Goal: Task Accomplishment & Management: Use online tool/utility

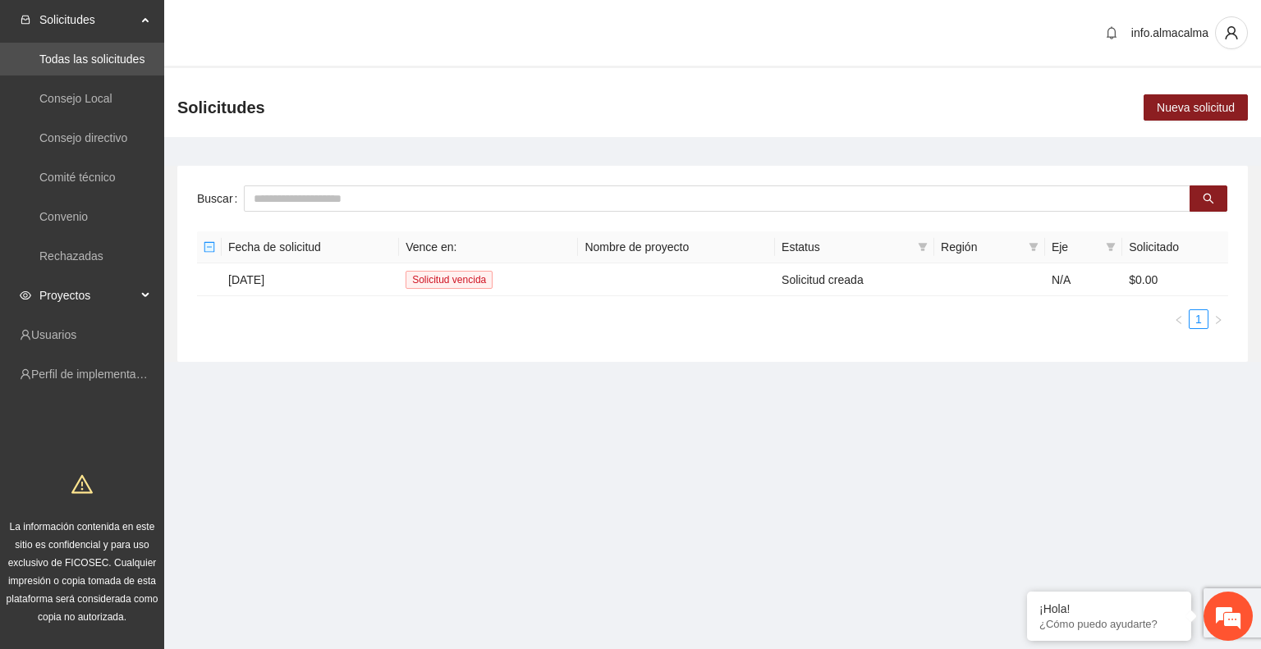
click at [136, 291] on div "Proyectos" at bounding box center [82, 295] width 164 height 33
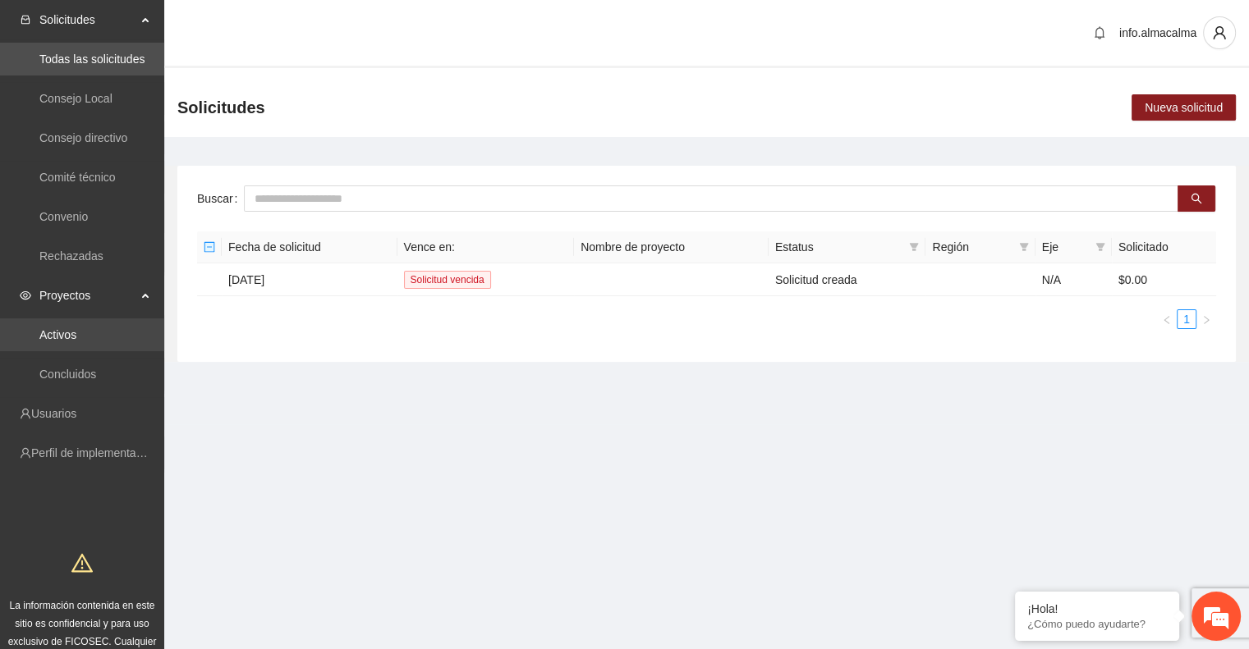
click at [76, 328] on link "Activos" at bounding box center [57, 334] width 37 height 13
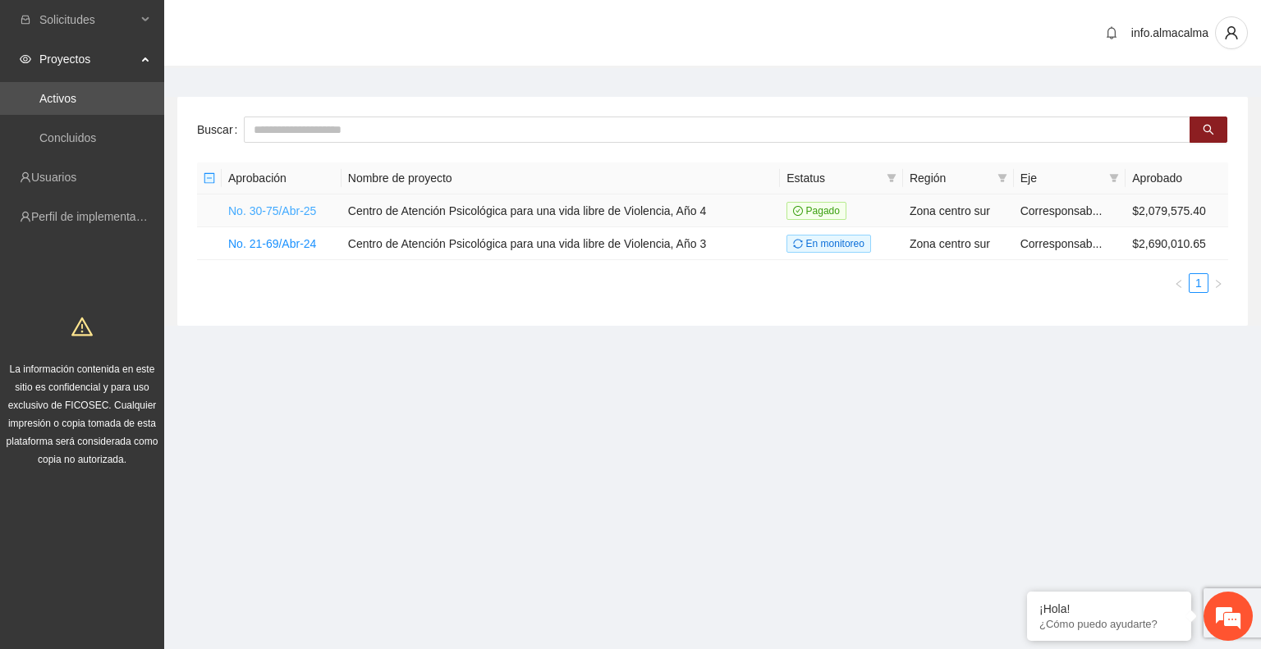
click at [256, 209] on link "No. 30-75/Abr-25" at bounding box center [272, 210] width 88 height 13
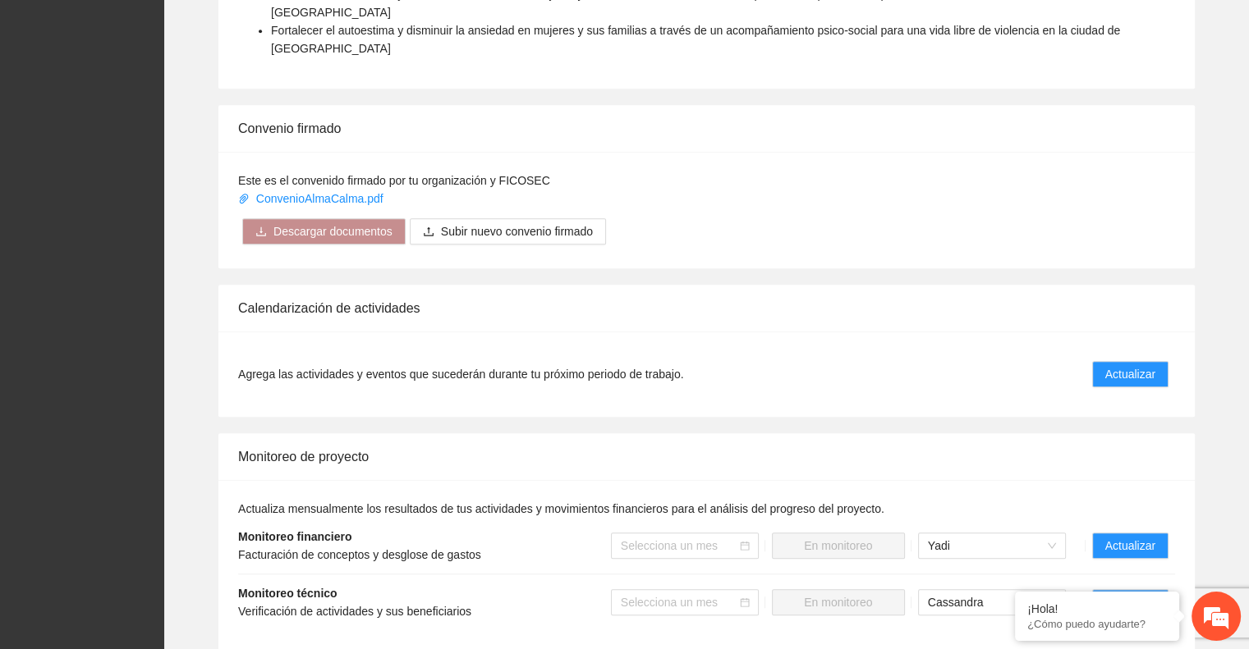
scroll to position [1067, 0]
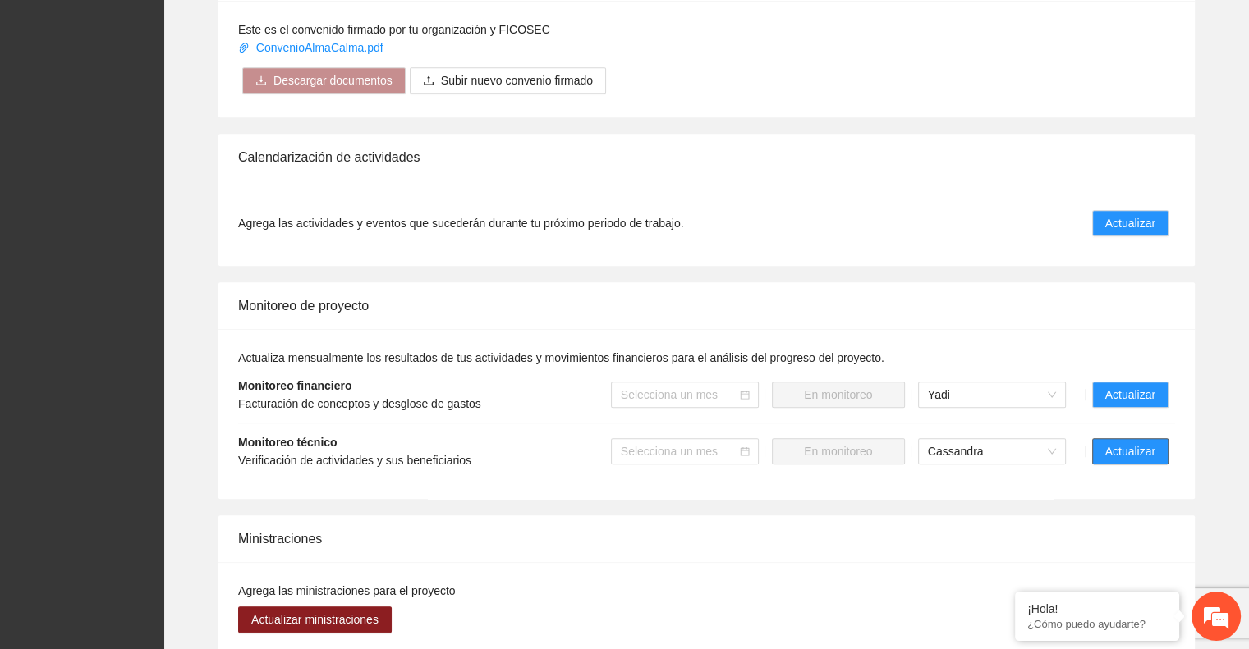
click at [1106, 442] on span "Actualizar" at bounding box center [1130, 451] width 50 height 18
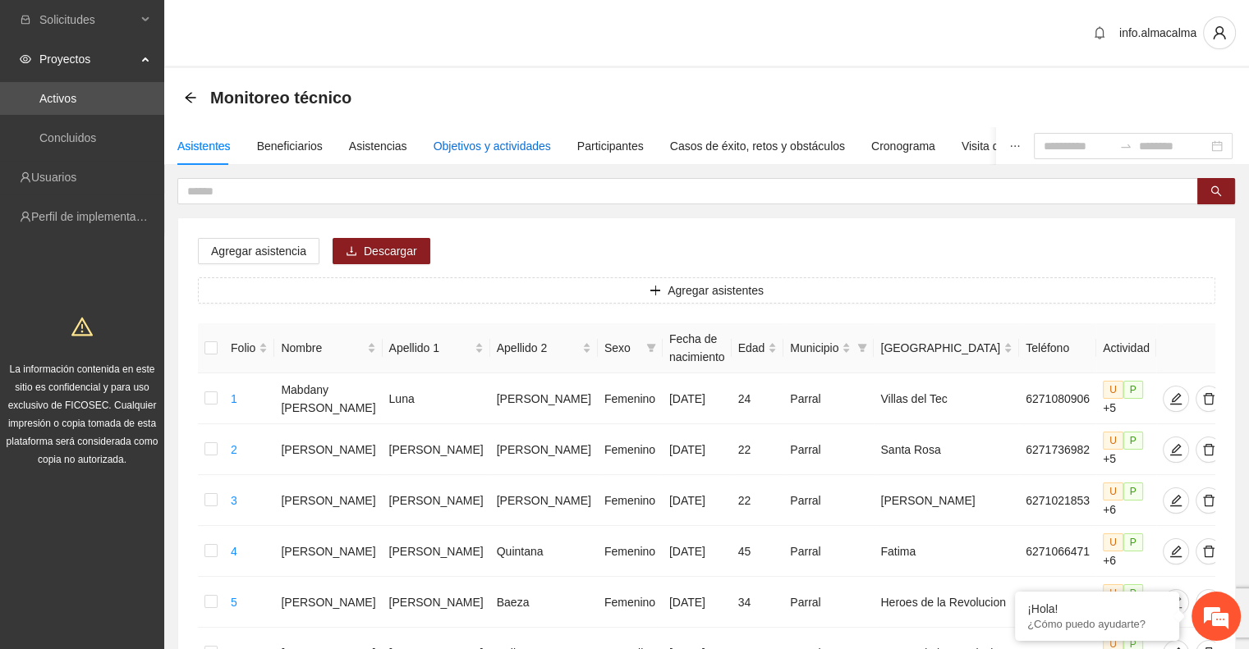
click at [489, 138] on div "Objetivos y actividades" at bounding box center [491, 146] width 117 height 18
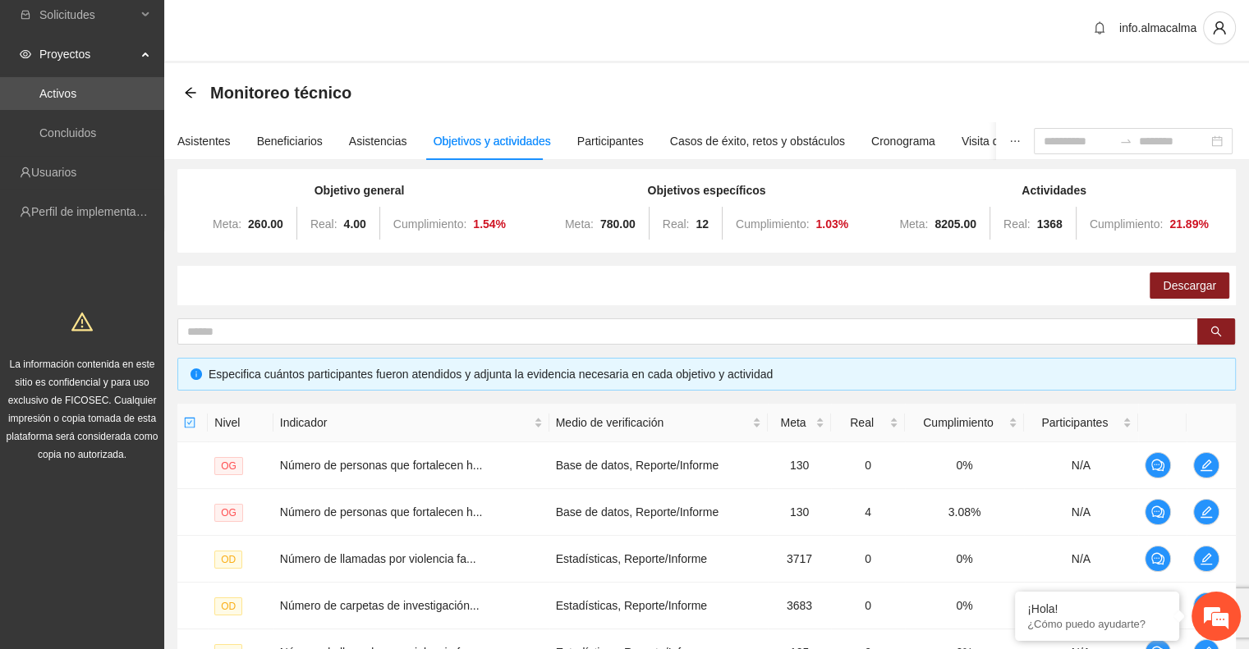
scroll to position [420, 0]
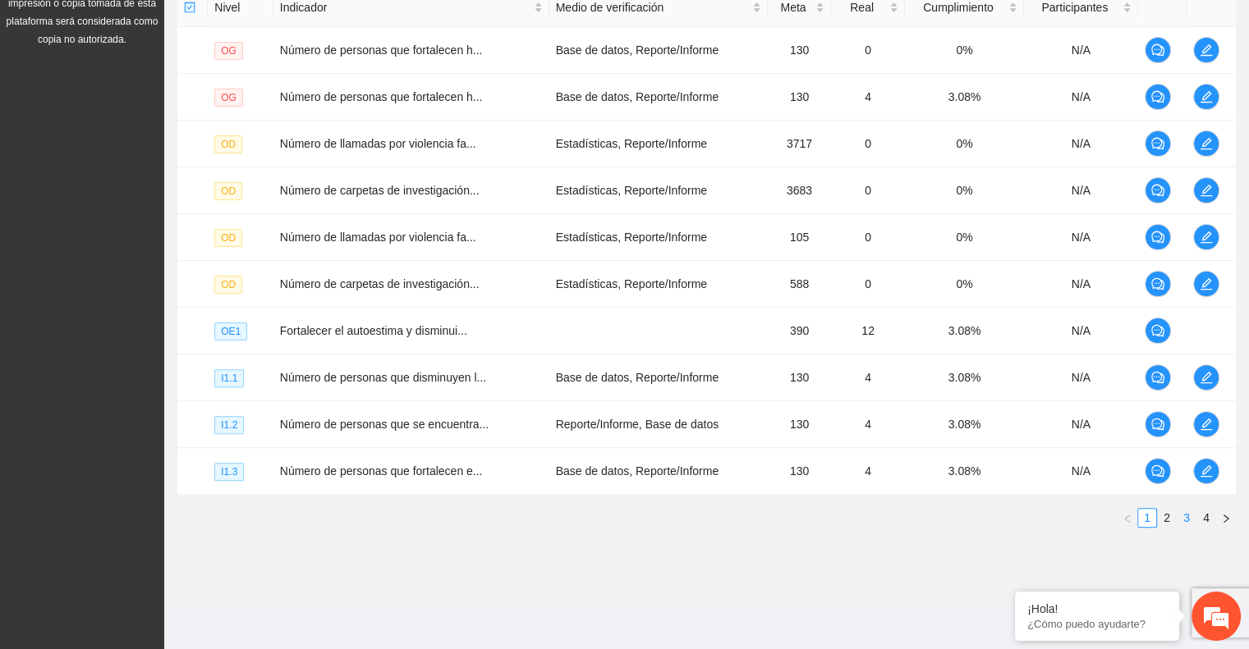
click at [1185, 512] on link "3" at bounding box center [1186, 518] width 18 height 18
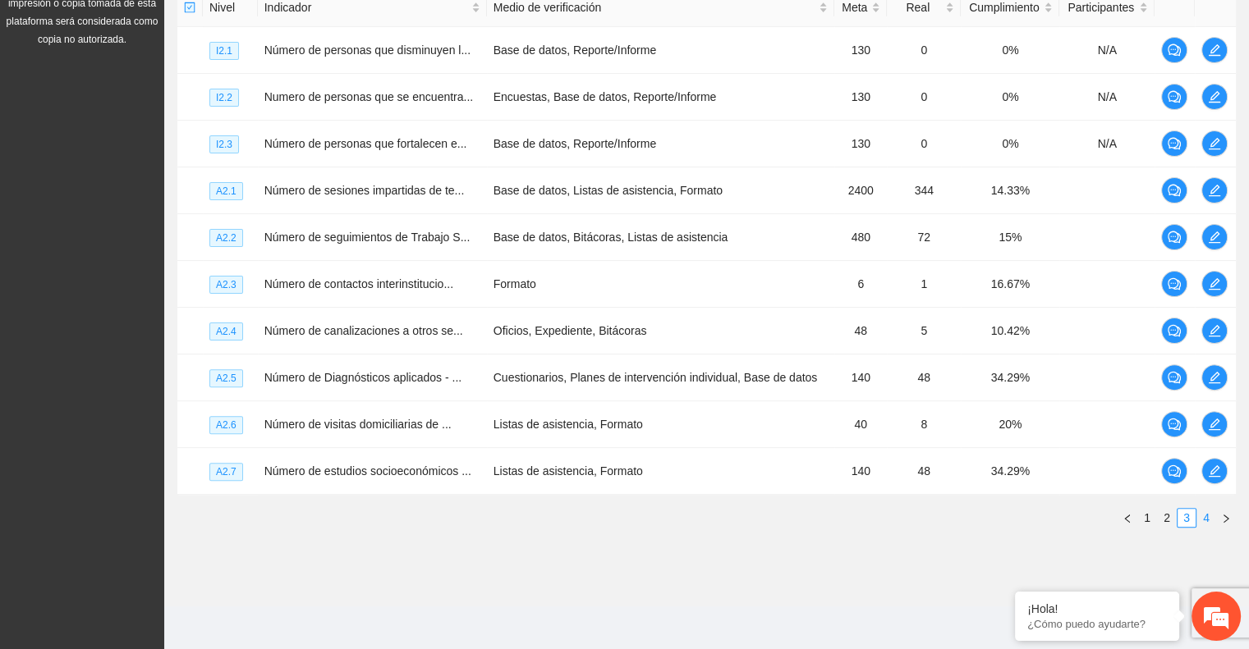
click at [1204, 514] on link "4" at bounding box center [1206, 518] width 18 height 18
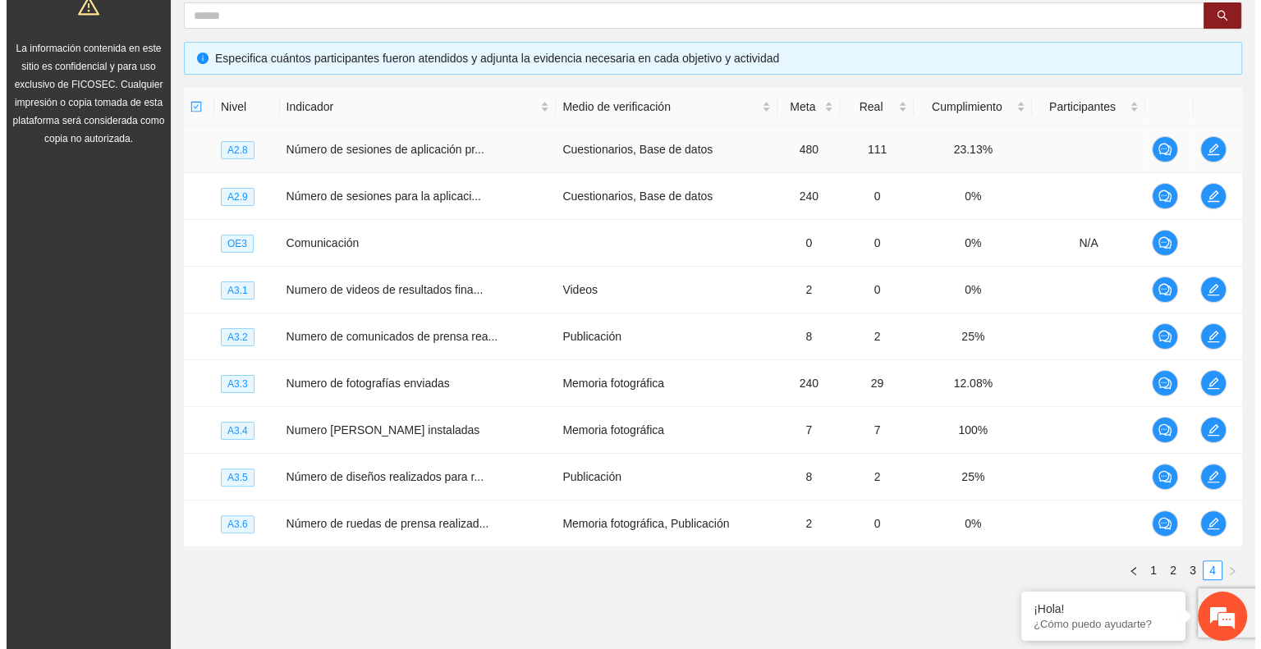
scroll to position [292, 0]
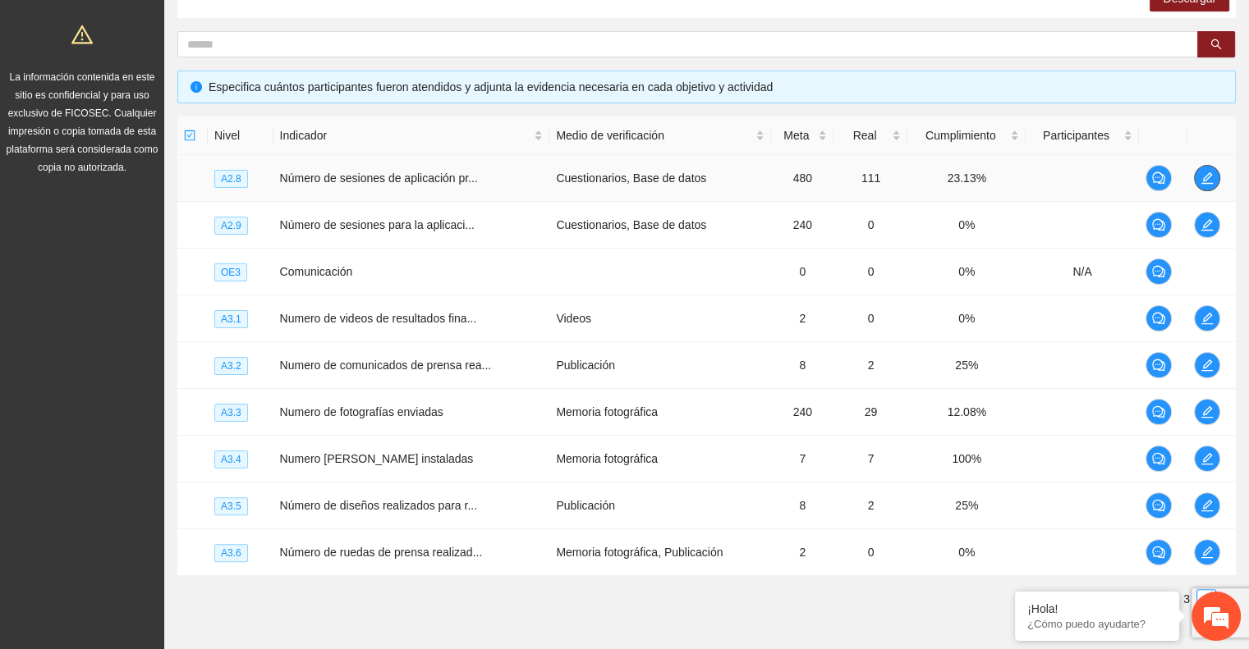
click at [1205, 181] on icon "edit" at bounding box center [1206, 178] width 13 height 13
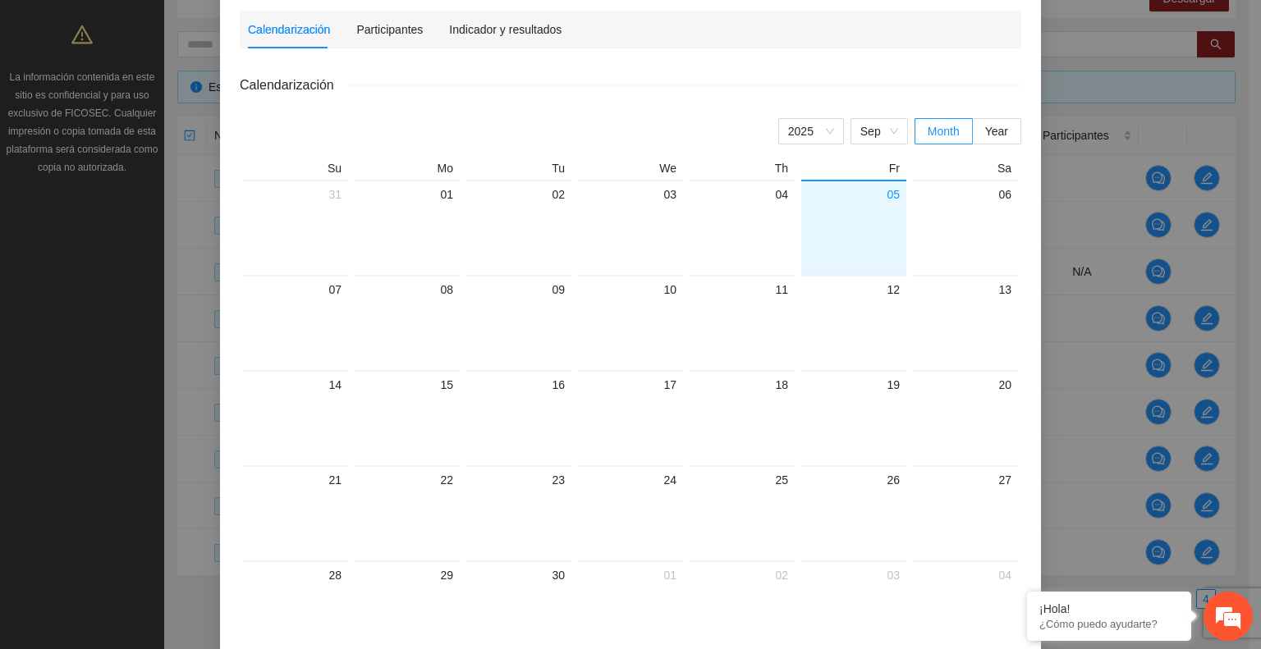
scroll to position [8, 0]
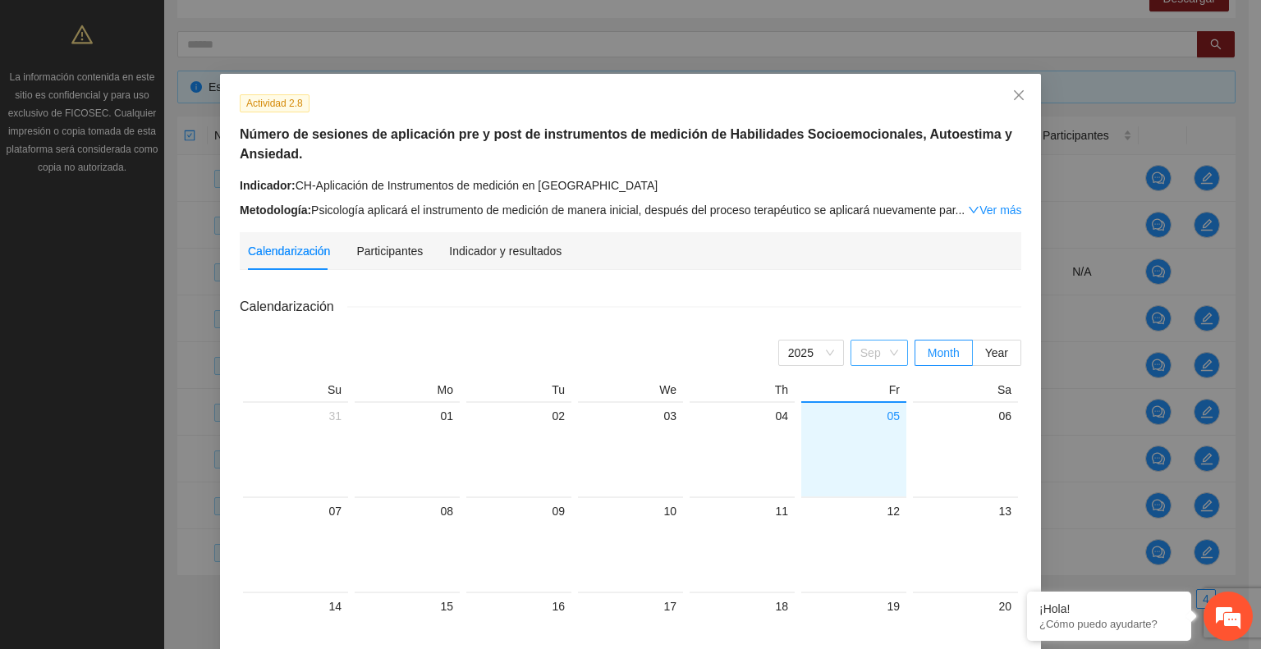
click at [884, 359] on span "Sep" at bounding box center [879, 353] width 38 height 25
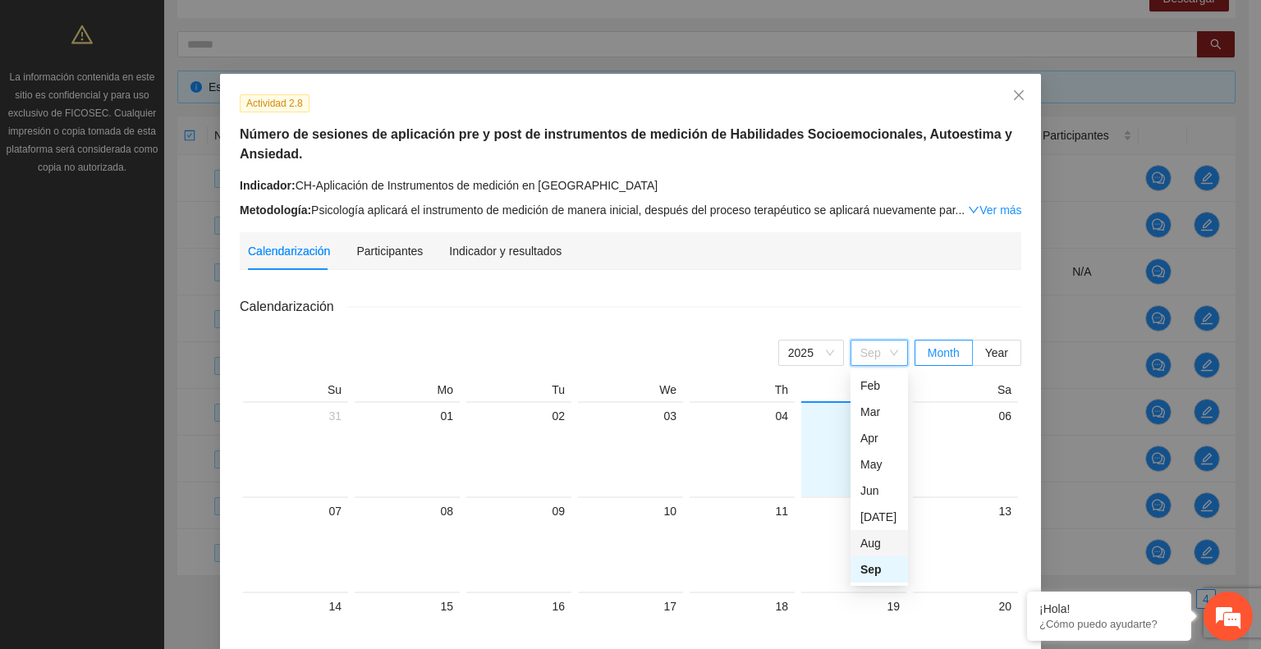
click at [860, 541] on div "Aug" at bounding box center [879, 543] width 38 height 18
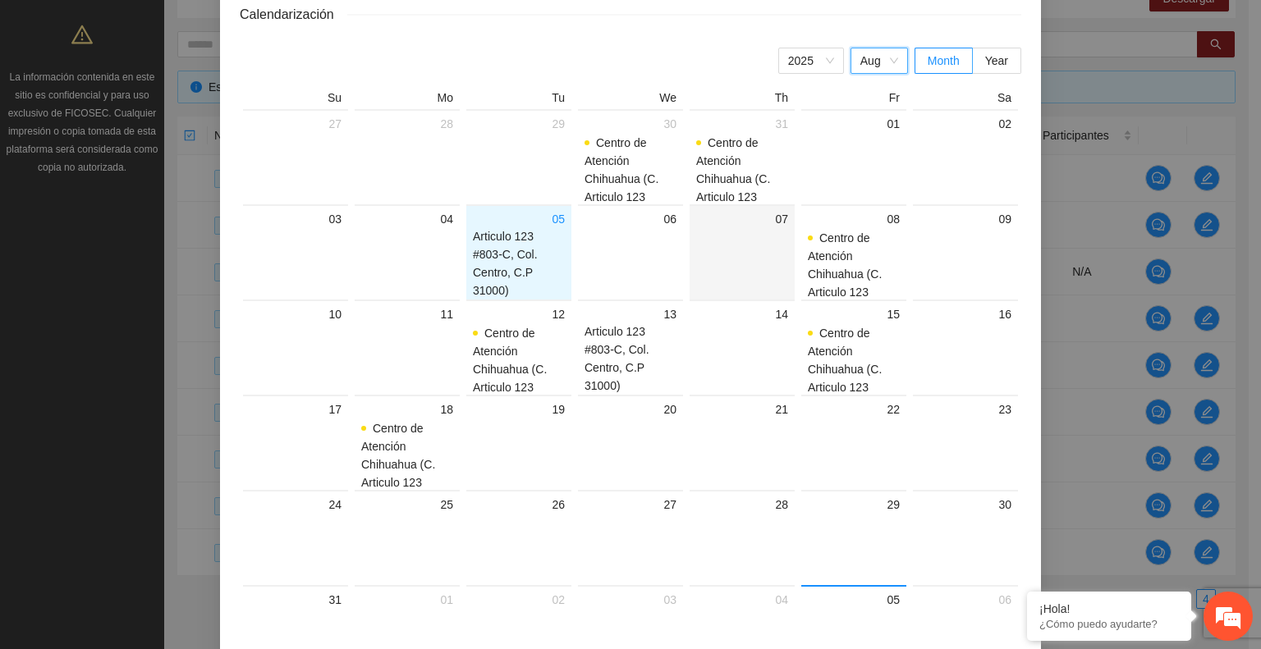
scroll to position [90, 0]
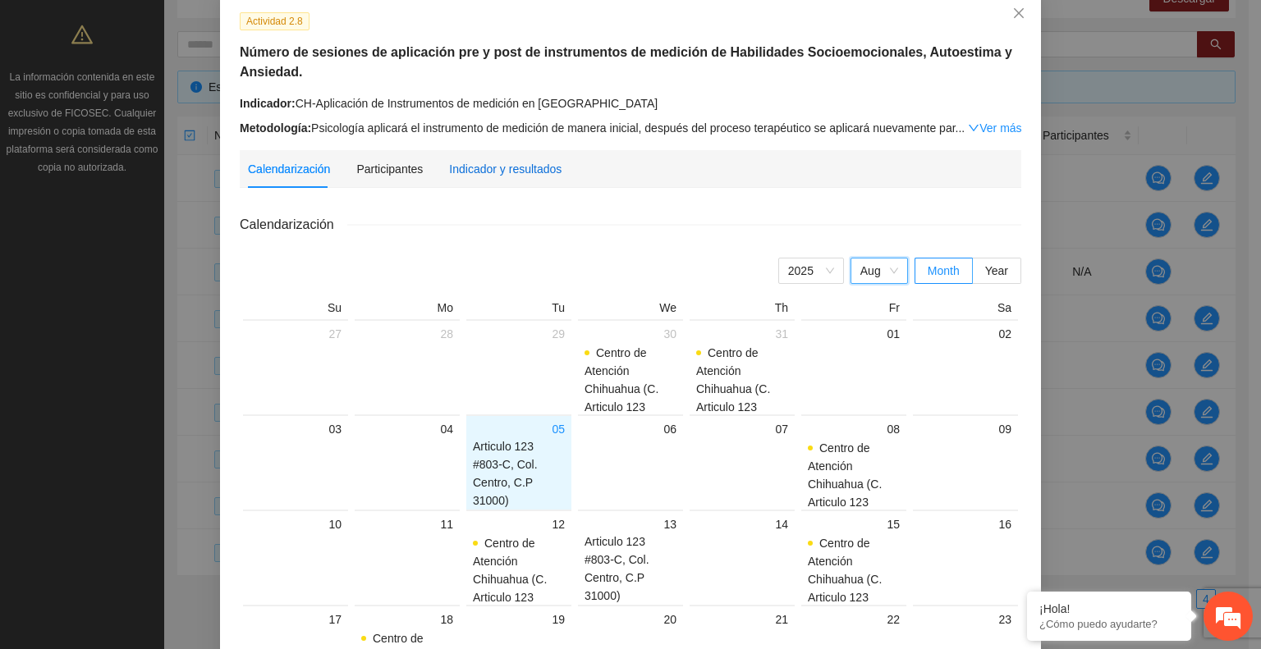
click at [539, 174] on div "Indicador y resultados" at bounding box center [505, 169] width 112 height 18
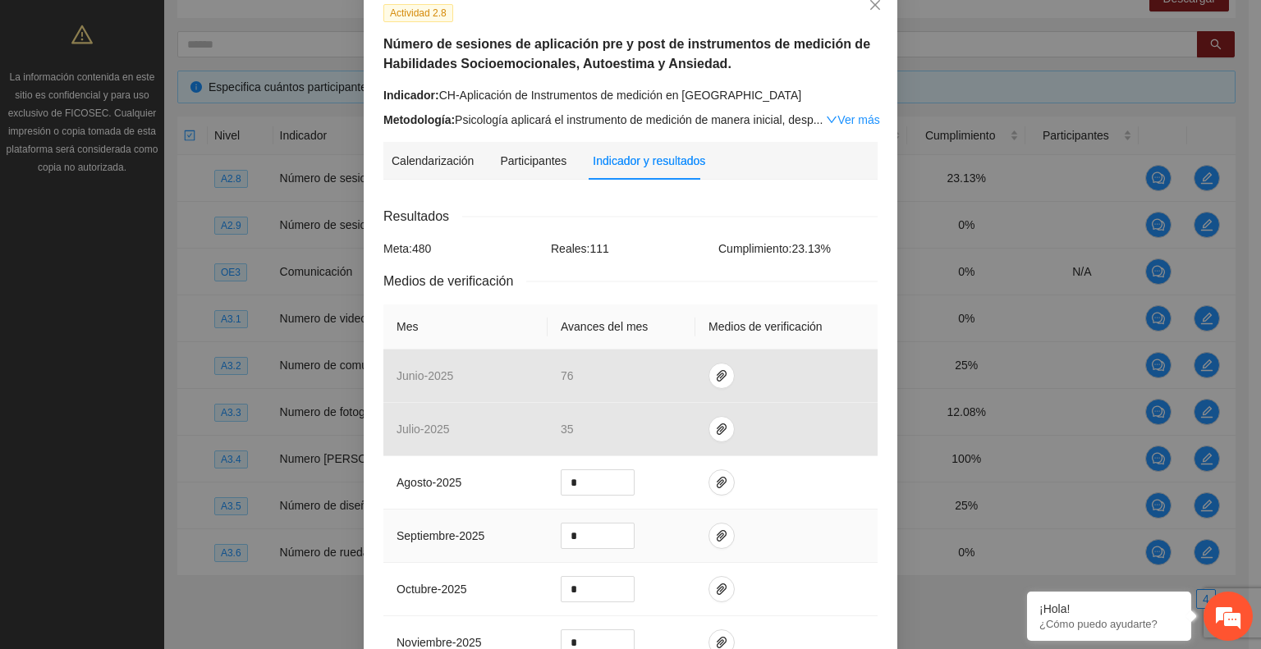
scroll to position [246, 0]
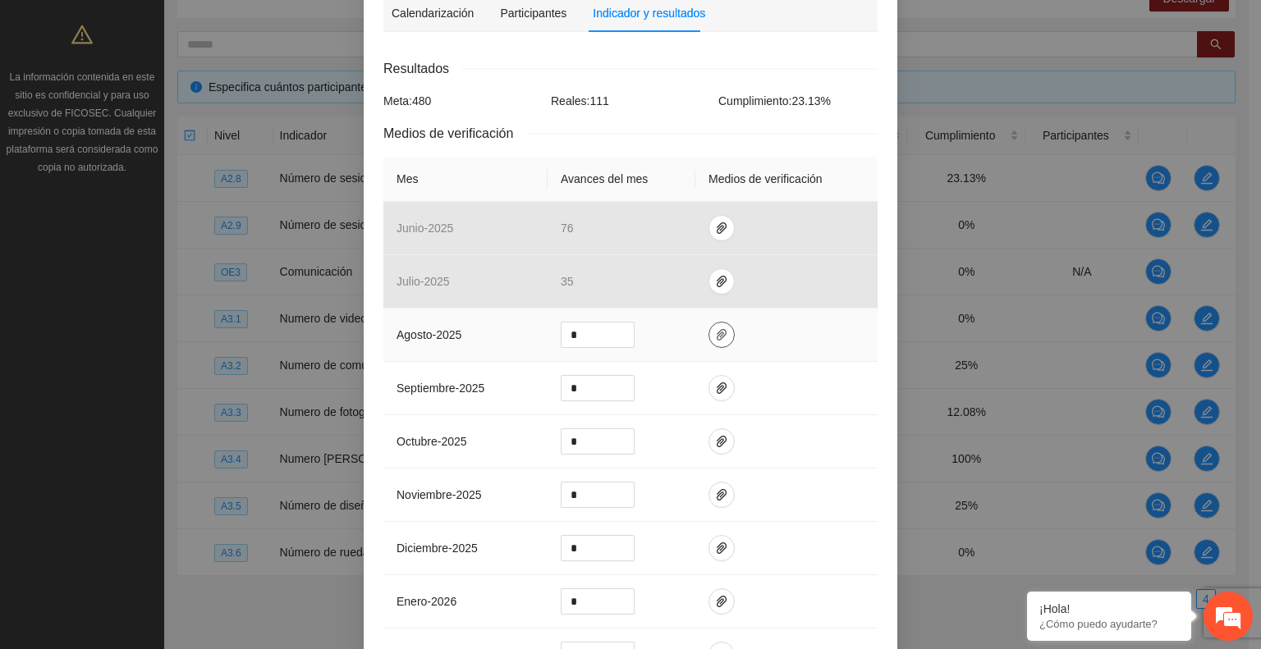
click at [715, 332] on icon "paper-clip" at bounding box center [721, 334] width 13 height 13
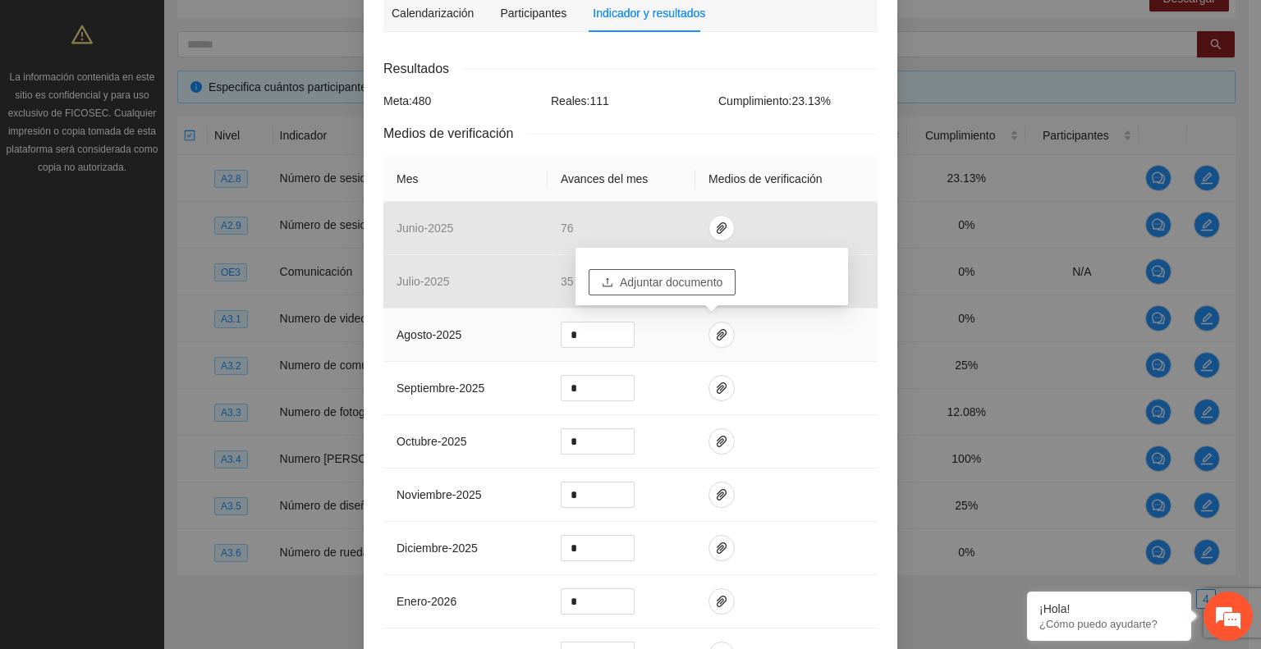
click at [658, 285] on span "Adjuntar documento" at bounding box center [671, 282] width 103 height 18
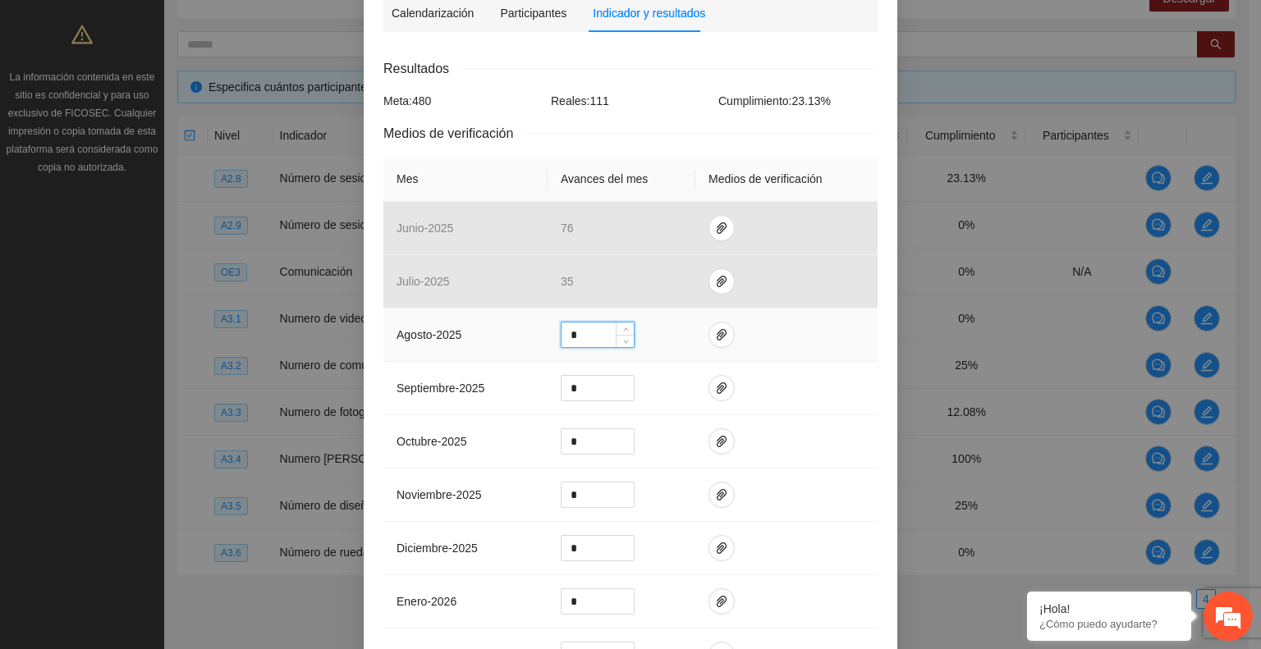
click at [582, 337] on input "*" at bounding box center [598, 335] width 72 height 25
type input "**"
click at [715, 331] on icon "paper-clip" at bounding box center [721, 334] width 13 height 13
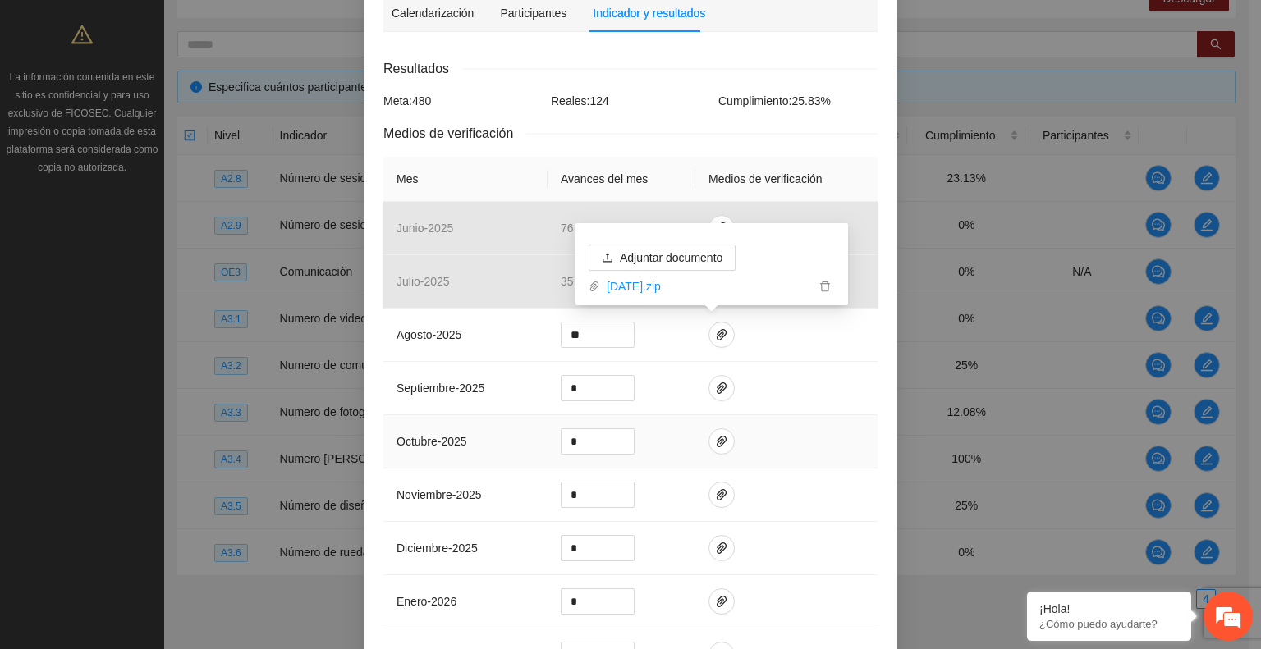
click at [818, 459] on td at bounding box center [786, 441] width 182 height 53
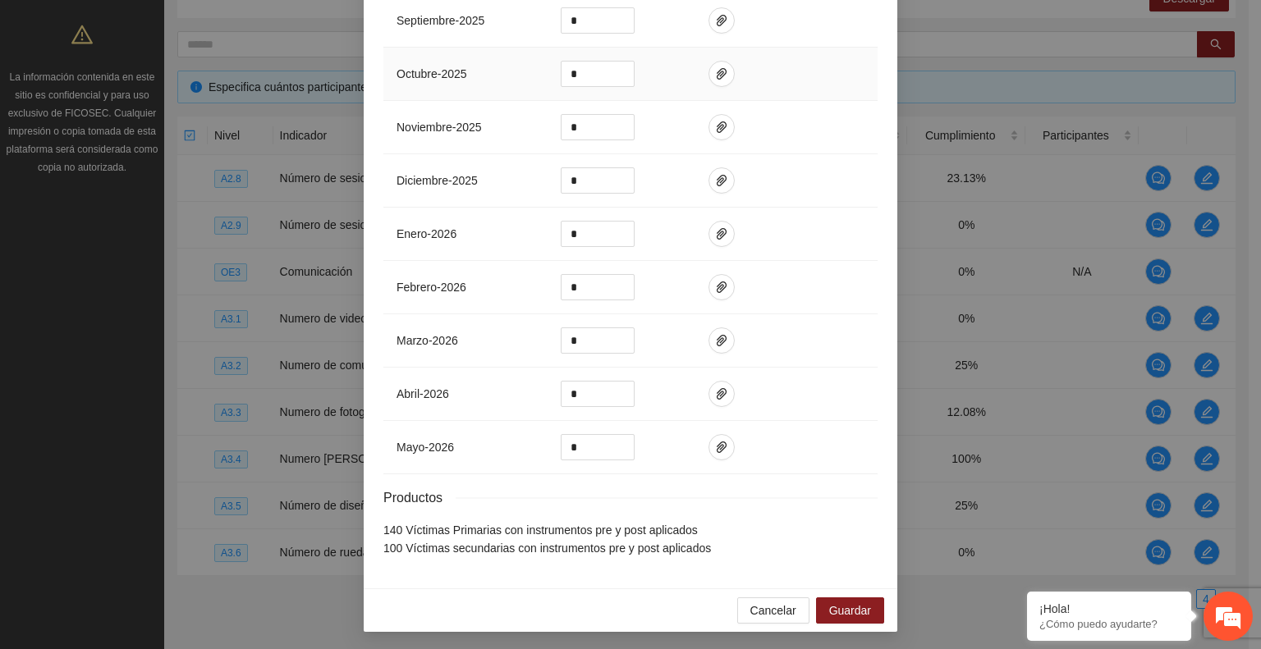
scroll to position [614, 0]
click at [852, 609] on span "Guardar" at bounding box center [850, 611] width 42 height 18
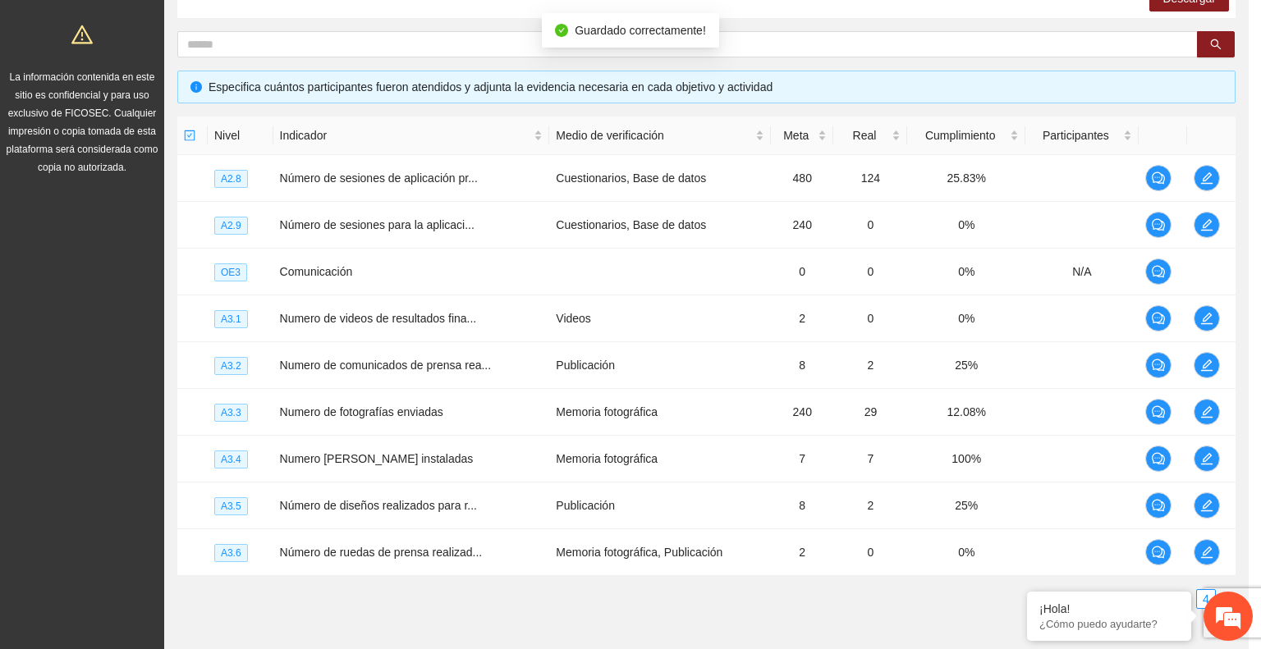
scroll to position [532, 0]
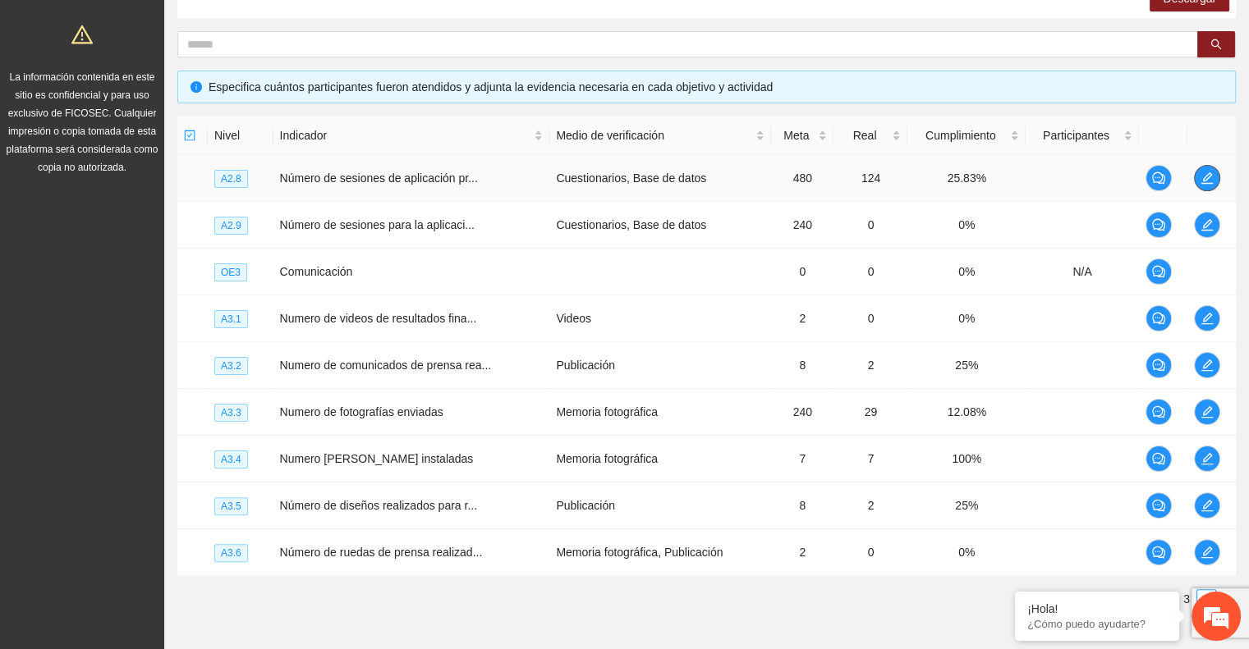
click at [1210, 176] on icon "edit" at bounding box center [1206, 178] width 13 height 13
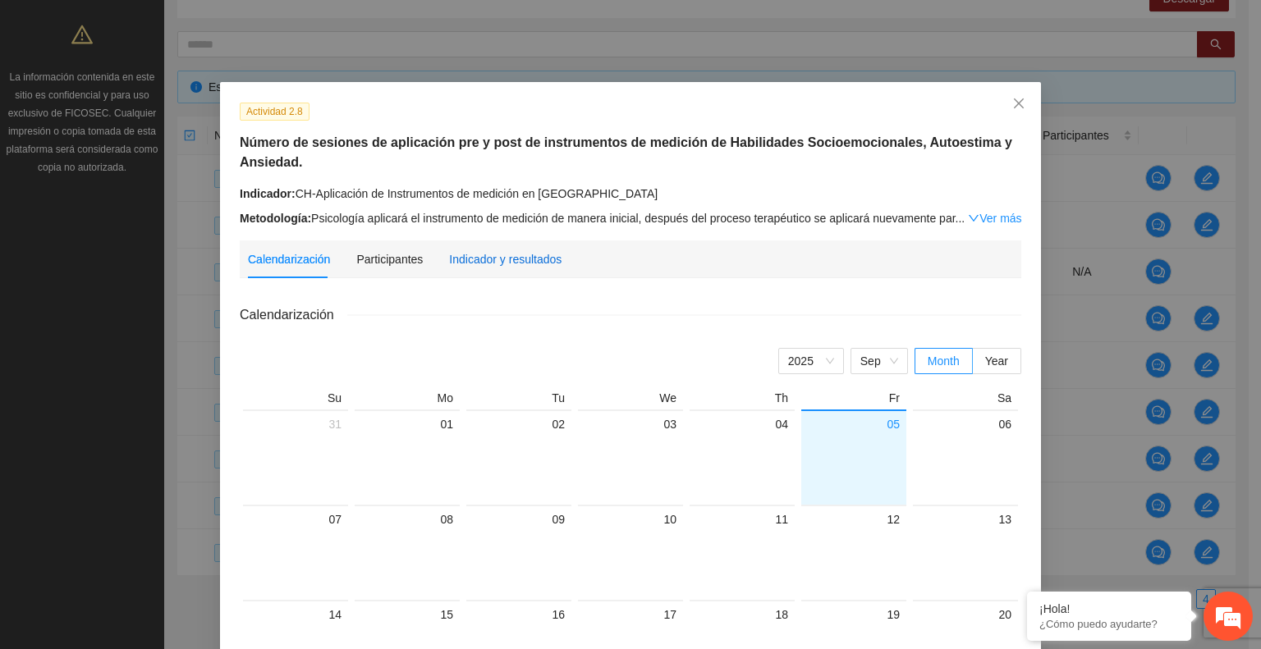
click at [539, 252] on div "Indicador y resultados" at bounding box center [505, 259] width 112 height 18
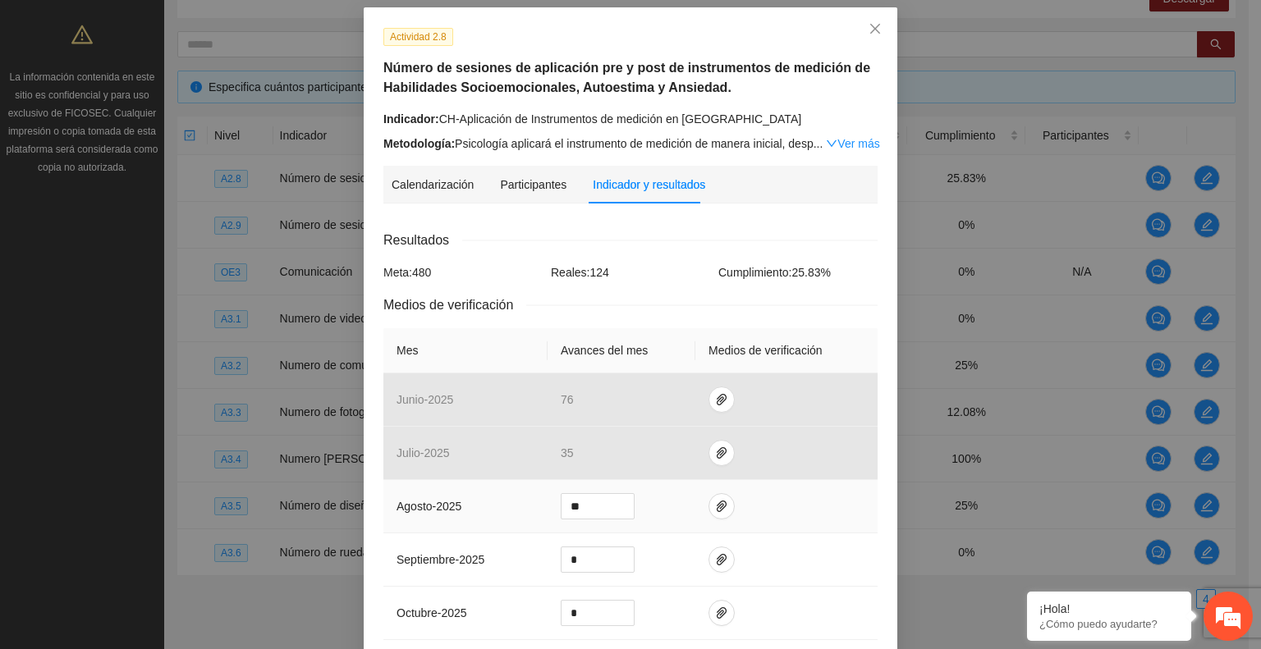
scroll to position [164, 0]
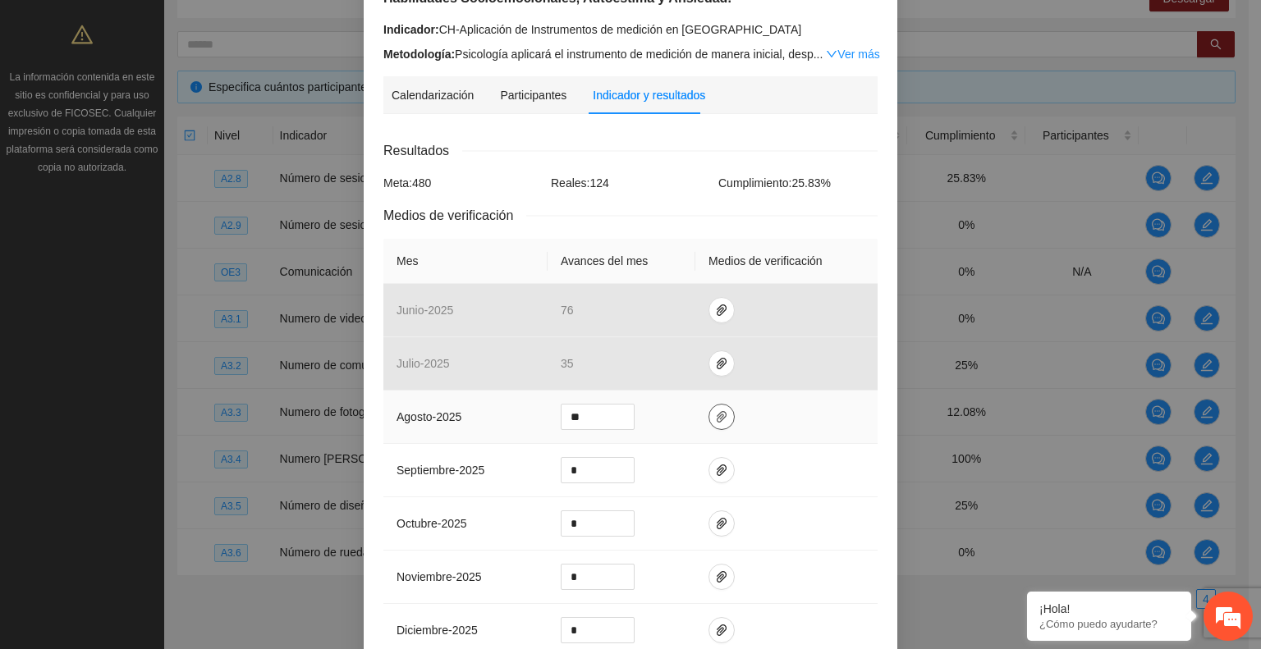
click at [719, 426] on button "button" at bounding box center [721, 417] width 26 height 26
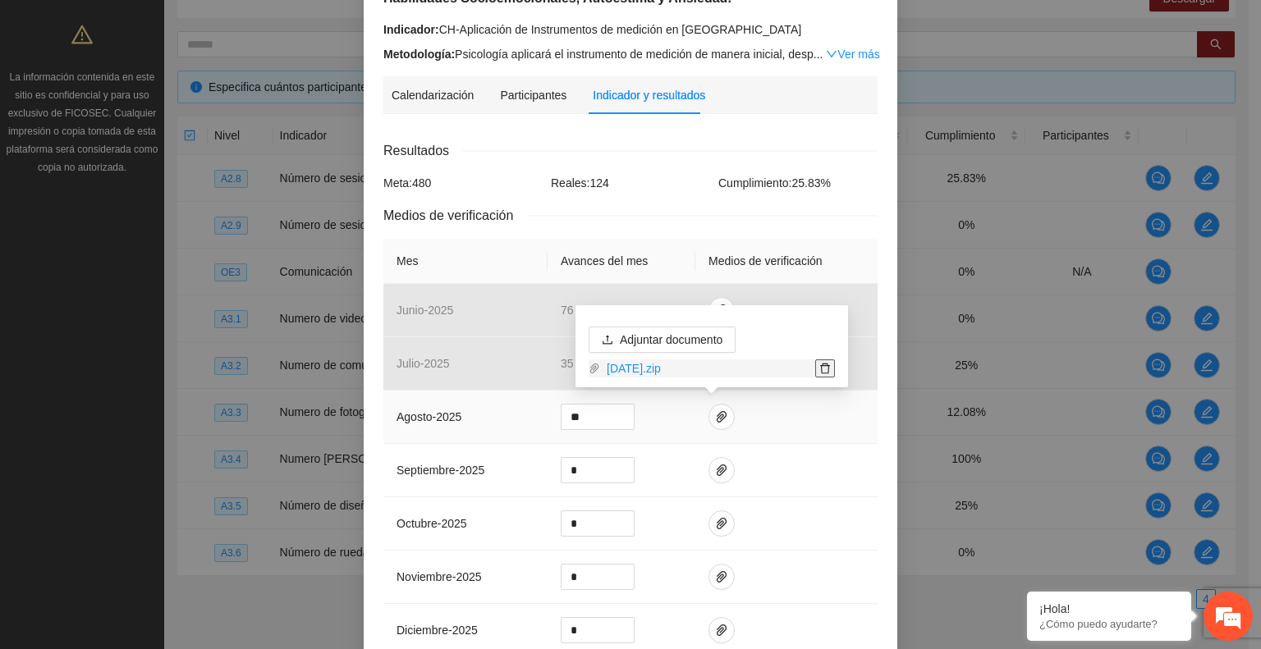
click at [822, 371] on icon "delete" at bounding box center [824, 368] width 11 height 11
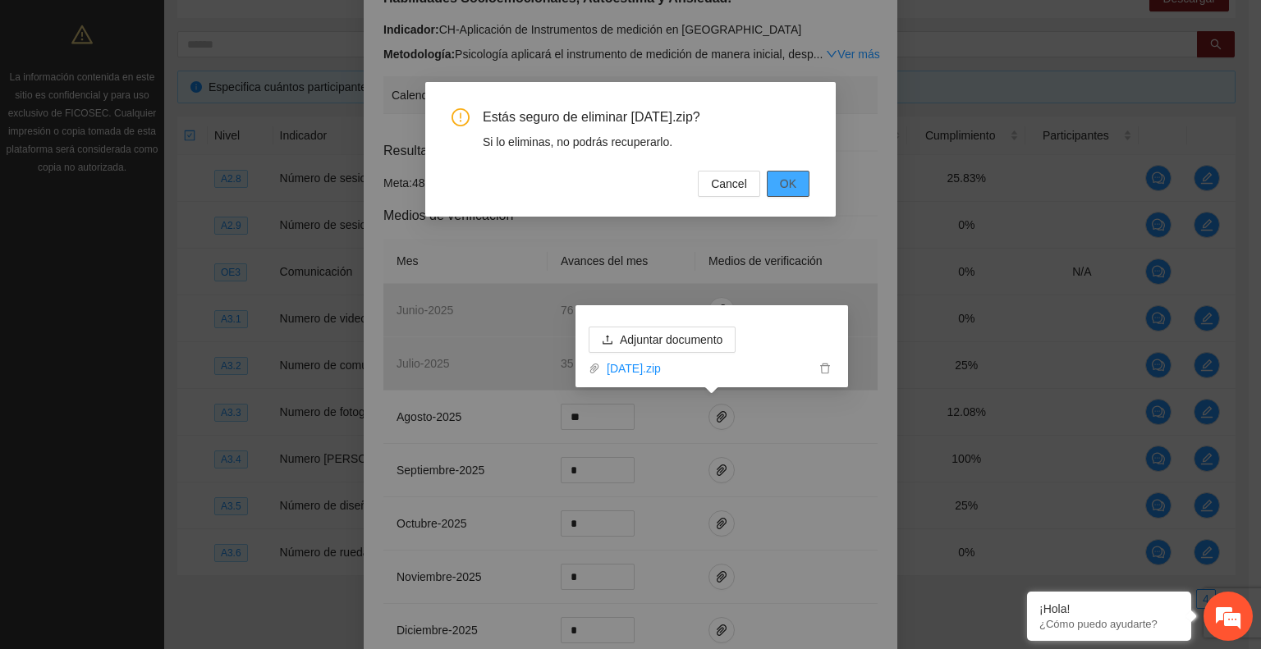
click at [800, 181] on button "OK" at bounding box center [788, 184] width 43 height 26
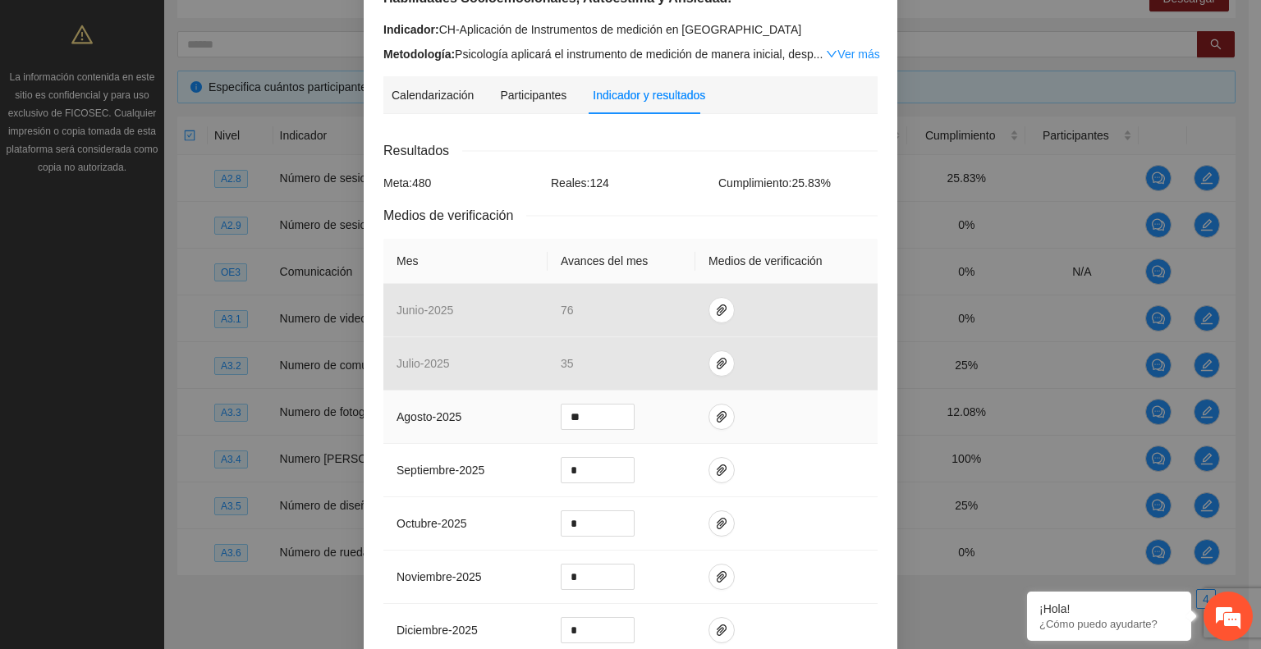
click at [698, 420] on td at bounding box center [786, 417] width 182 height 53
click at [709, 420] on span "paper-clip" at bounding box center [721, 416] width 25 height 13
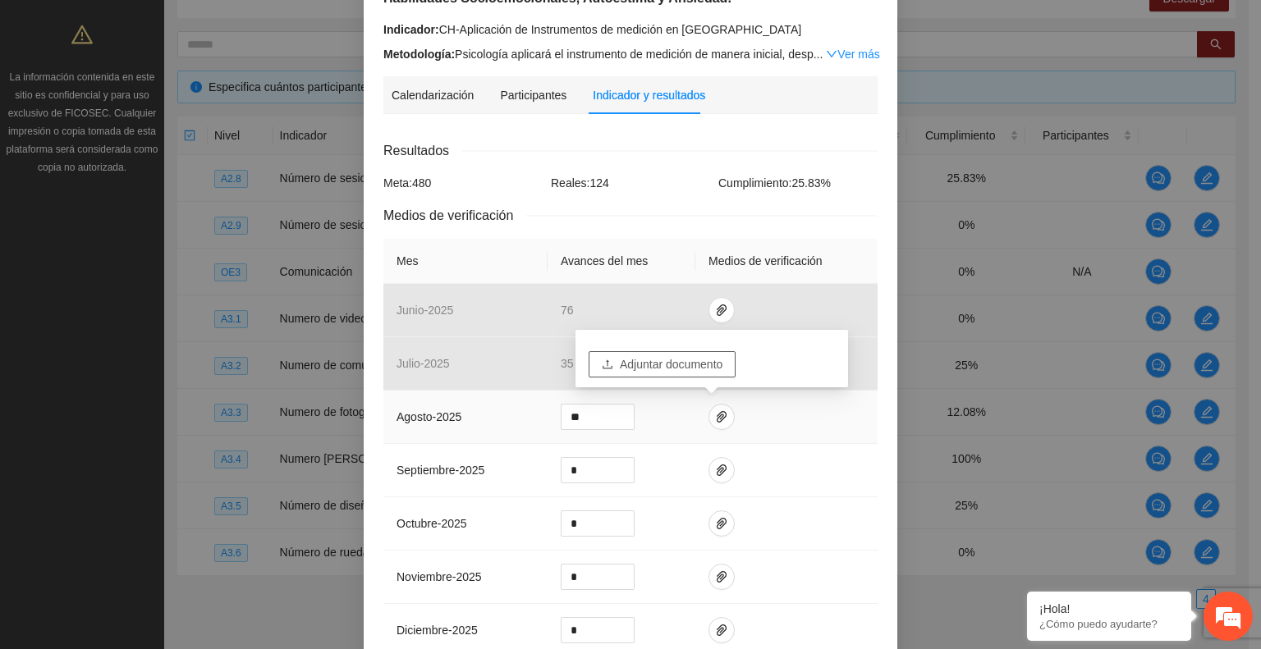
click at [666, 355] on span "Adjuntar documento" at bounding box center [671, 364] width 103 height 18
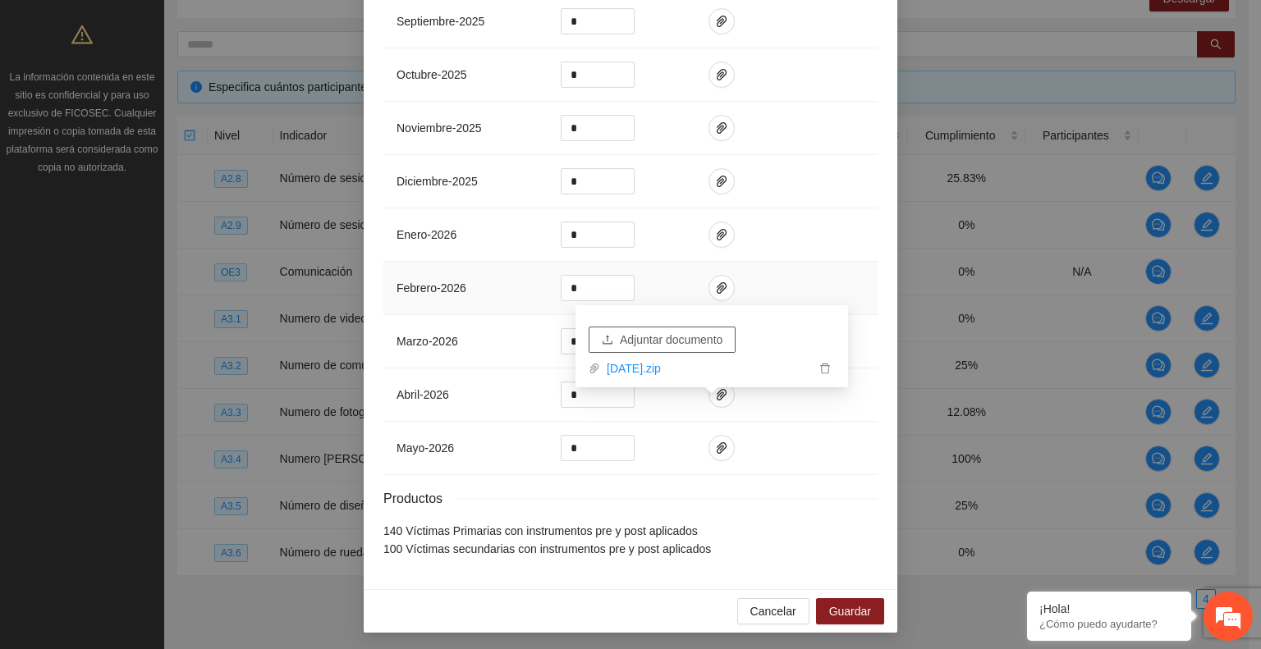
scroll to position [614, 0]
click at [860, 508] on div "Resultados Meta: 480 Reales: 124 Cumplimiento: 25.83 % Medios de verificación M…" at bounding box center [630, 123] width 494 height 867
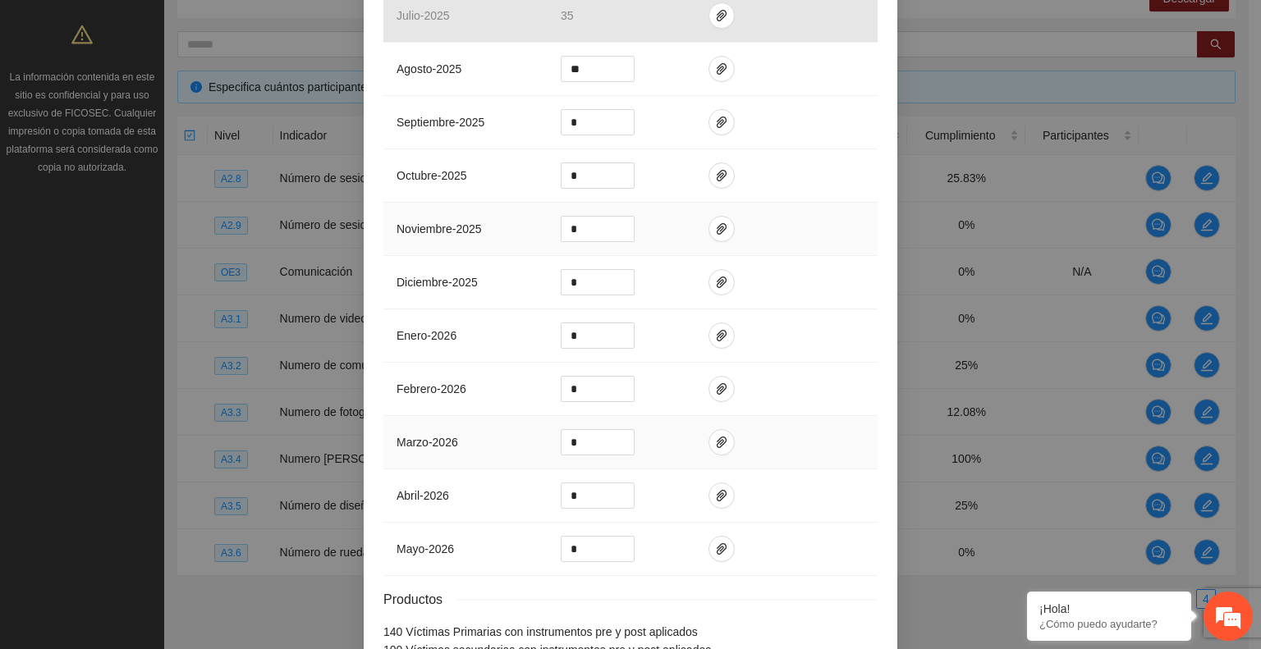
scroll to position [368, 0]
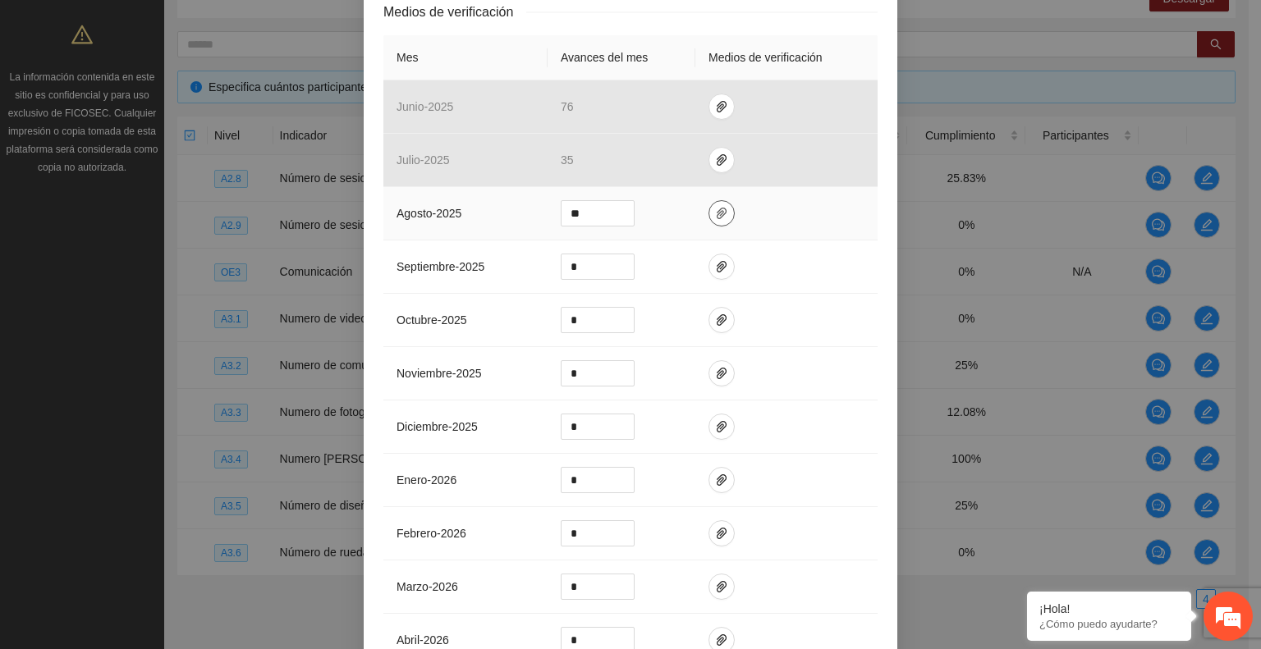
click at [715, 209] on icon "paper-clip" at bounding box center [721, 213] width 13 height 13
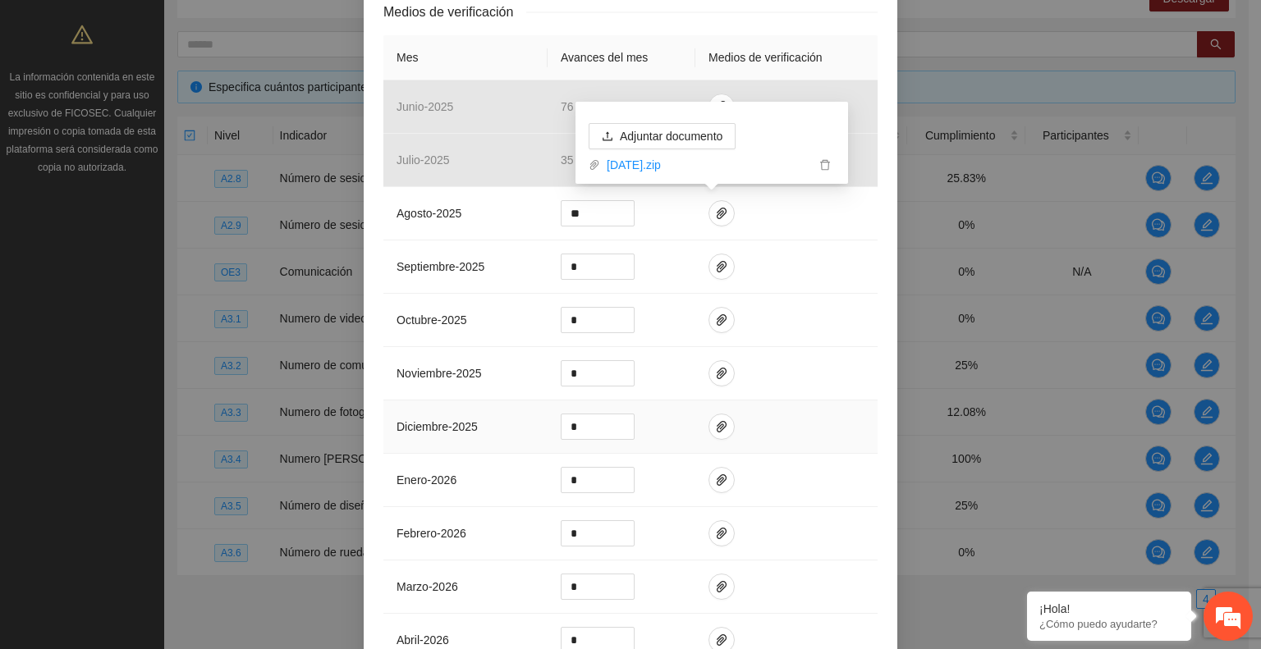
click at [773, 436] on td at bounding box center [786, 427] width 182 height 53
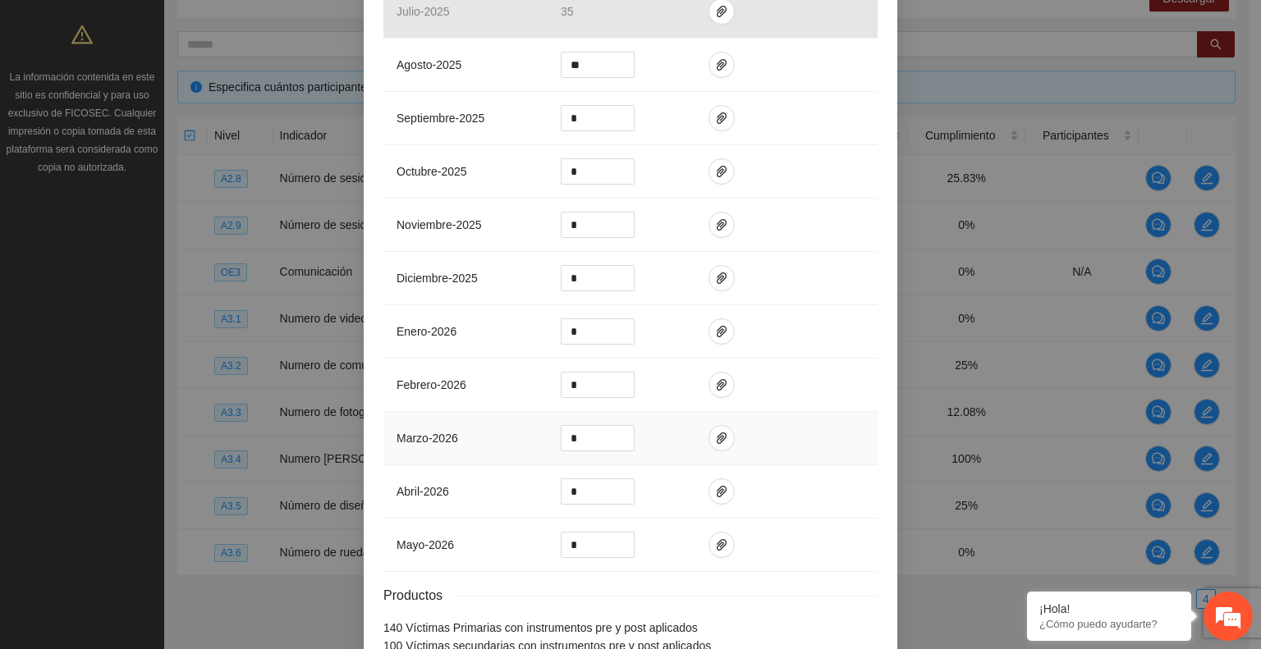
scroll to position [614, 0]
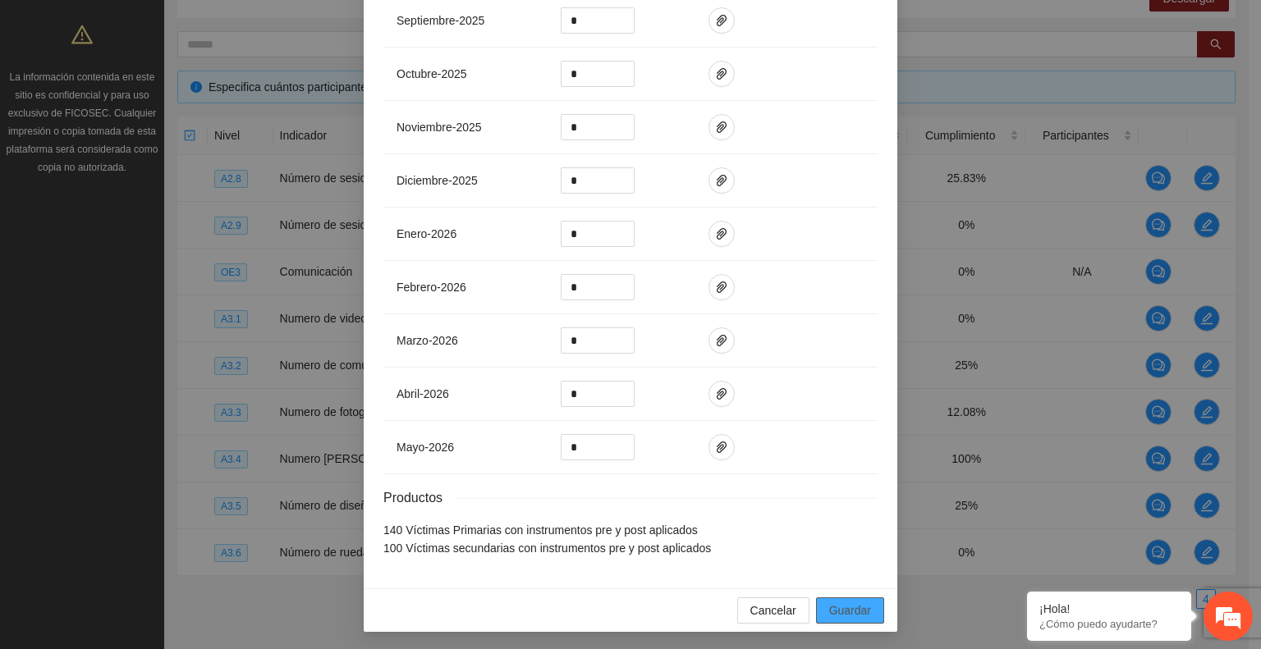
click at [816, 598] on button "Guardar" at bounding box center [850, 611] width 68 height 26
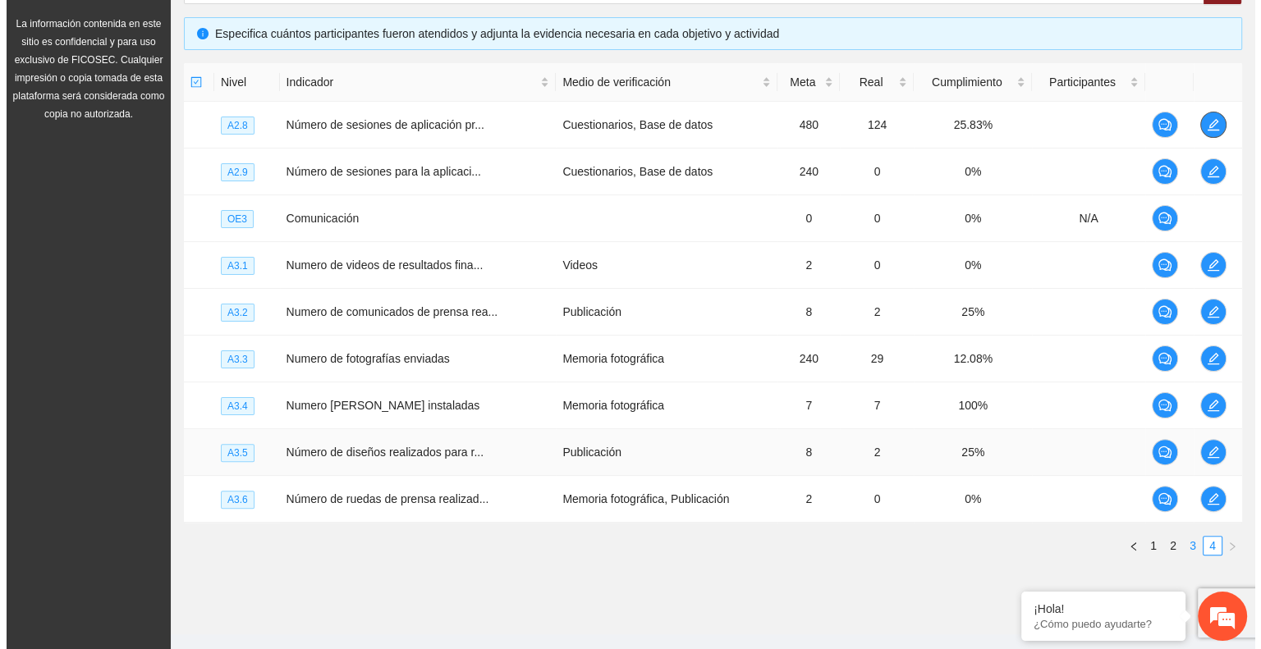
scroll to position [374, 0]
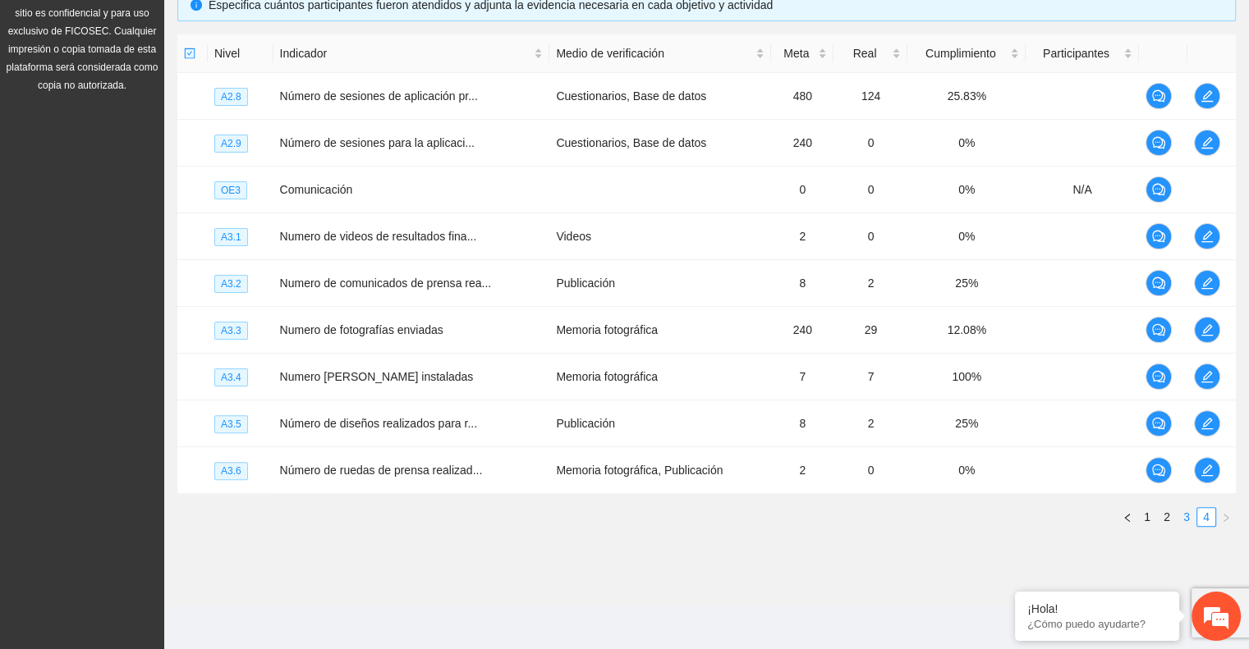
click at [1181, 521] on link "3" at bounding box center [1186, 517] width 18 height 18
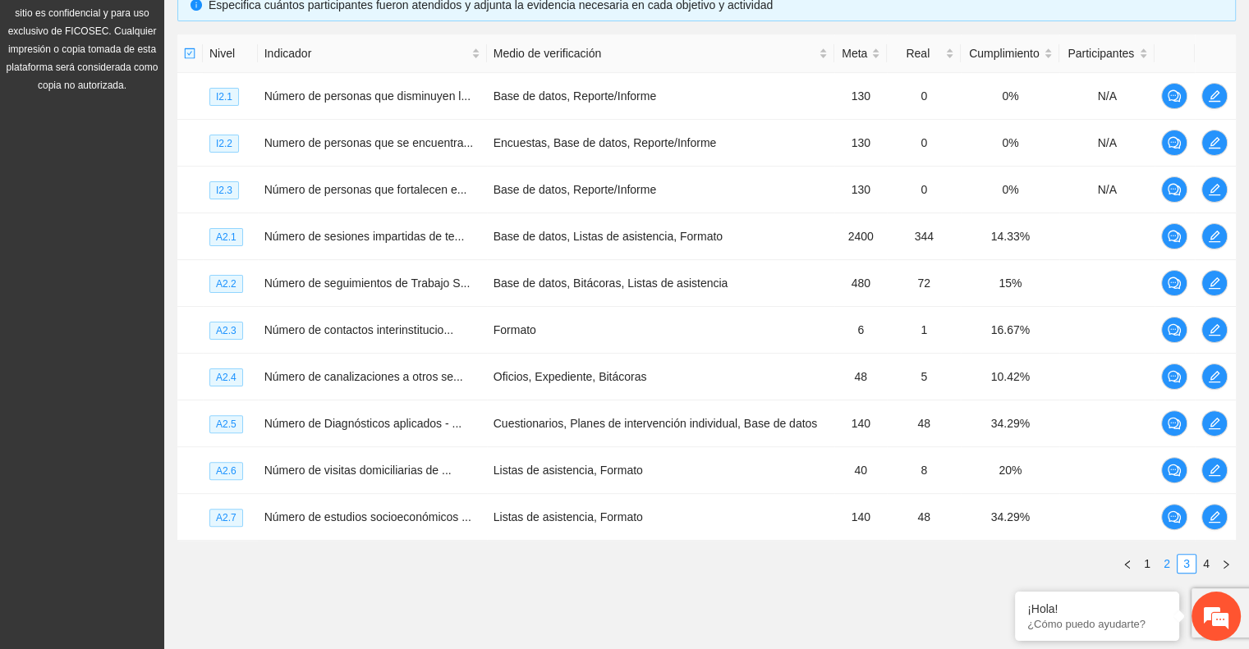
click at [1167, 557] on link "2" at bounding box center [1167, 564] width 18 height 18
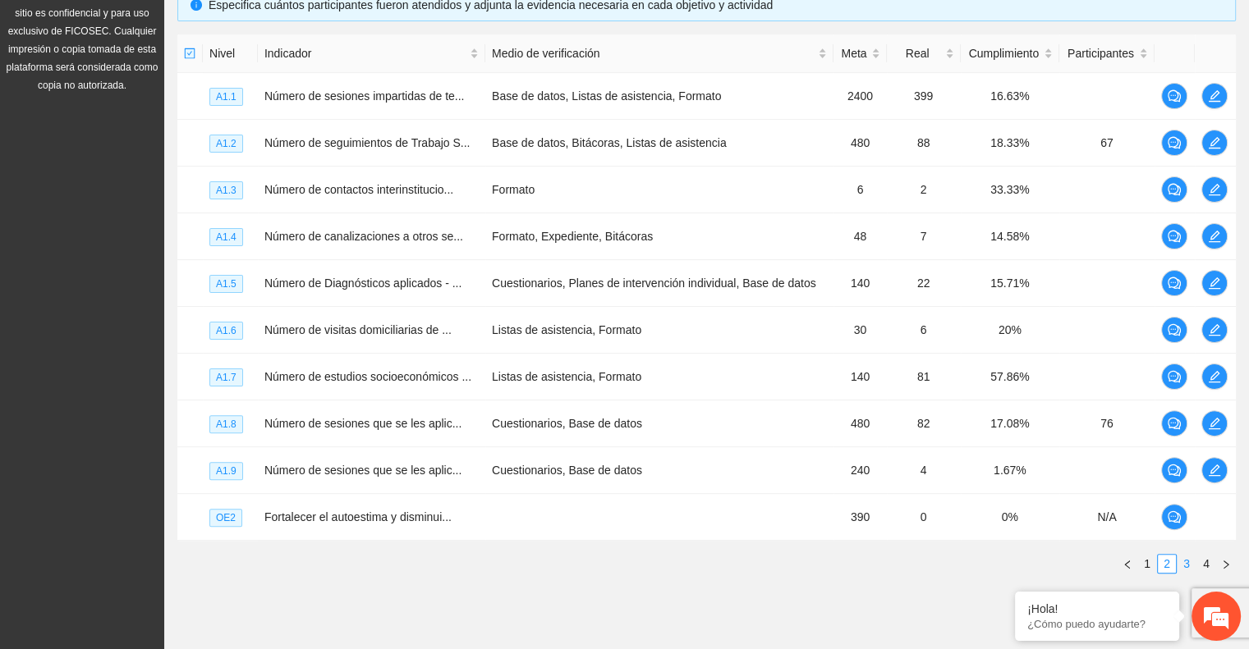
click at [1189, 559] on link "3" at bounding box center [1186, 564] width 18 height 18
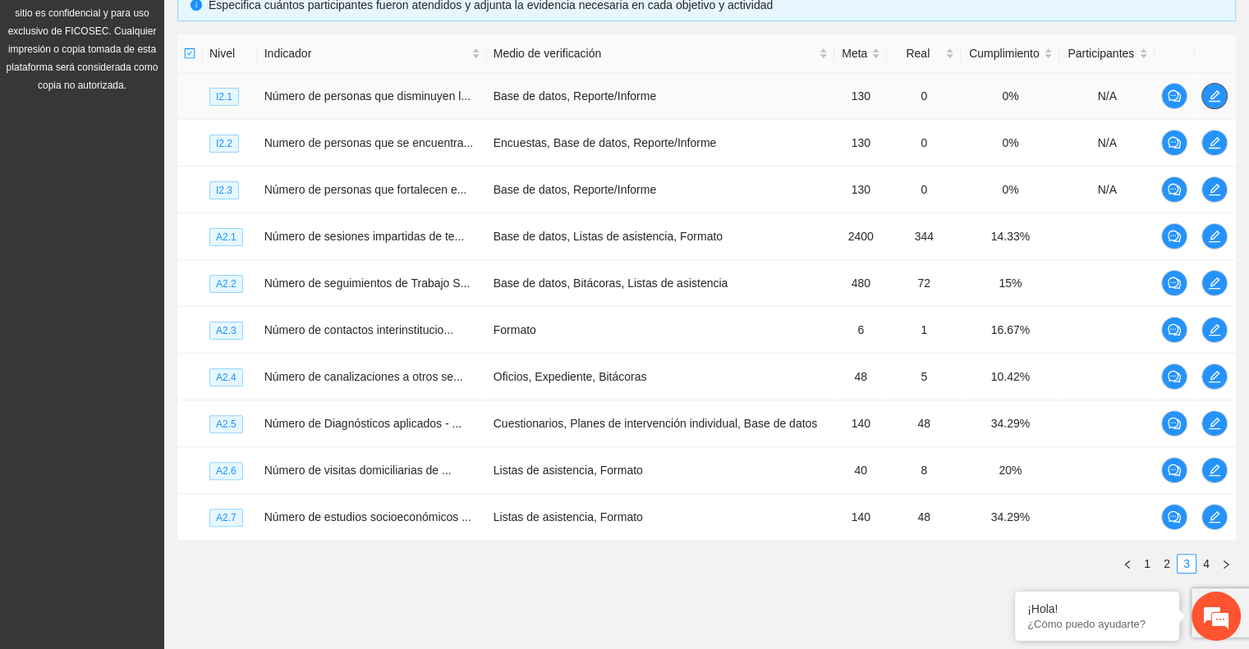
click at [1215, 98] on icon "edit" at bounding box center [1214, 95] width 13 height 13
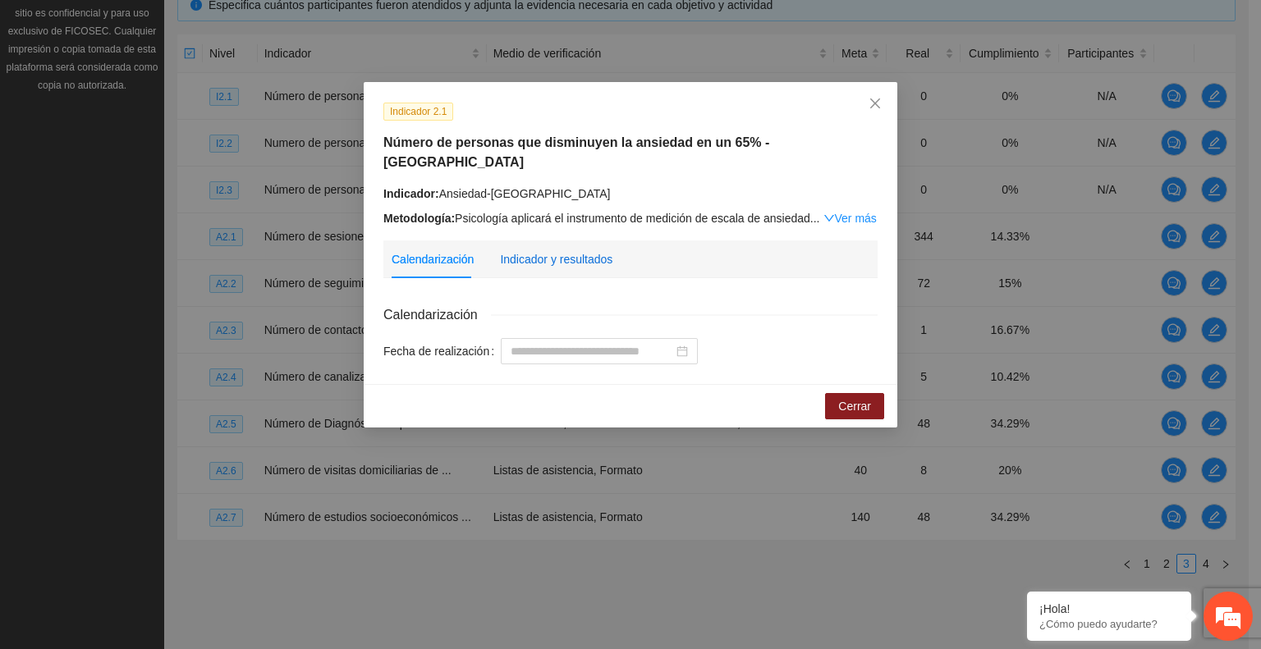
click at [586, 250] on div "Indicador y resultados" at bounding box center [556, 259] width 112 height 18
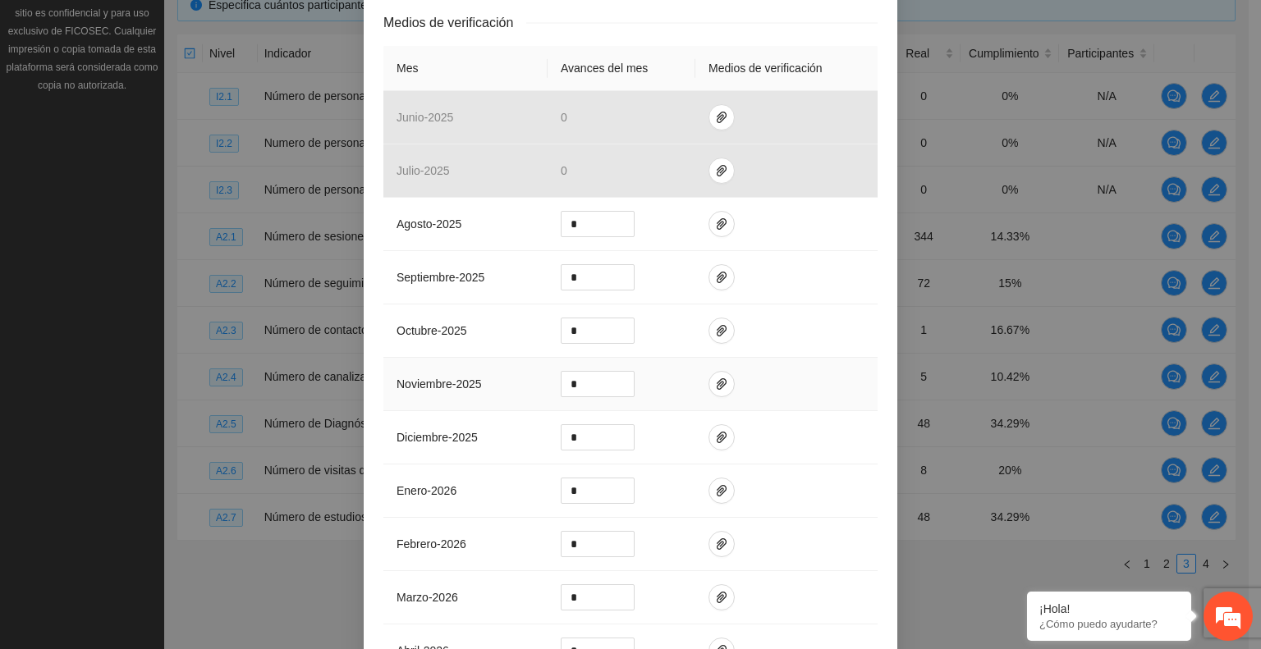
scroll to position [410, 0]
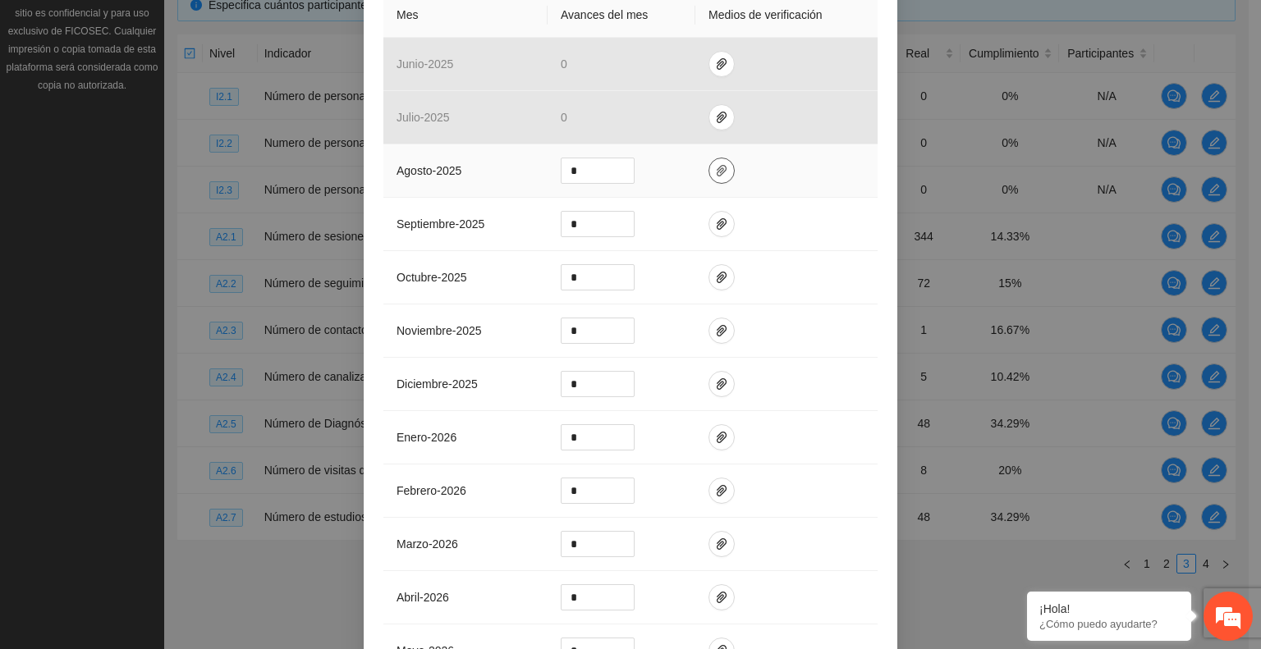
click at [718, 164] on icon "paper-clip" at bounding box center [721, 170] width 13 height 13
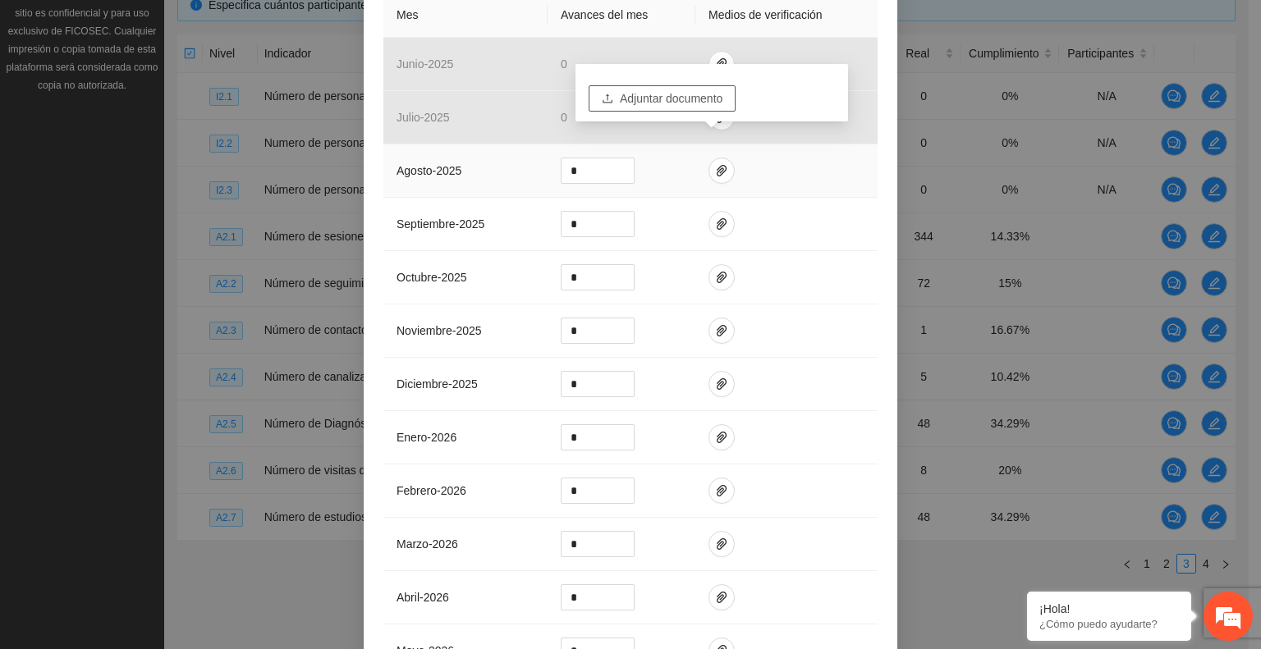
click at [679, 99] on span "Adjuntar documento" at bounding box center [671, 98] width 103 height 18
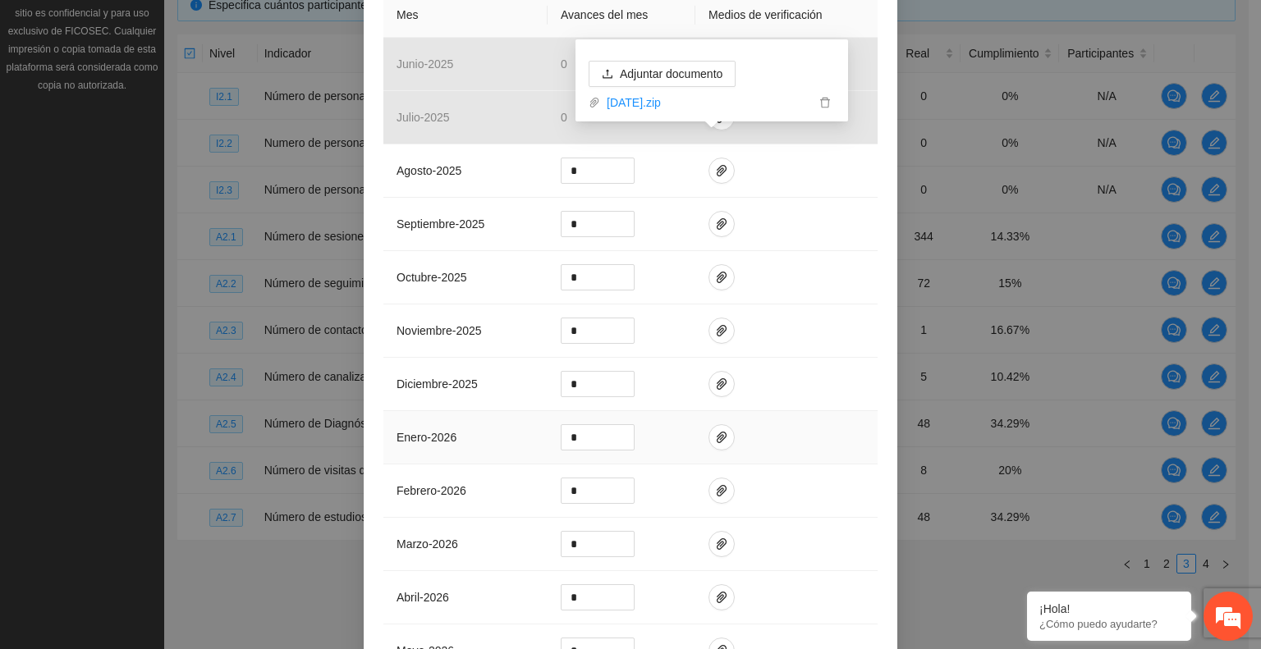
click at [851, 437] on td at bounding box center [786, 437] width 182 height 53
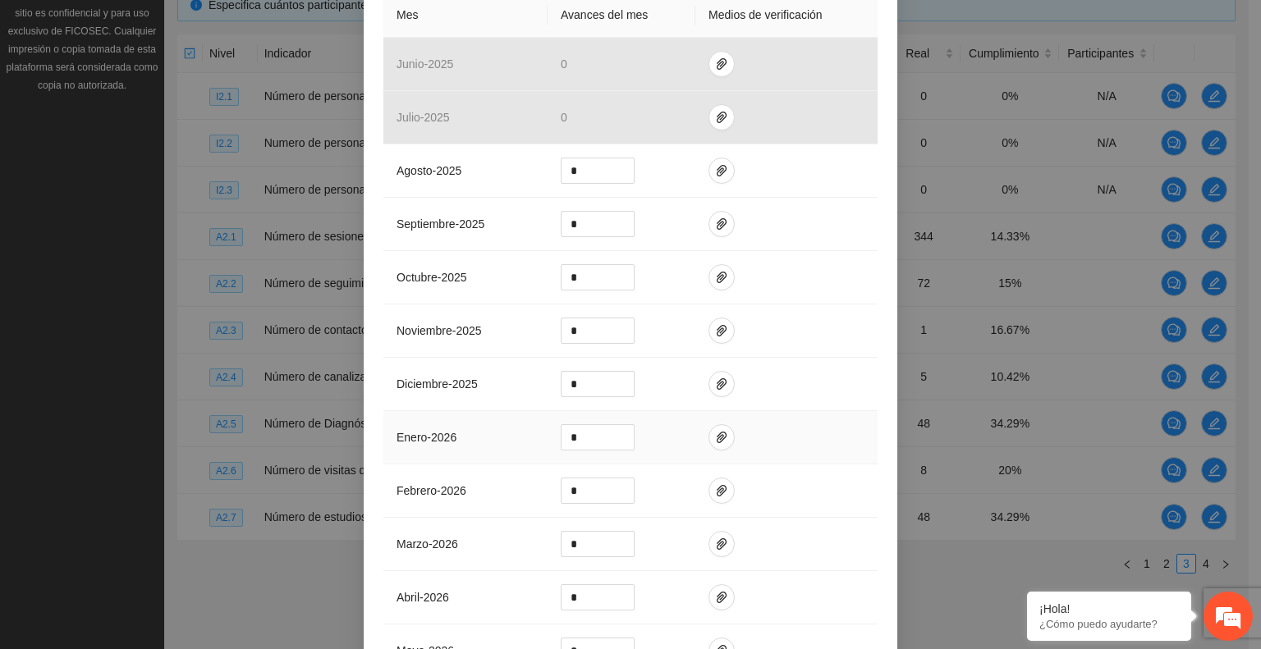
scroll to position [630, 0]
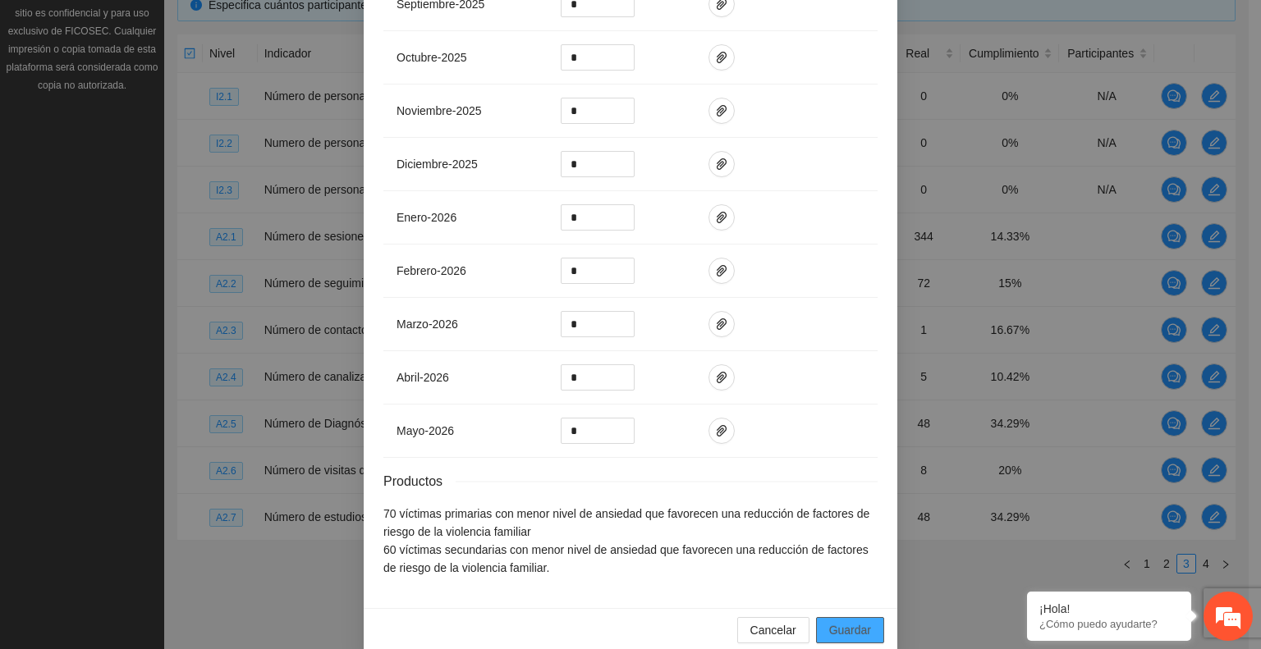
click at [854, 621] on span "Guardar" at bounding box center [850, 630] width 42 height 18
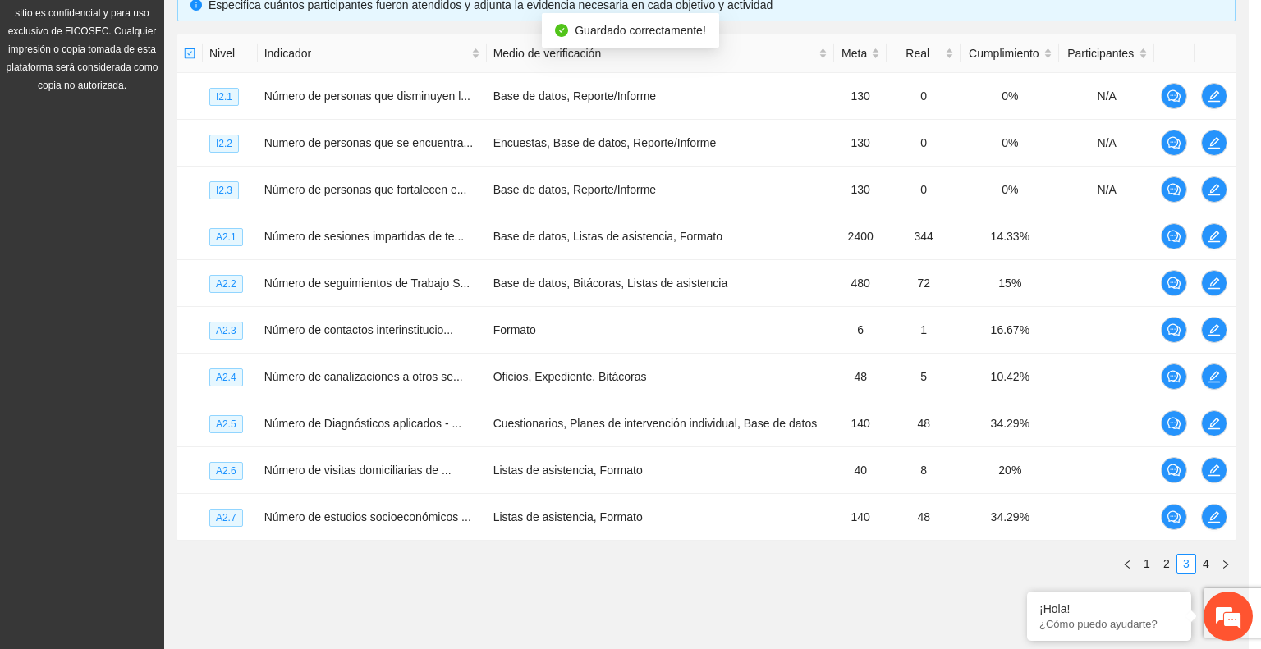
scroll to position [548, 0]
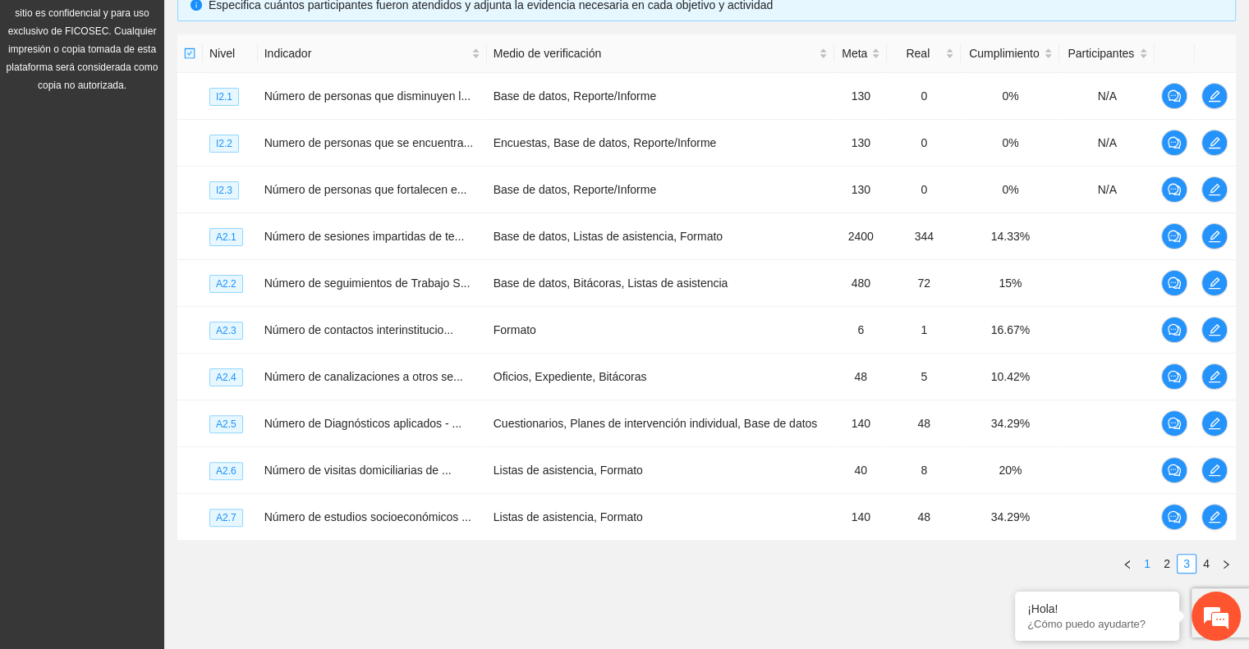
click at [1145, 567] on link "1" at bounding box center [1147, 564] width 18 height 18
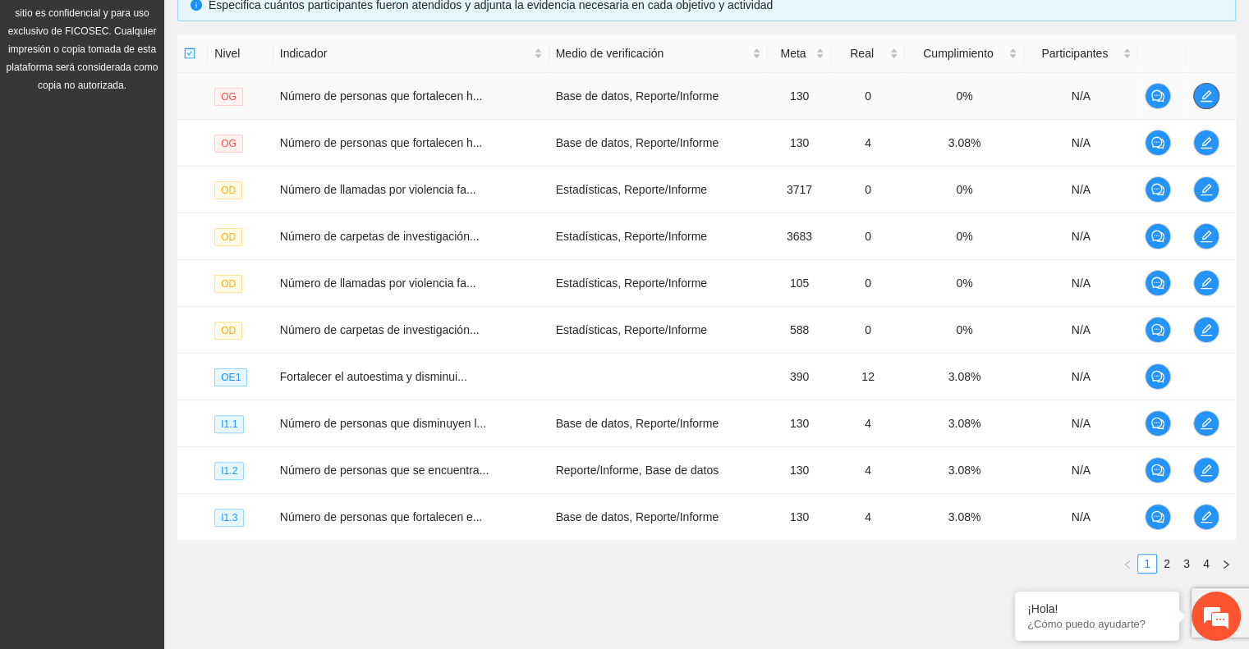
click at [1199, 90] on span "edit" at bounding box center [1206, 95] width 25 height 13
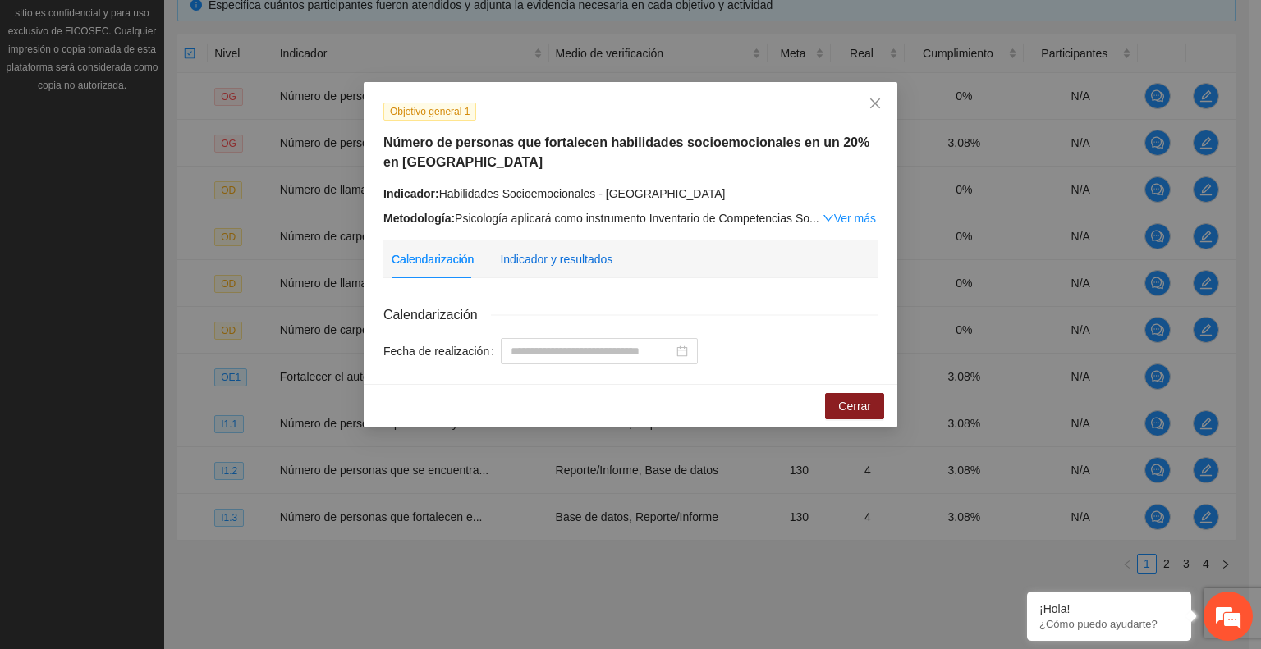
click at [574, 252] on div "Indicador y resultados" at bounding box center [556, 259] width 112 height 18
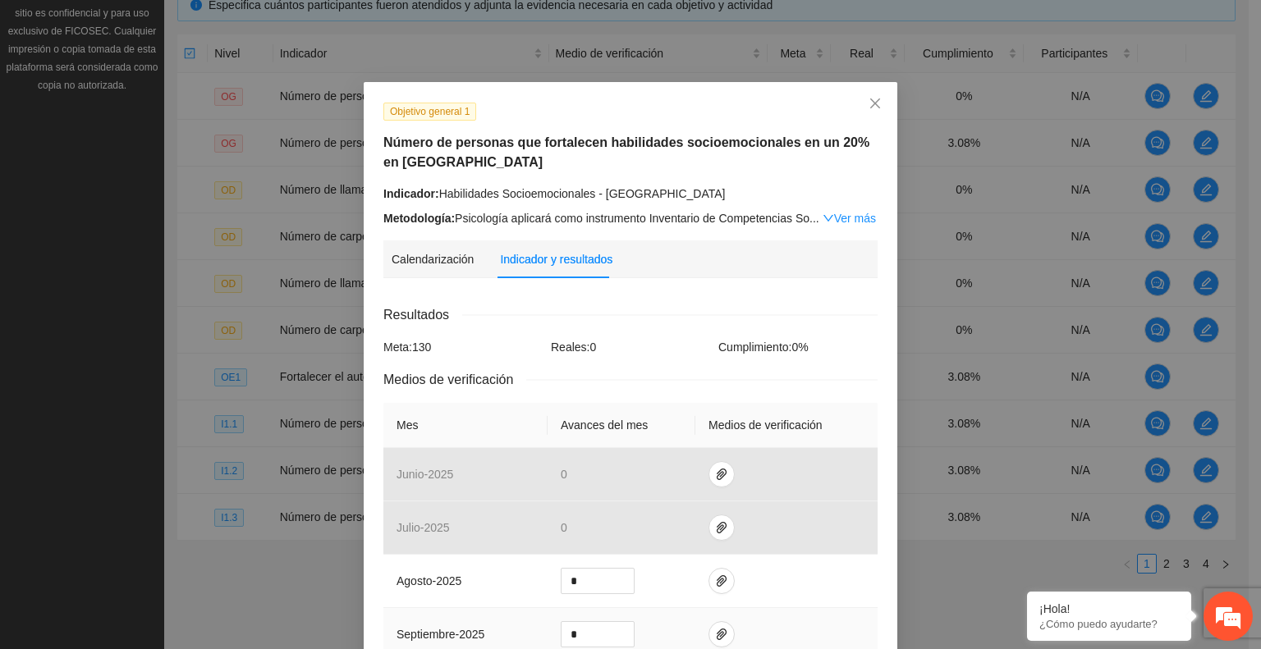
scroll to position [246, 0]
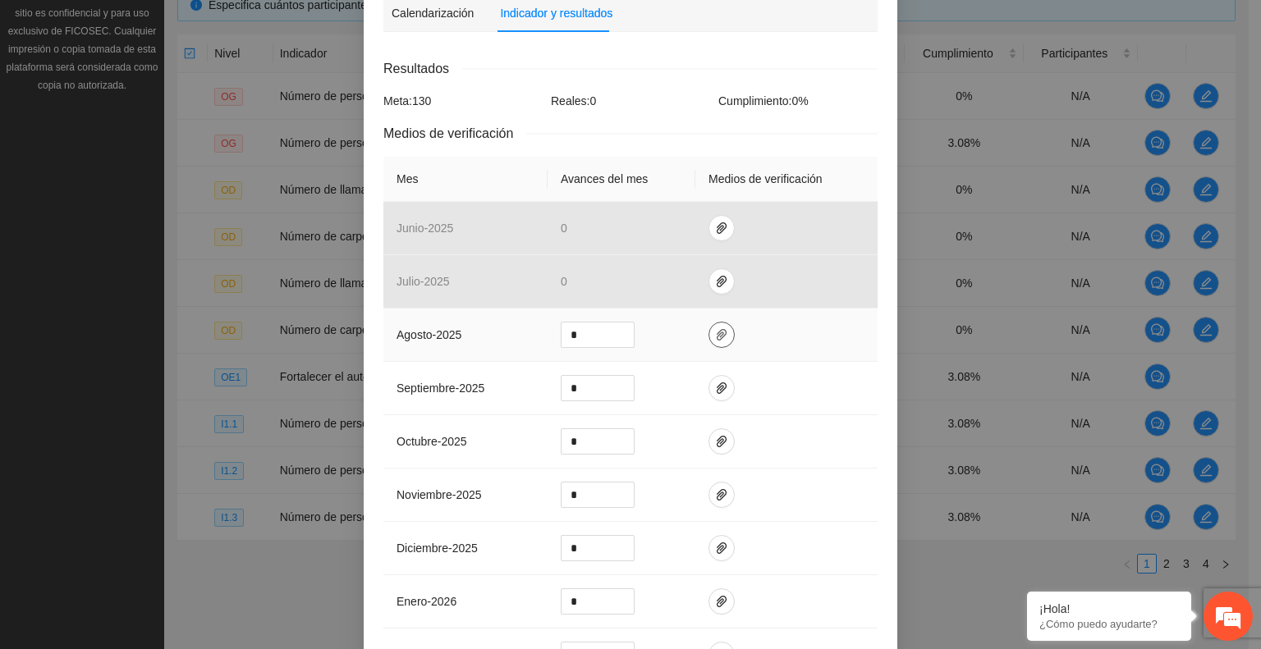
click at [715, 332] on icon "paper-clip" at bounding box center [721, 334] width 13 height 13
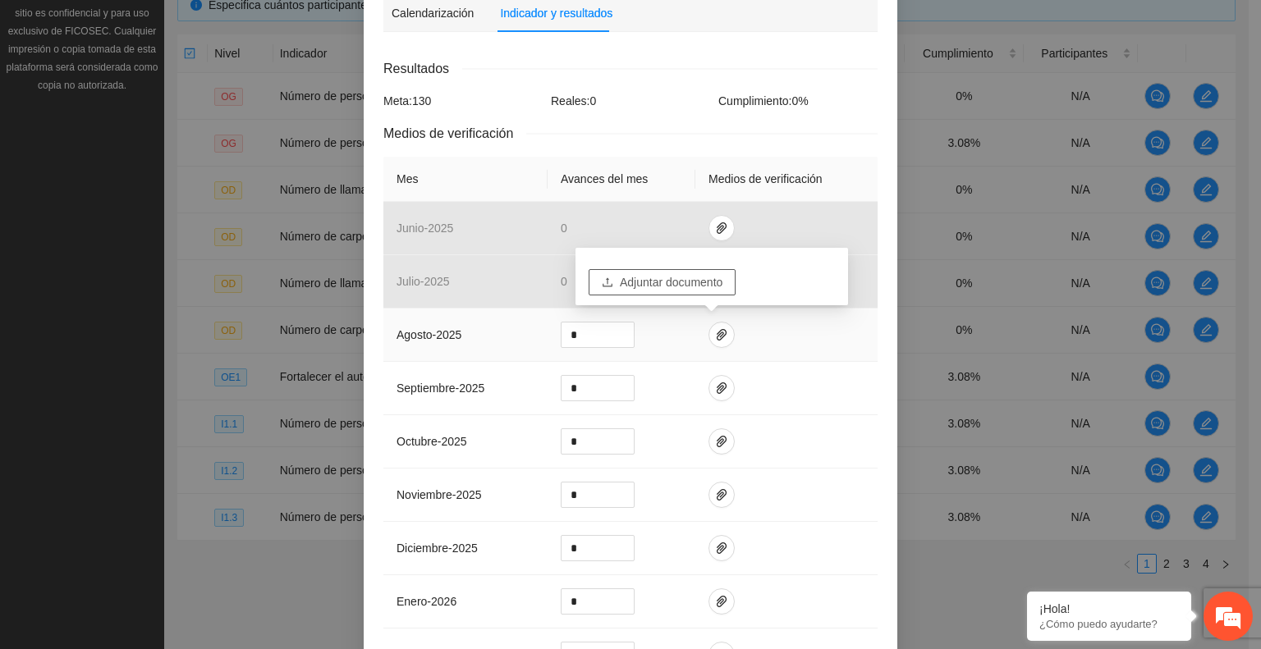
click at [657, 285] on span "Adjuntar documento" at bounding box center [671, 282] width 103 height 18
click at [821, 424] on td at bounding box center [786, 441] width 182 height 53
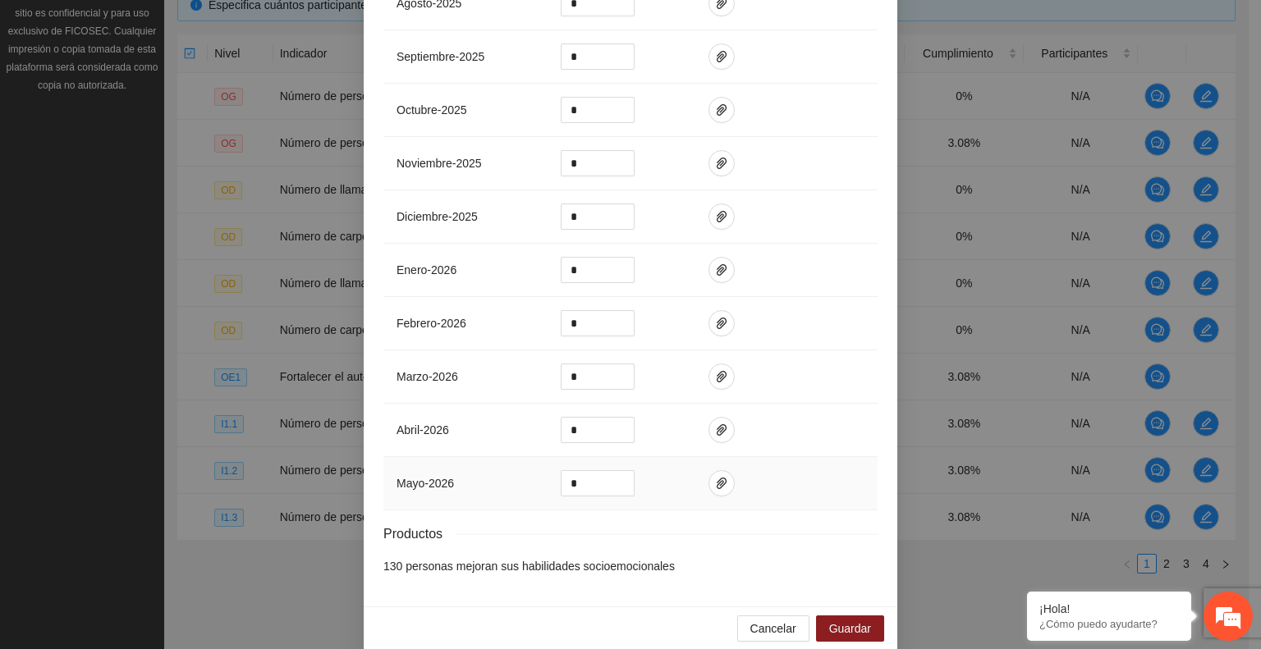
scroll to position [596, 0]
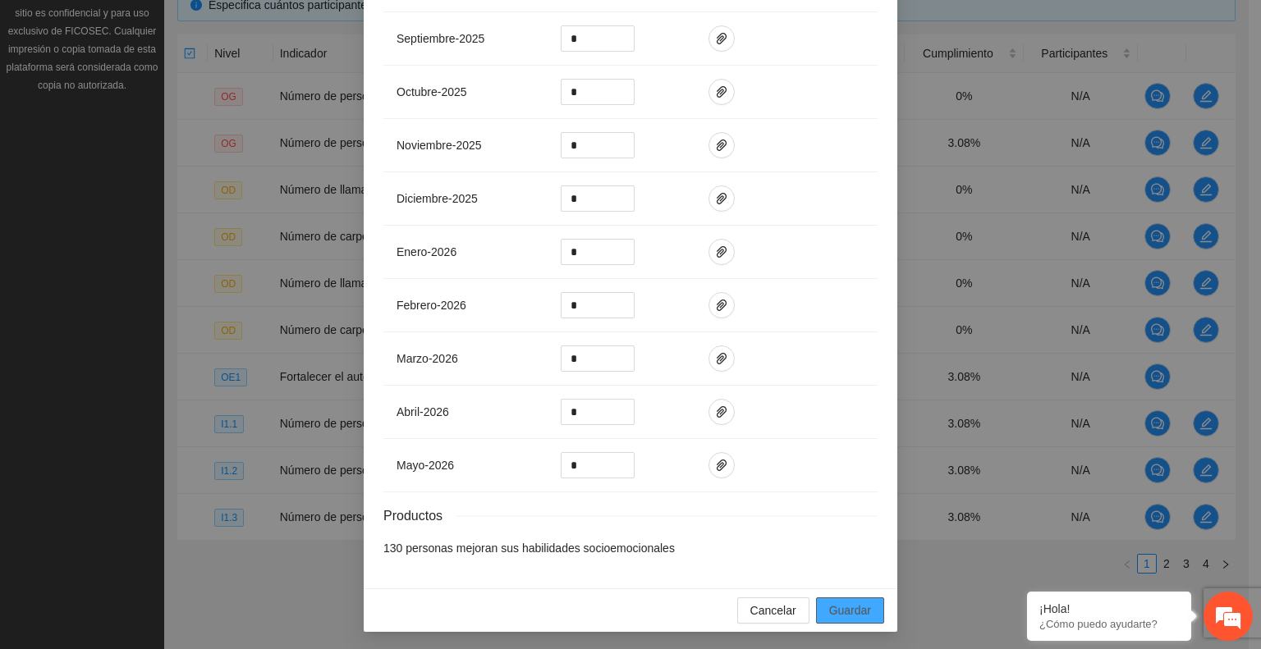
click at [847, 608] on span "Guardar" at bounding box center [850, 611] width 42 height 18
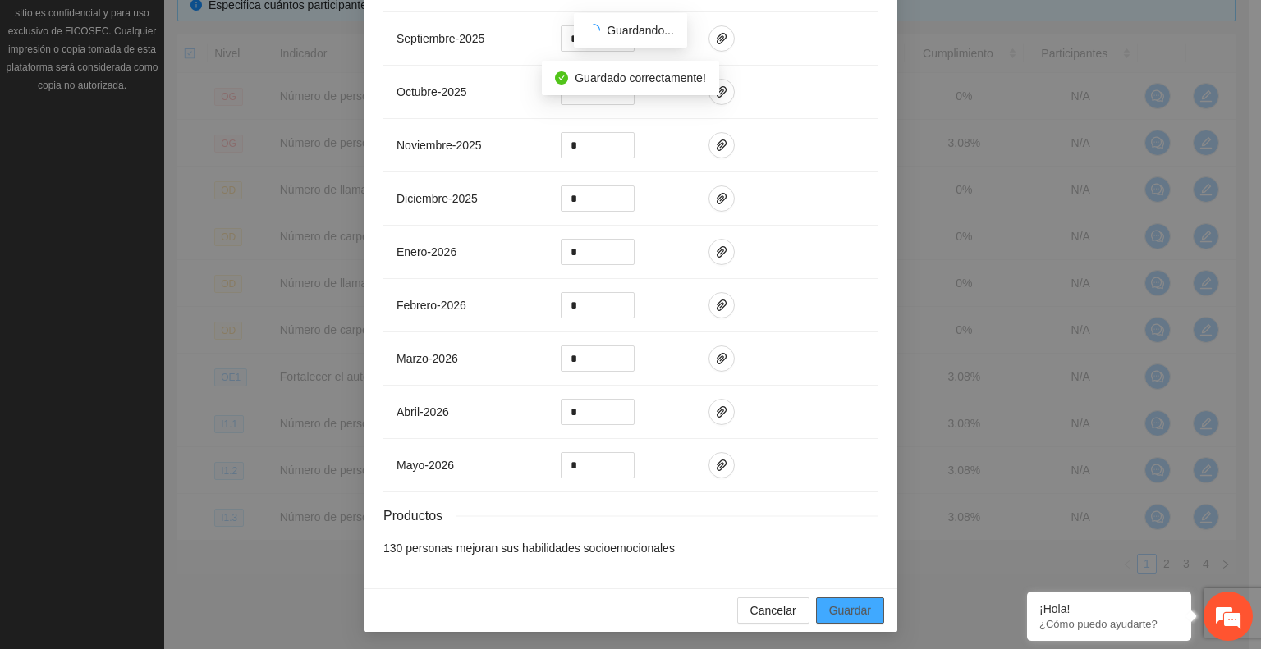
scroll to position [514, 0]
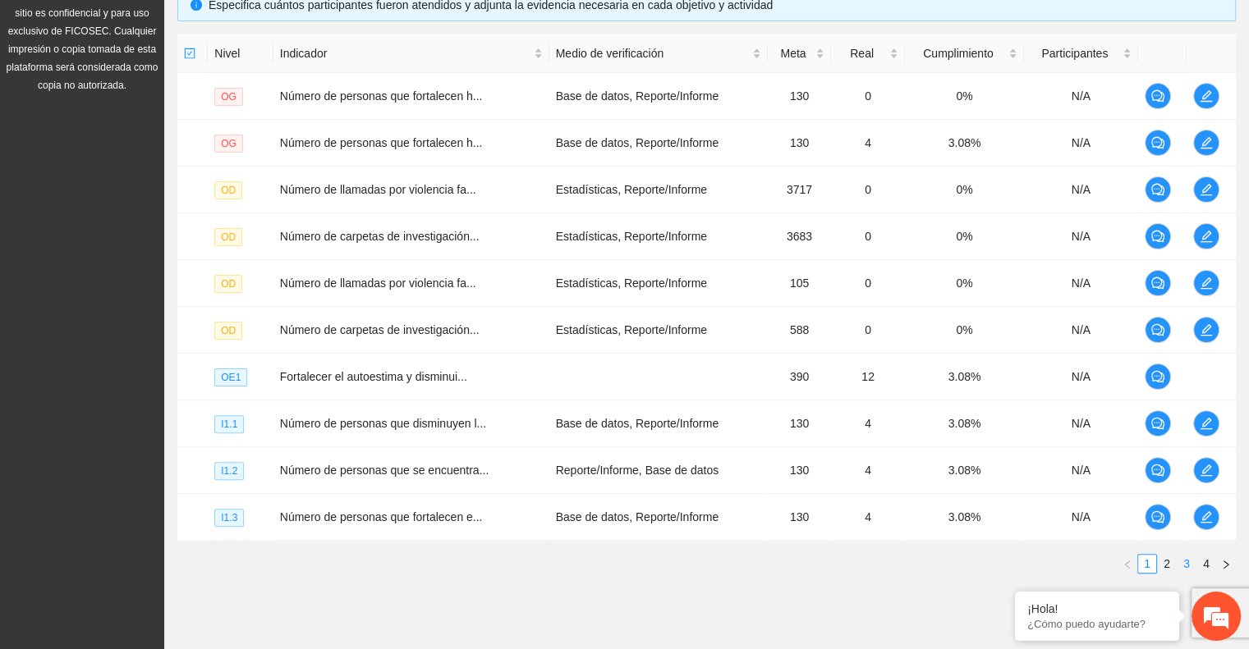
click at [1182, 563] on link "3" at bounding box center [1186, 564] width 18 height 18
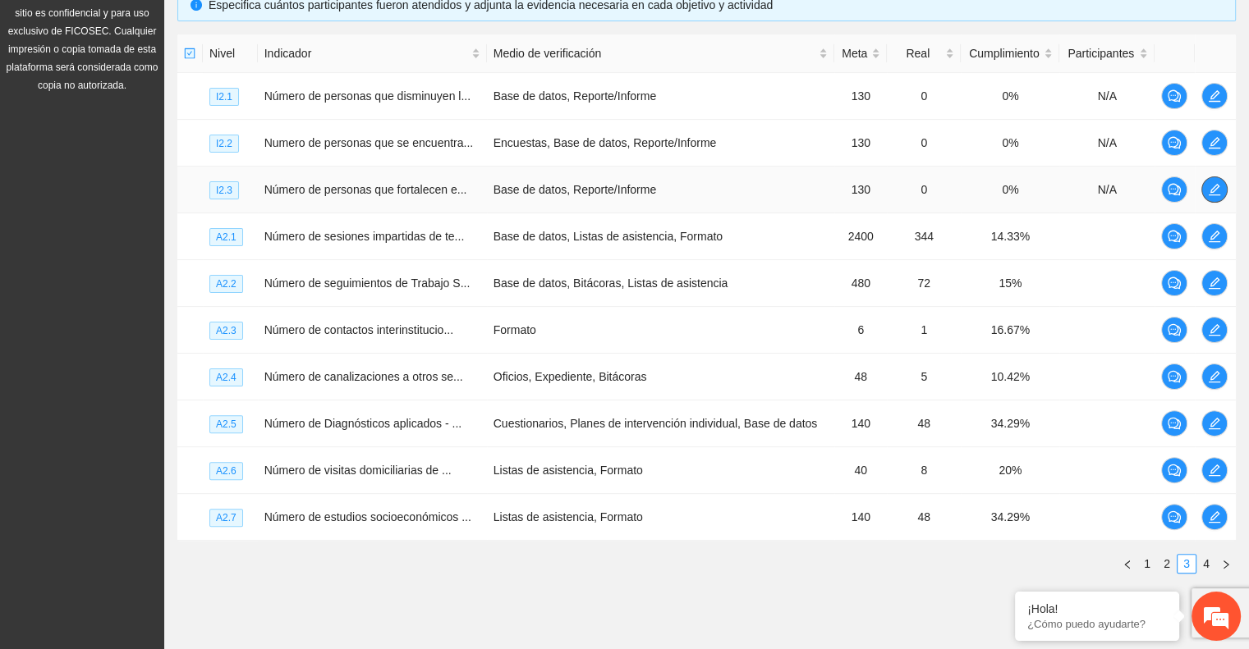
click at [1215, 188] on icon "edit" at bounding box center [1213, 189] width 11 height 11
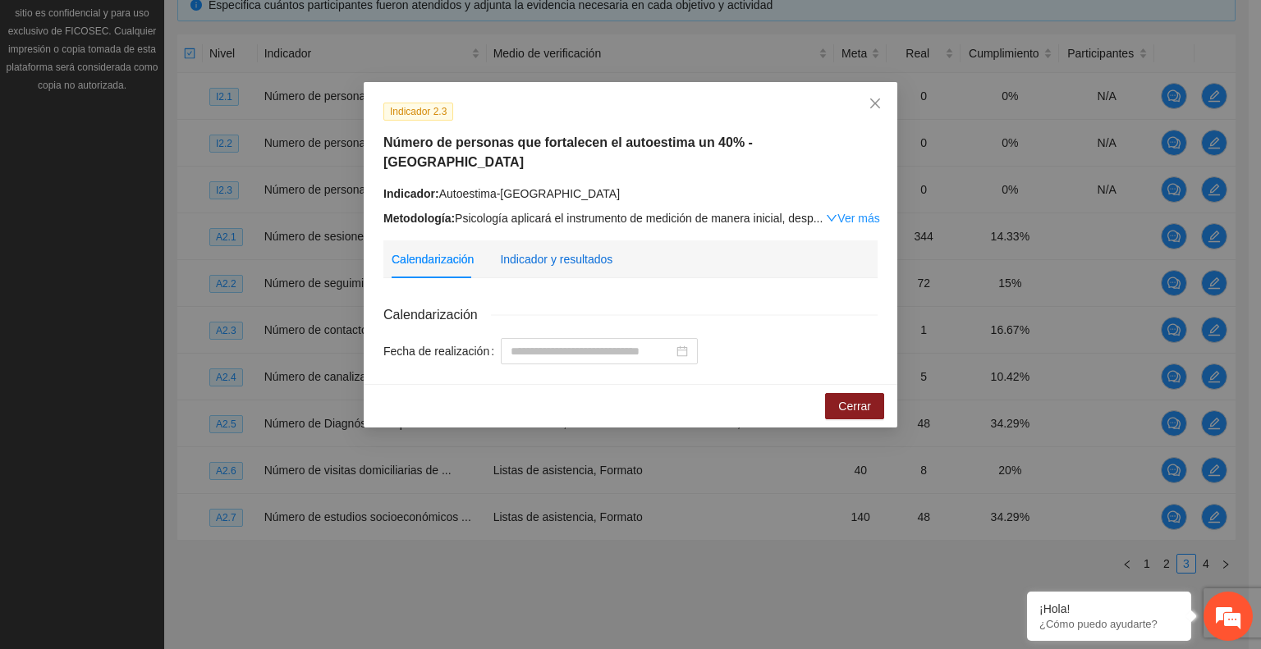
click at [557, 250] on div "Indicador y resultados" at bounding box center [556, 259] width 112 height 18
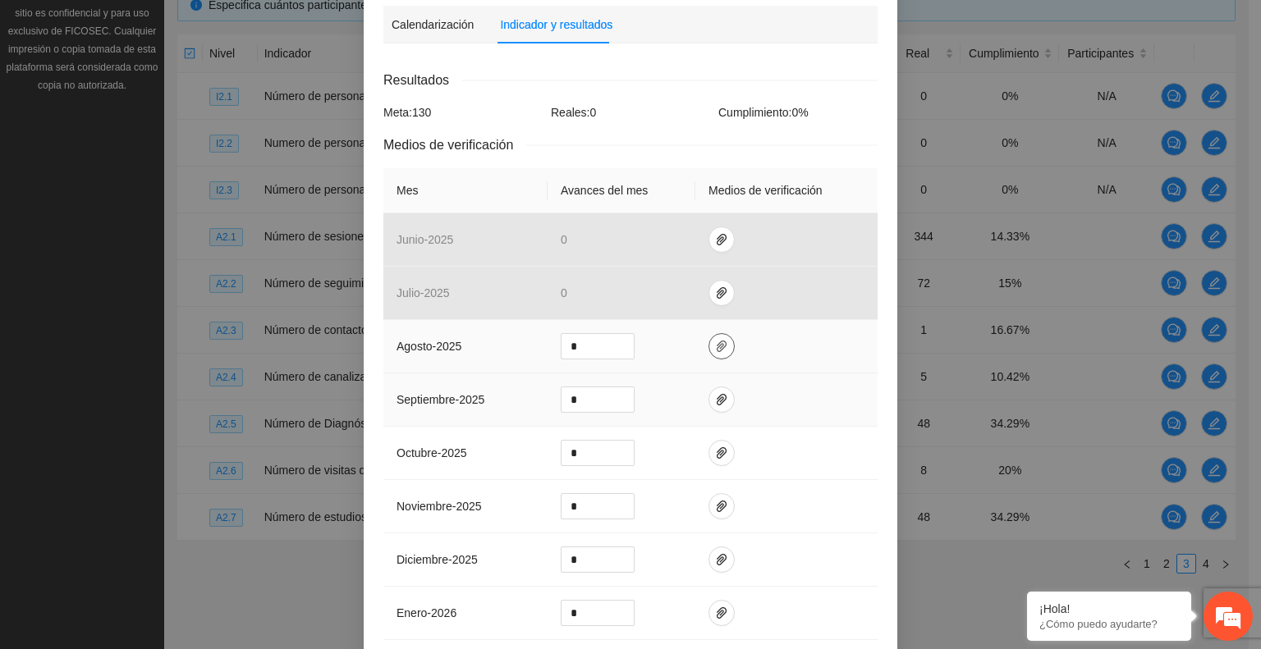
scroll to position [246, 0]
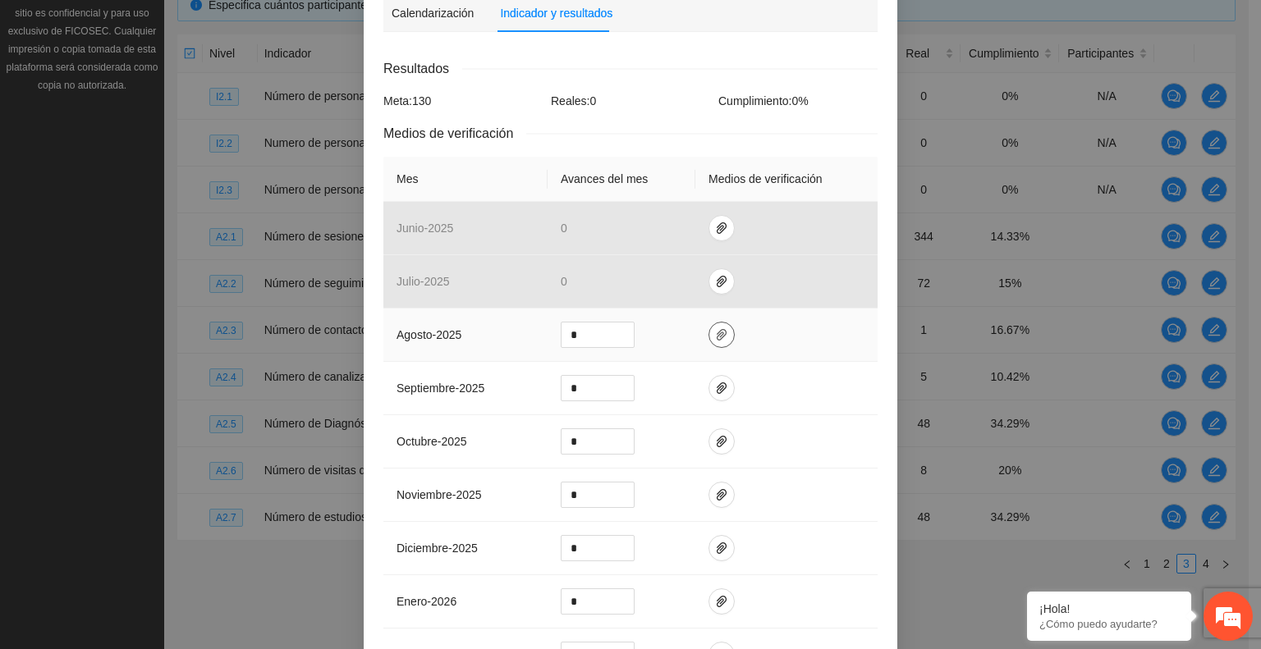
click at [715, 328] on icon "paper-clip" at bounding box center [721, 334] width 13 height 13
click at [627, 269] on span "Adjuntar documento" at bounding box center [671, 263] width 103 height 18
click at [854, 482] on td at bounding box center [786, 495] width 182 height 53
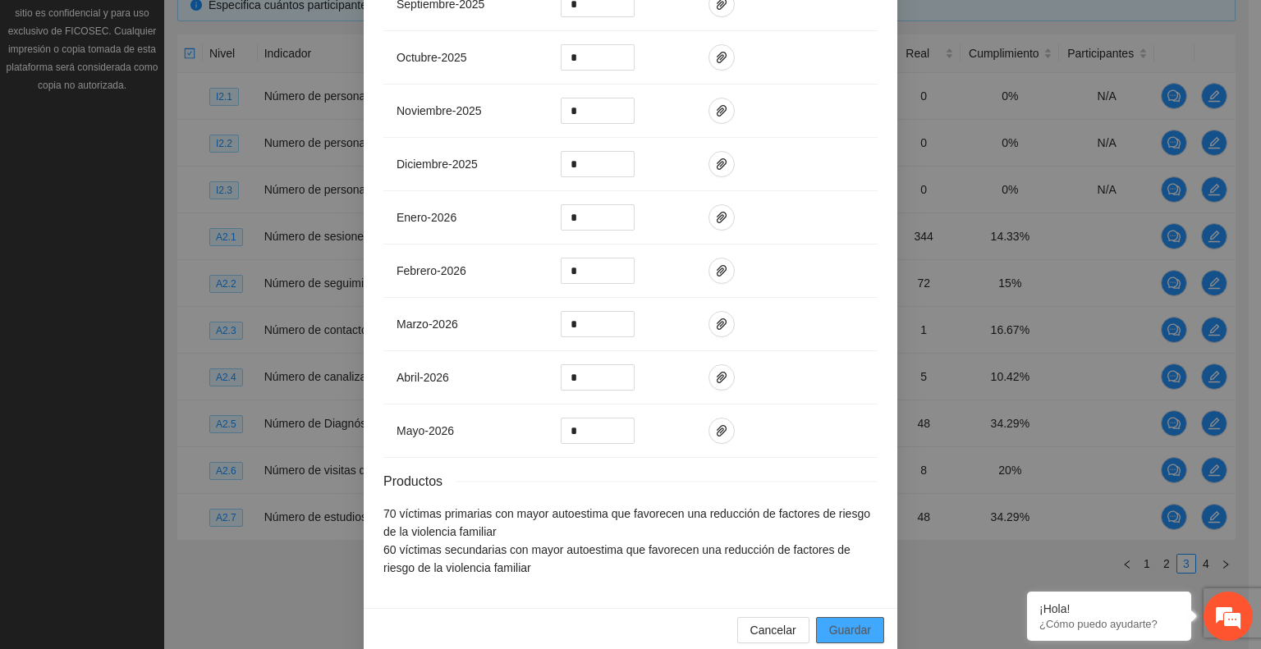
click at [852, 621] on span "Guardar" at bounding box center [850, 630] width 42 height 18
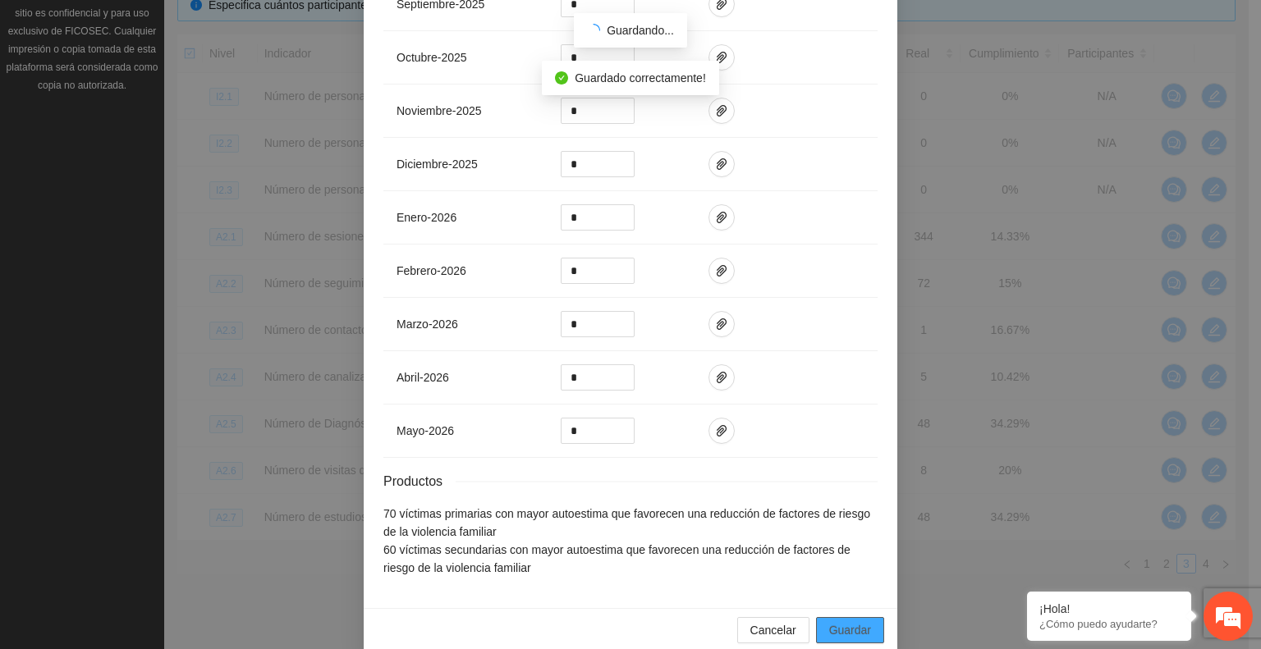
scroll to position [548, 0]
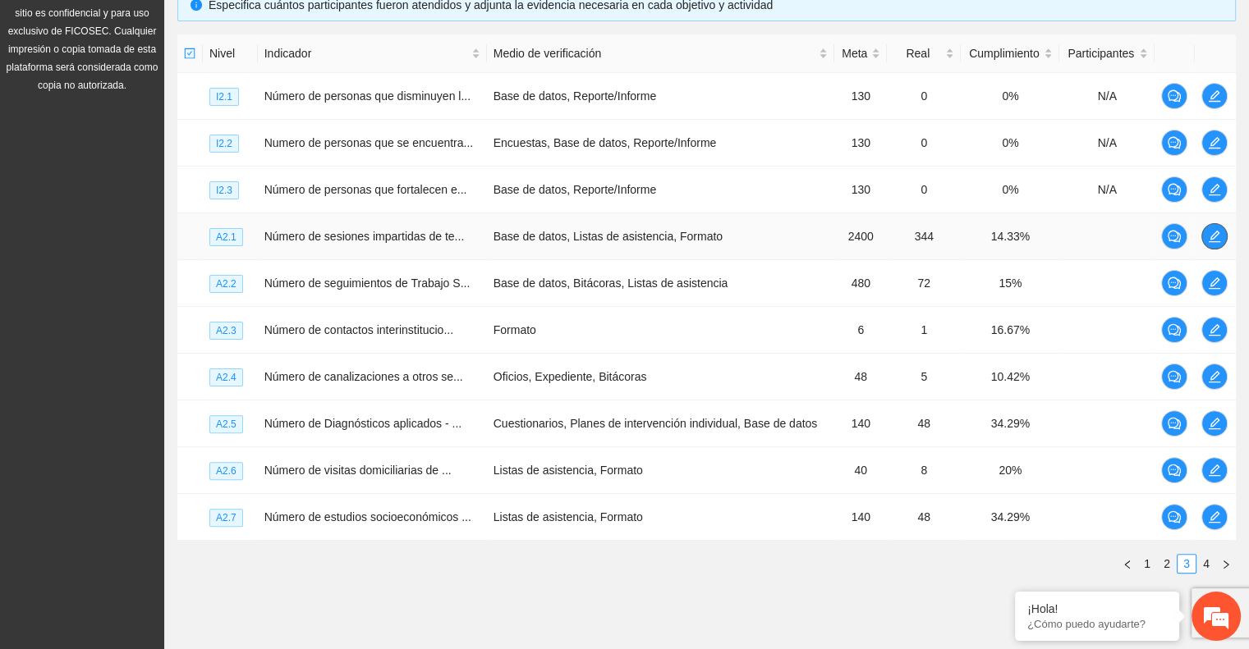
click at [1217, 236] on icon "edit" at bounding box center [1214, 236] width 13 height 13
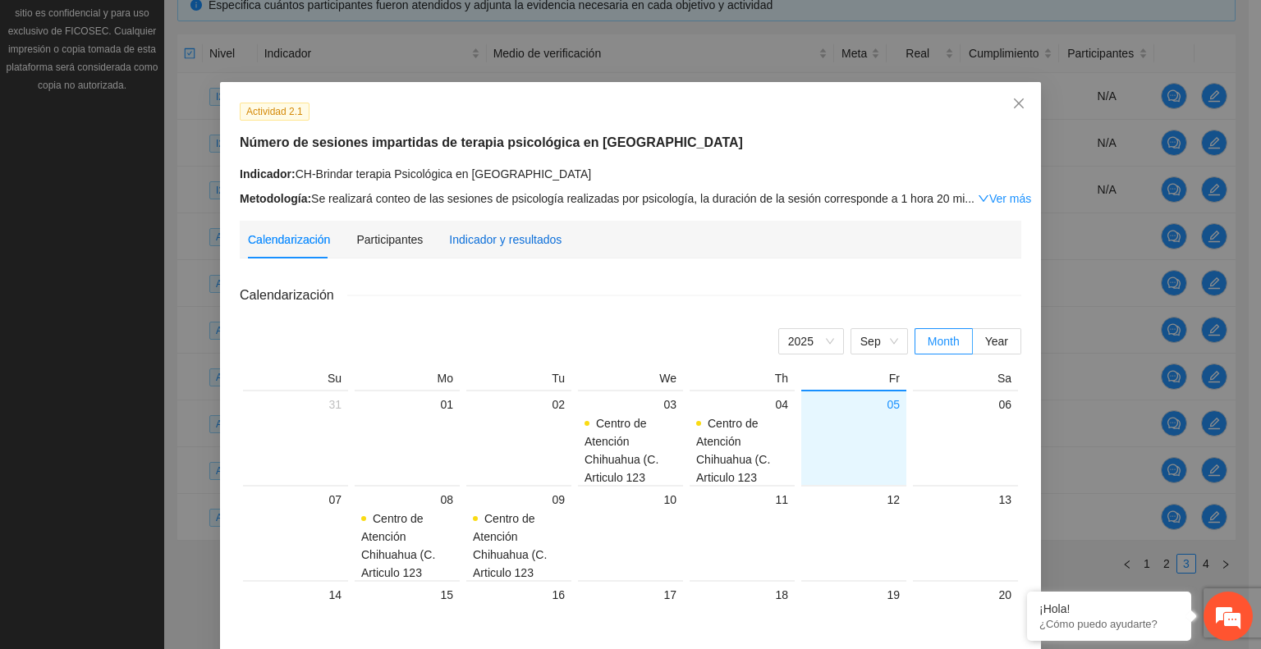
click at [493, 236] on div "Indicador y resultados" at bounding box center [505, 240] width 112 height 18
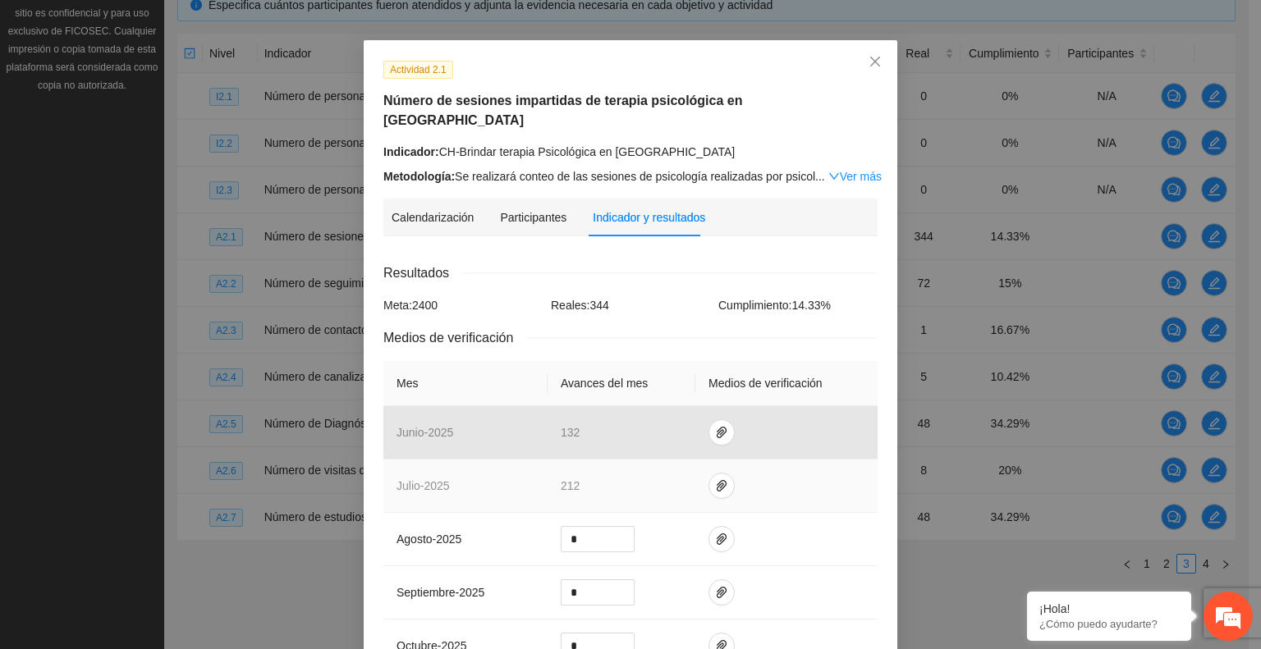
scroll to position [82, 0]
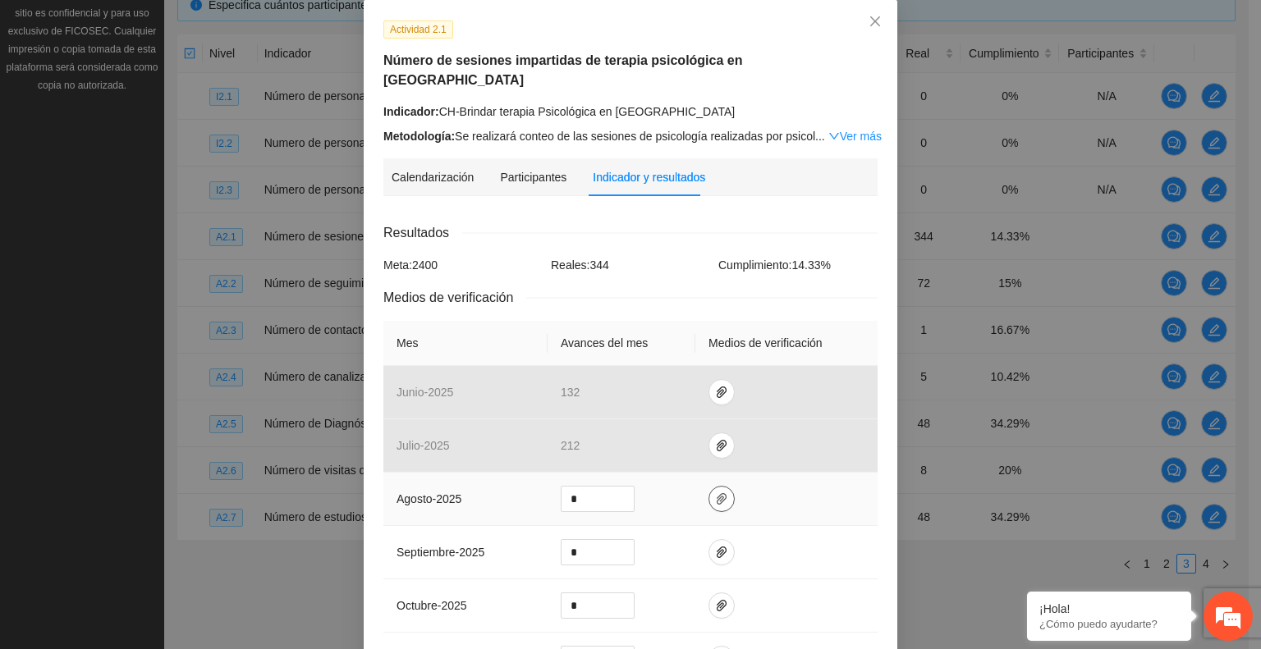
click at [717, 493] on icon "paper-clip" at bounding box center [722, 498] width 10 height 11
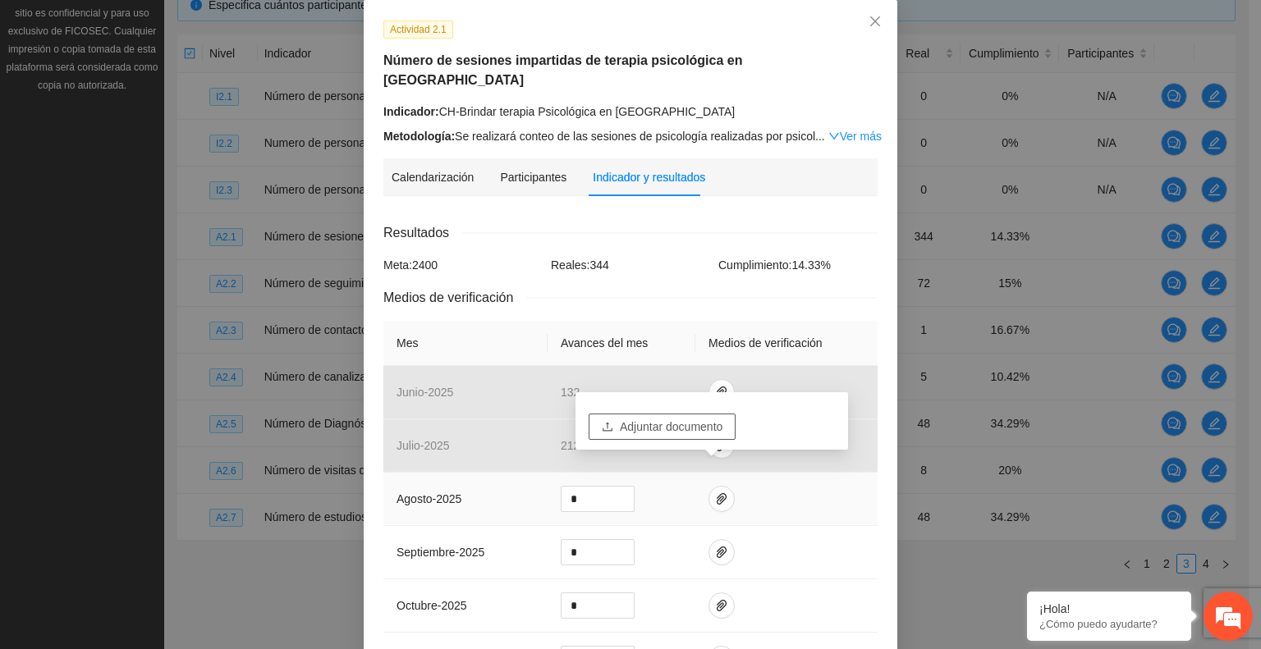
click at [674, 422] on span "Adjuntar documento" at bounding box center [671, 427] width 103 height 18
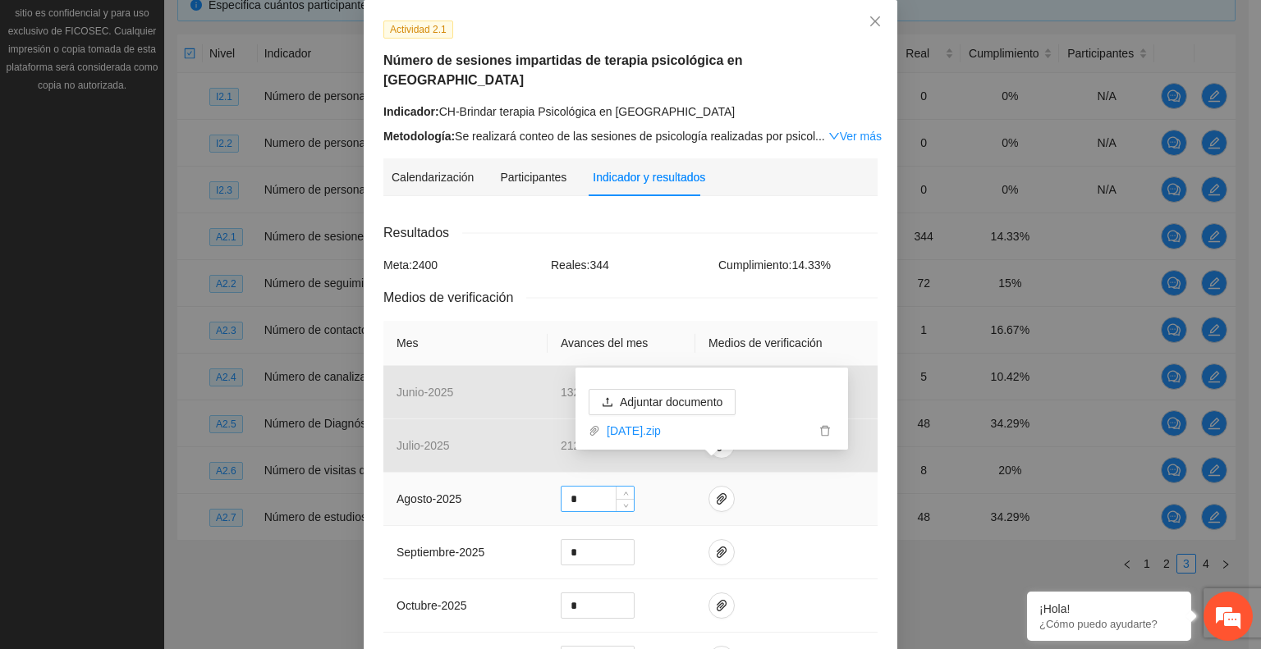
click at [589, 487] on input "*" at bounding box center [598, 499] width 72 height 25
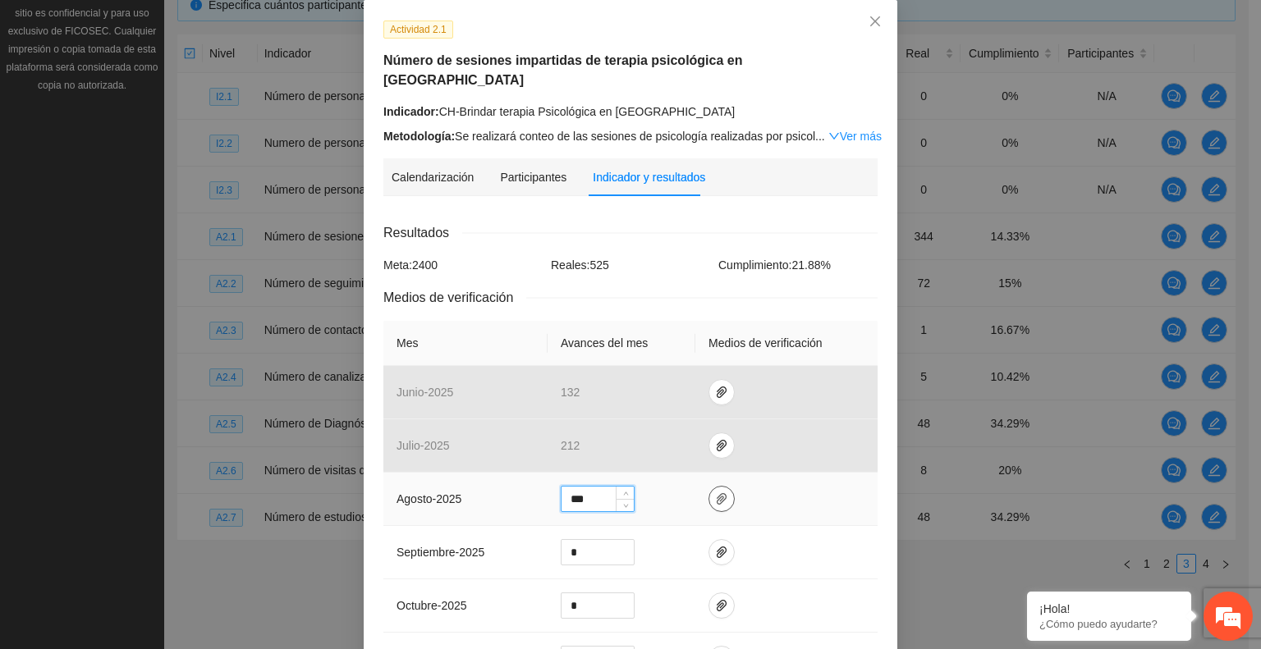
type input "***"
click at [708, 486] on button "button" at bounding box center [721, 499] width 26 height 26
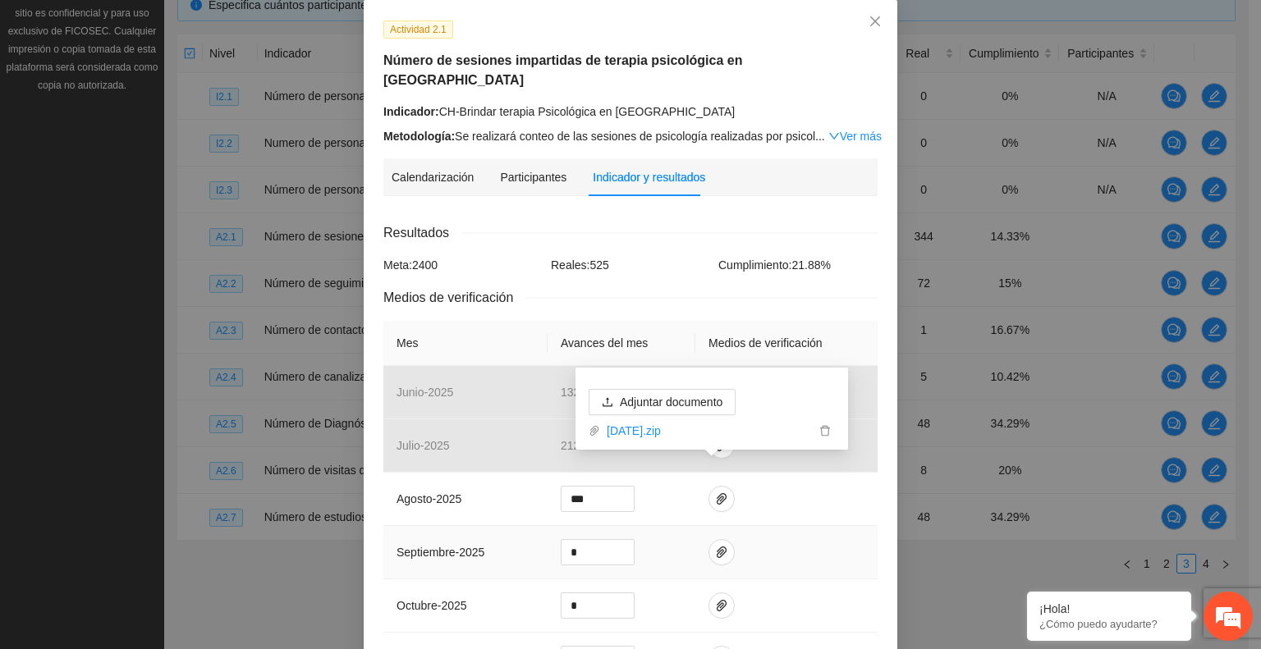
click at [795, 536] on td at bounding box center [786, 552] width 182 height 53
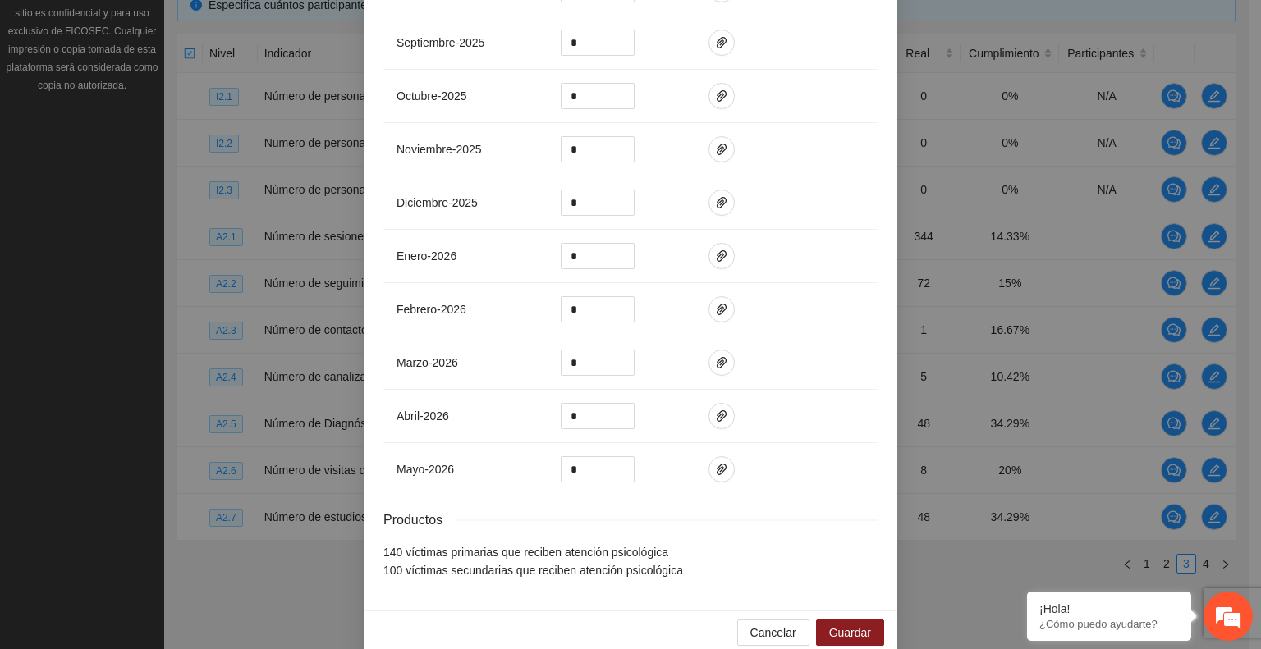
scroll to position [594, 0]
click at [829, 621] on span "Guardar" at bounding box center [850, 630] width 42 height 18
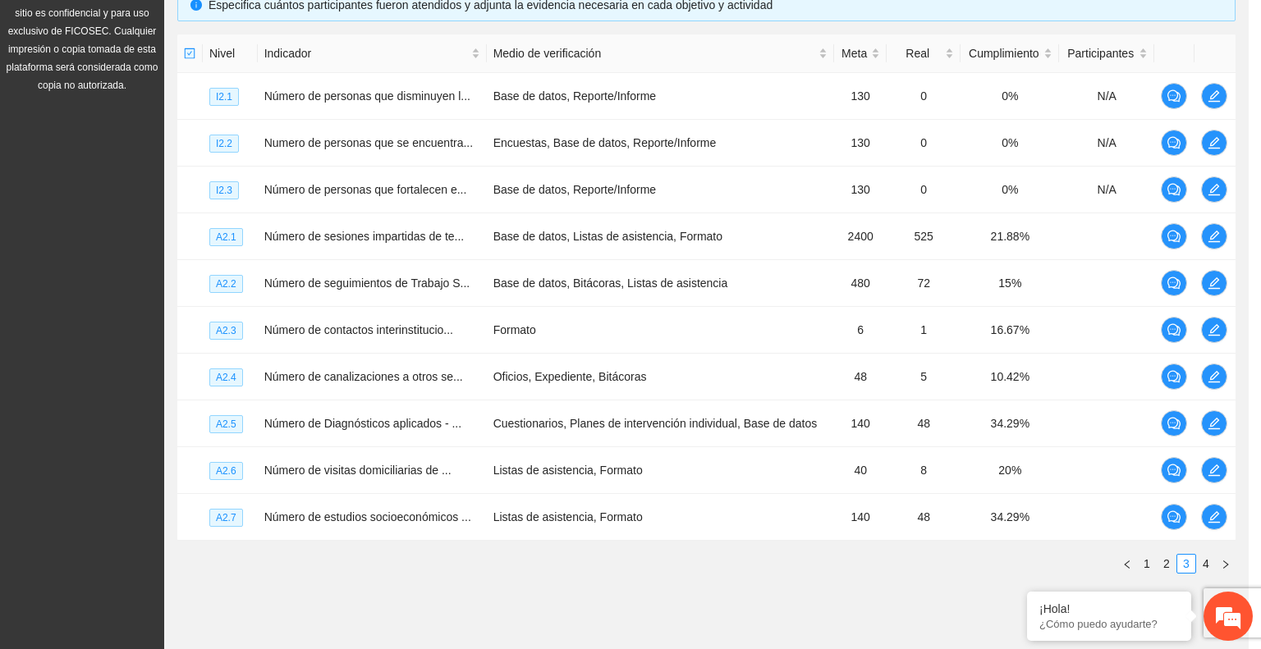
scroll to position [512, 0]
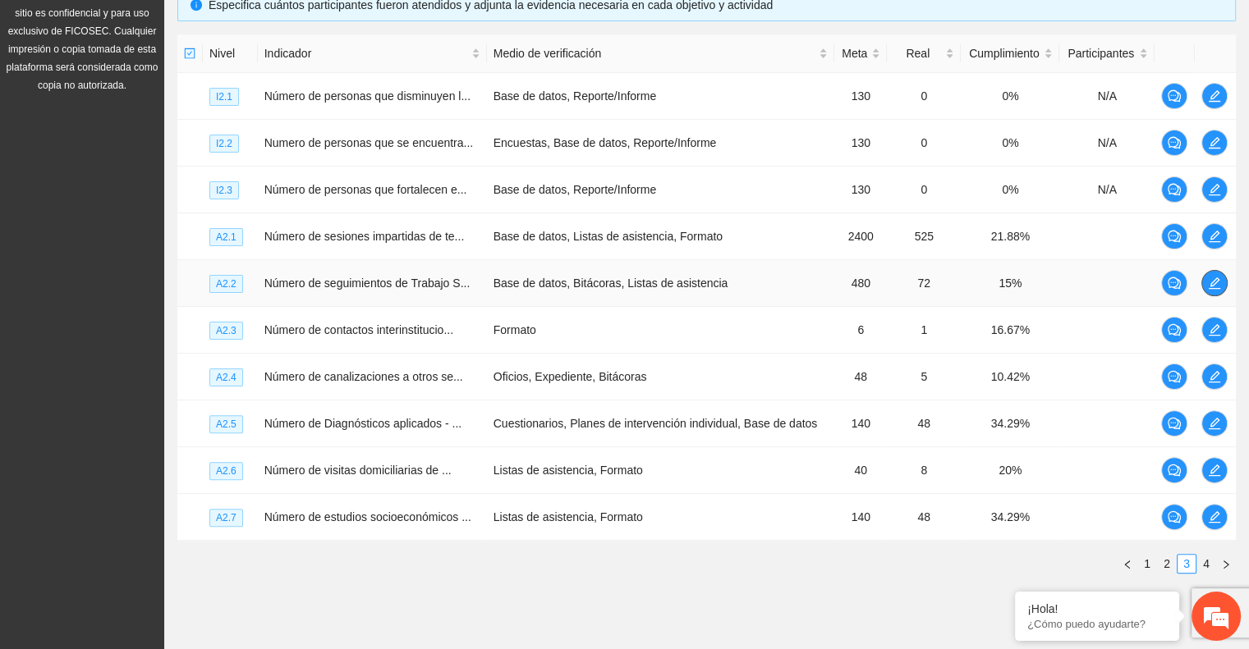
click at [1209, 274] on button "button" at bounding box center [1214, 283] width 26 height 26
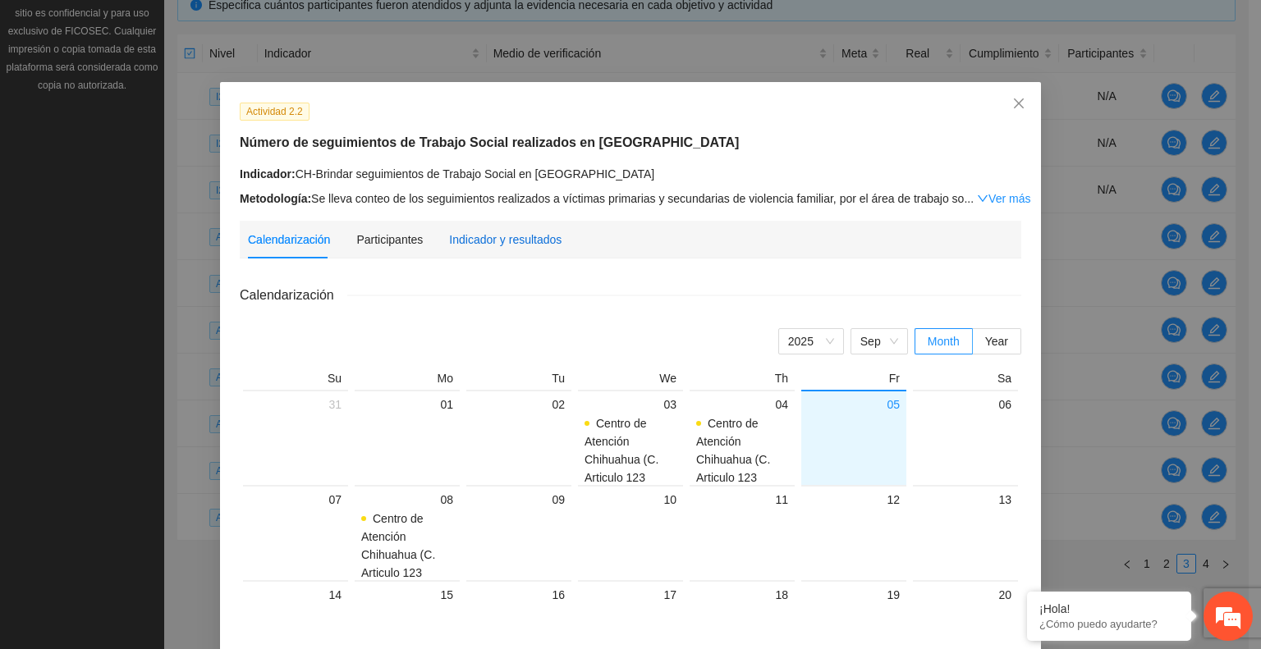
click at [473, 231] on div "Indicador y resultados" at bounding box center [505, 240] width 112 height 18
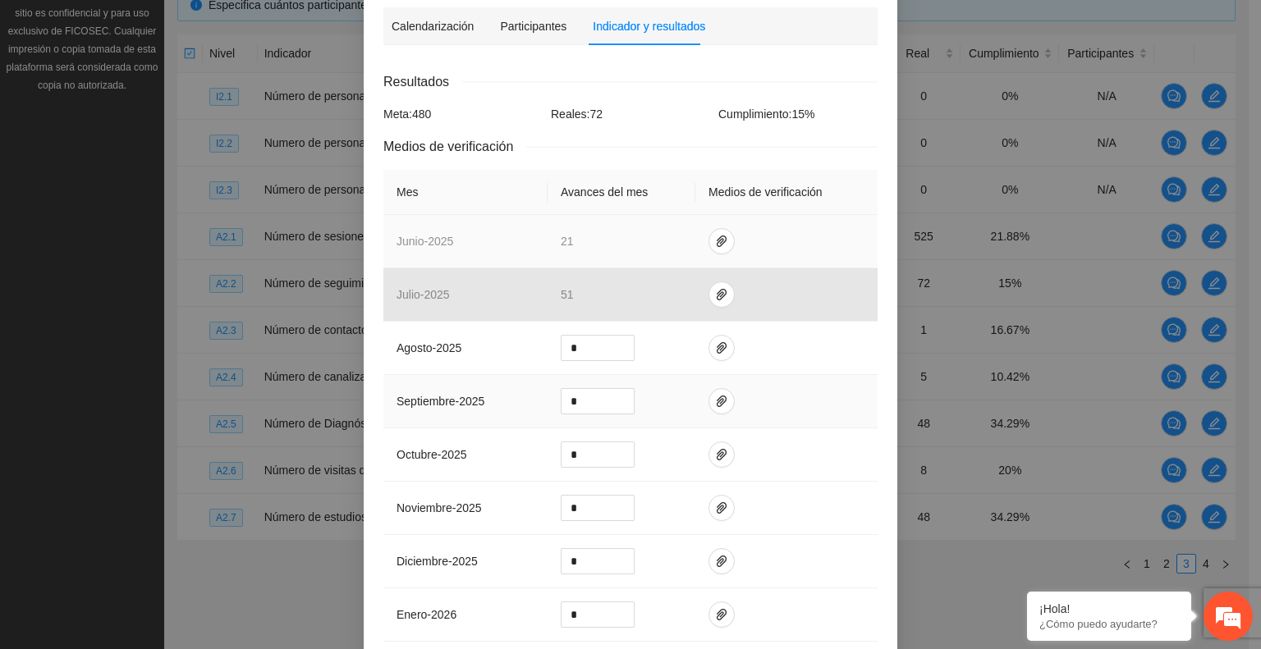
scroll to position [246, 0]
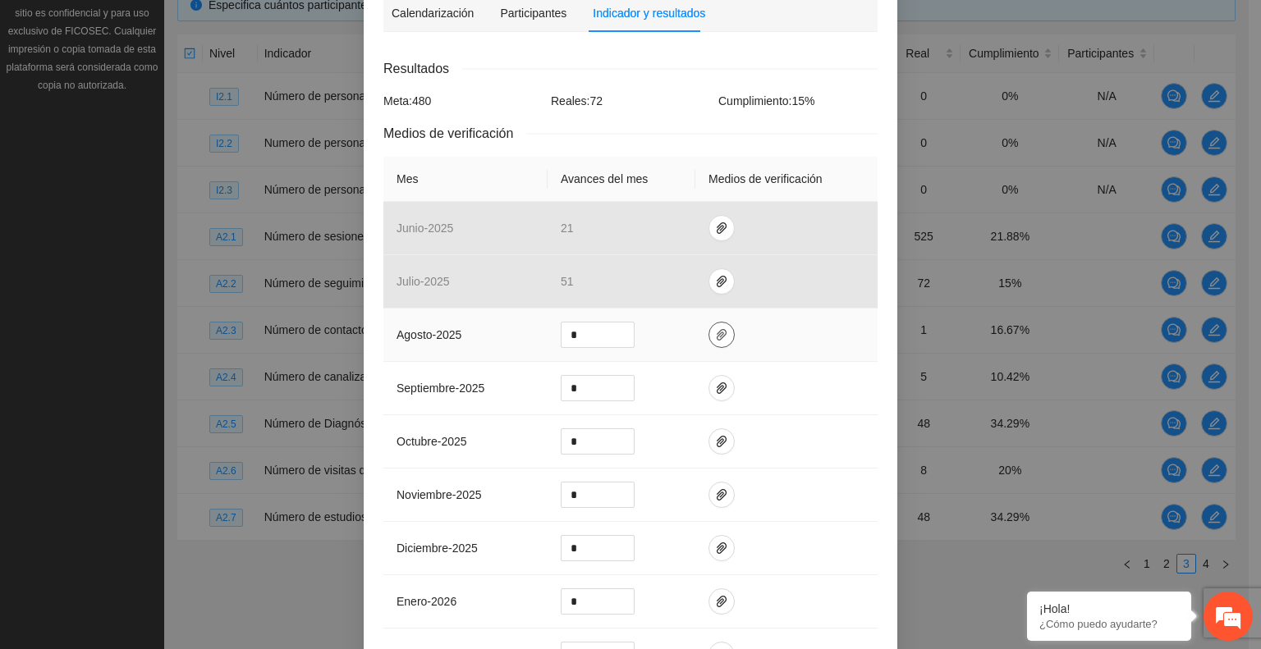
click at [717, 329] on icon "paper-clip" at bounding box center [722, 334] width 10 height 11
click at [623, 262] on span "Adjuntar documento" at bounding box center [671, 263] width 103 height 18
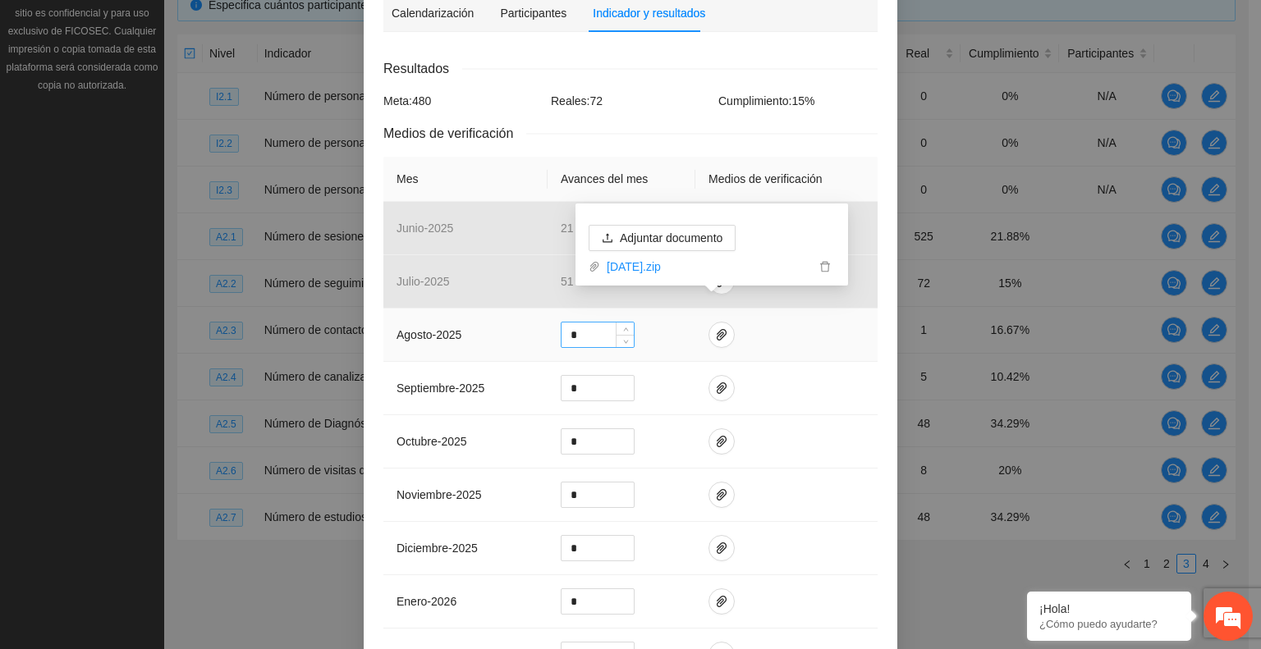
click at [578, 323] on input "*" at bounding box center [598, 335] width 72 height 25
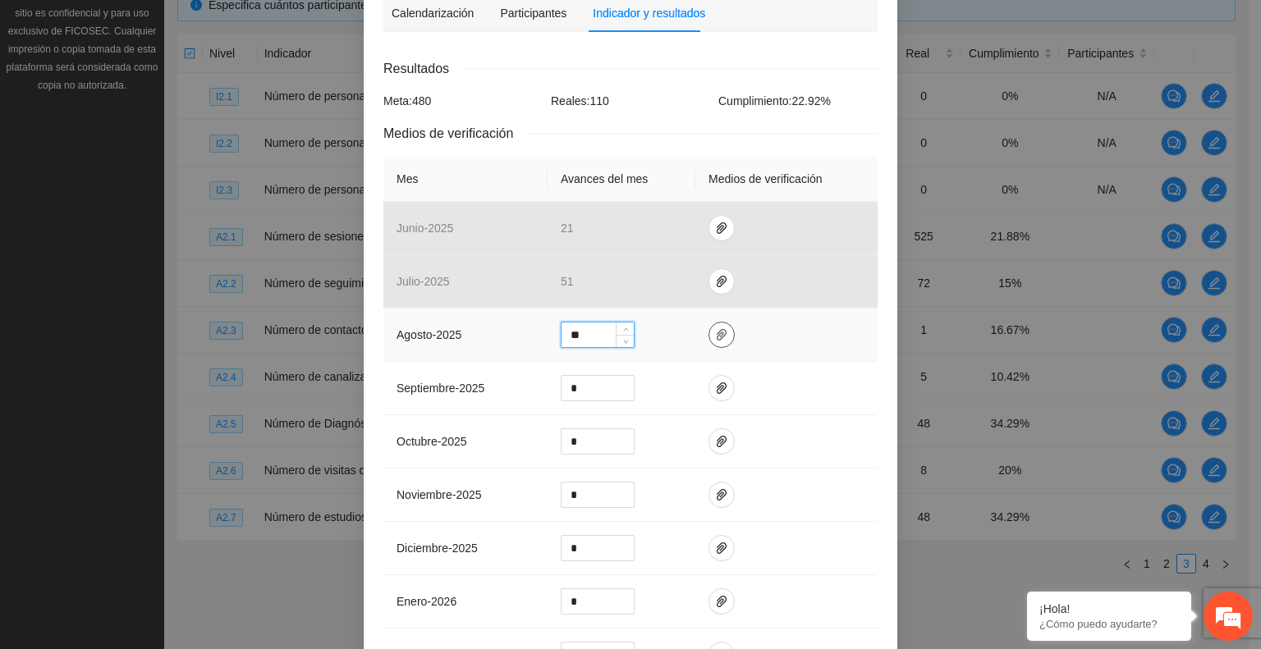
type input "**"
click at [717, 329] on icon "paper-clip" at bounding box center [722, 334] width 10 height 11
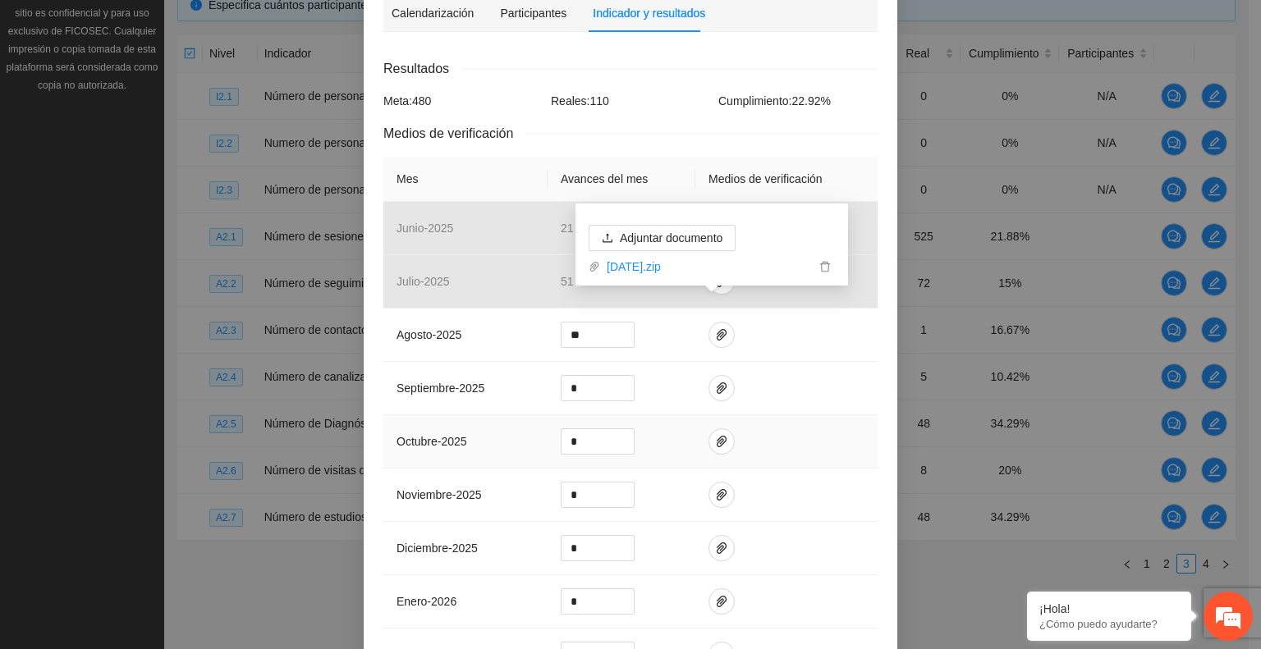
click at [807, 415] on td at bounding box center [786, 441] width 182 height 53
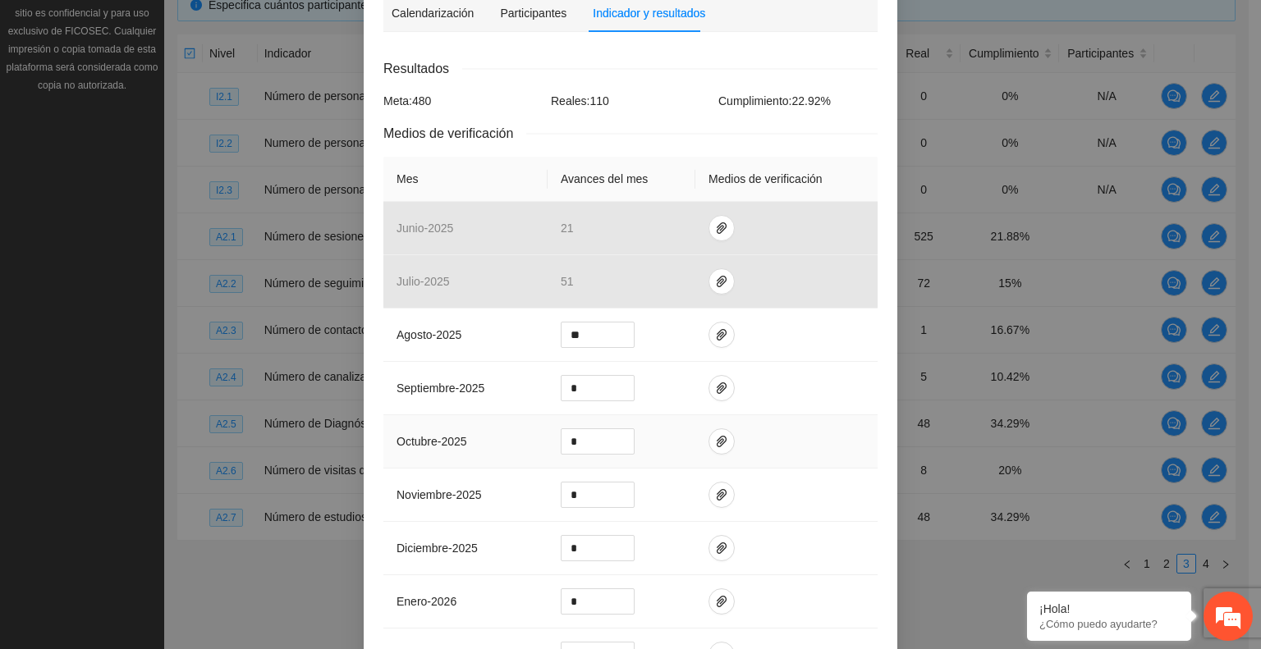
scroll to position [594, 0]
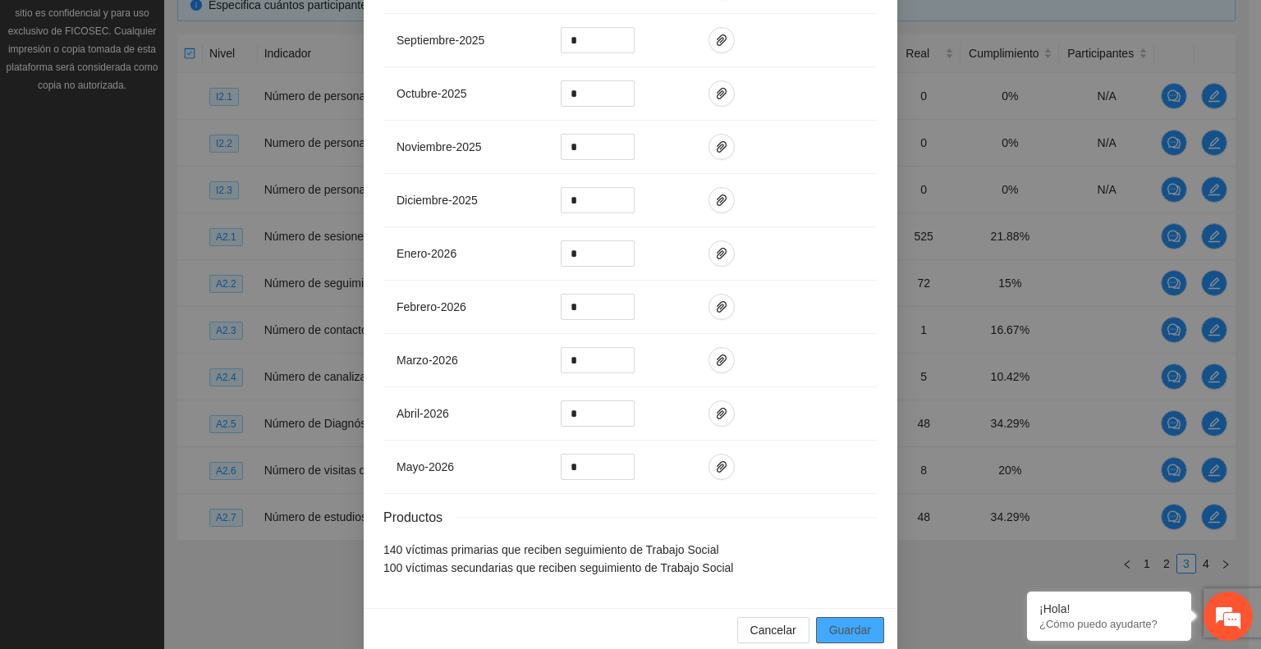
click at [852, 621] on span "Guardar" at bounding box center [850, 630] width 42 height 18
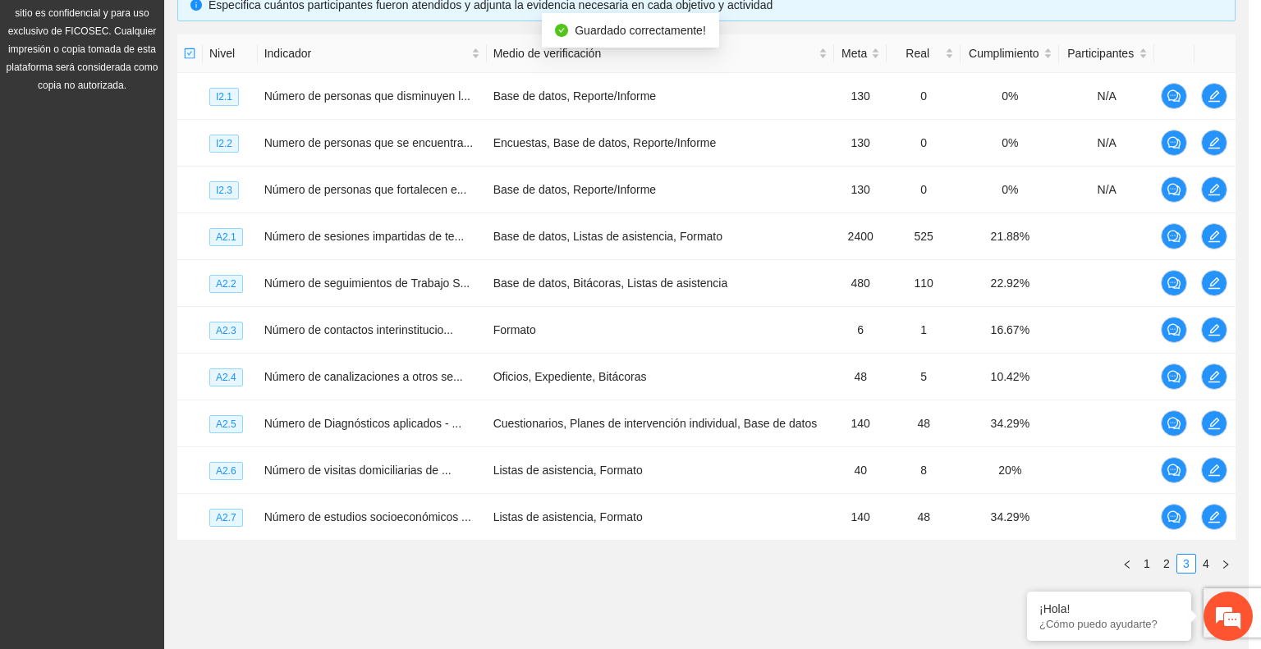
scroll to position [512, 0]
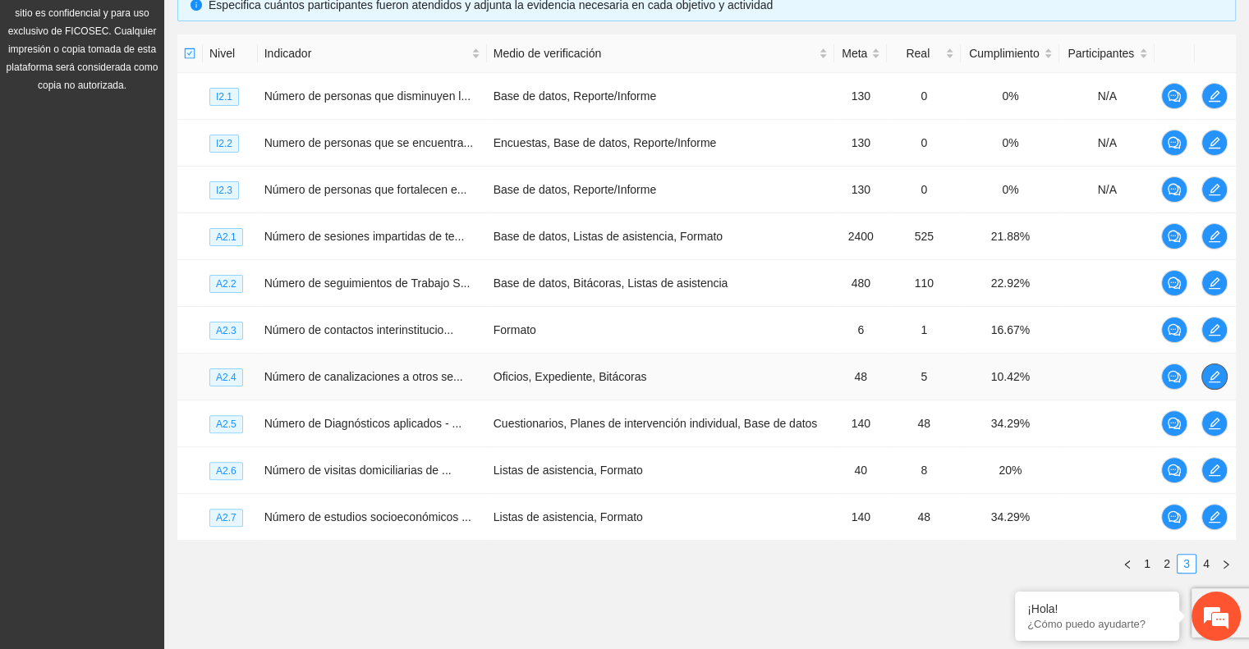
click at [1220, 377] on icon "edit" at bounding box center [1214, 376] width 13 height 13
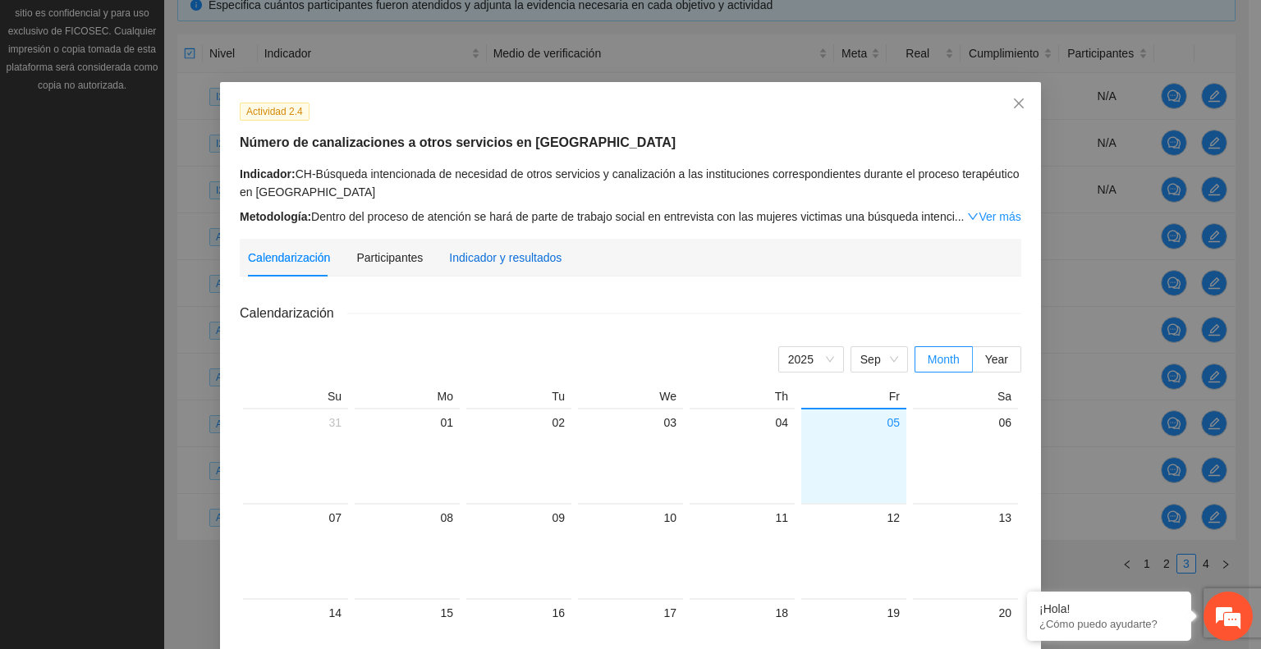
click at [475, 252] on div "Indicador y resultados" at bounding box center [505, 258] width 112 height 18
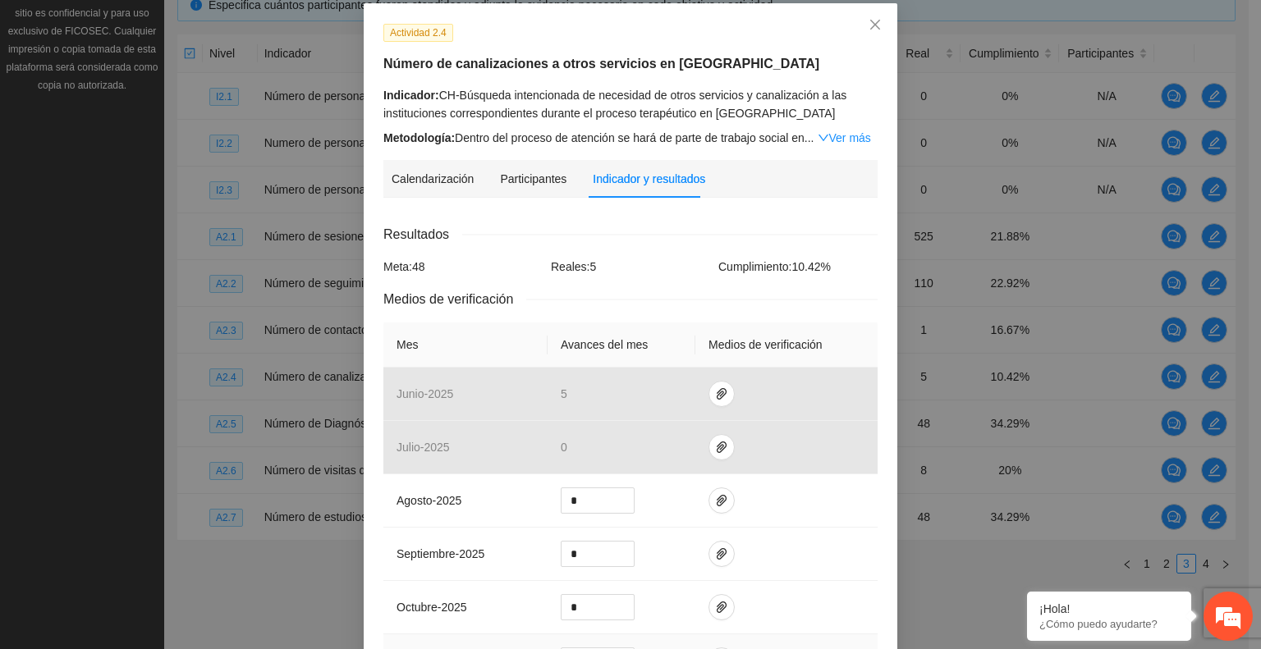
scroll to position [328, 0]
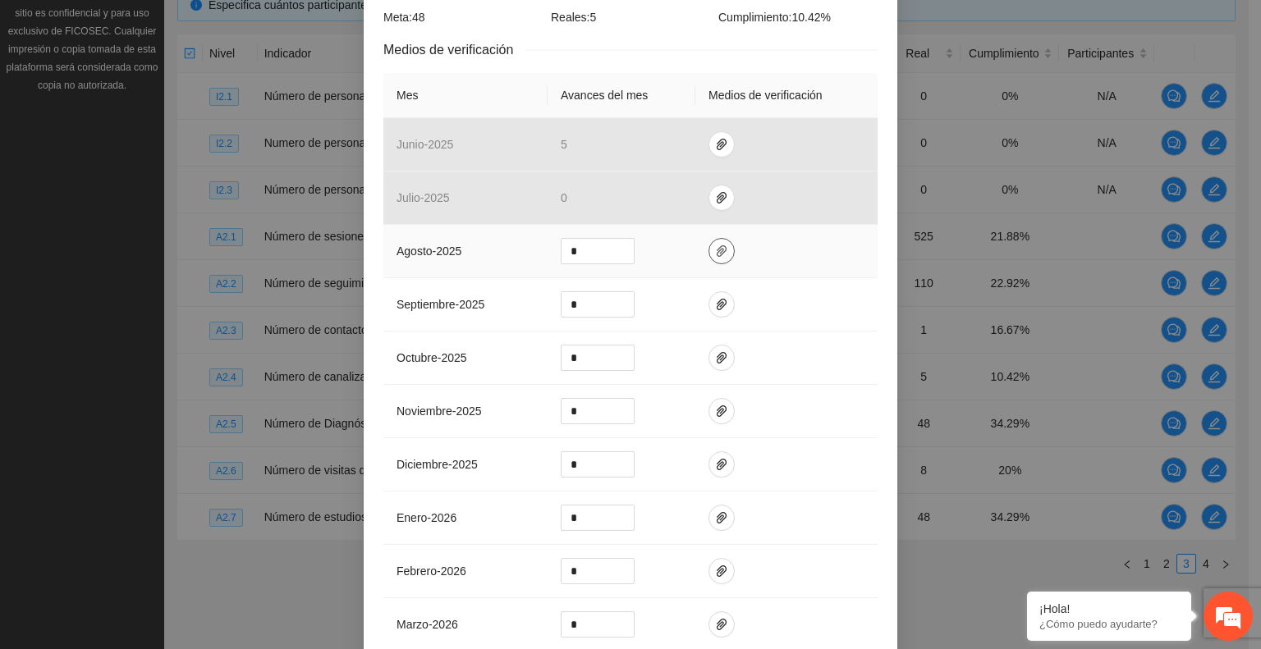
click at [717, 245] on icon "paper-clip" at bounding box center [722, 250] width 10 height 11
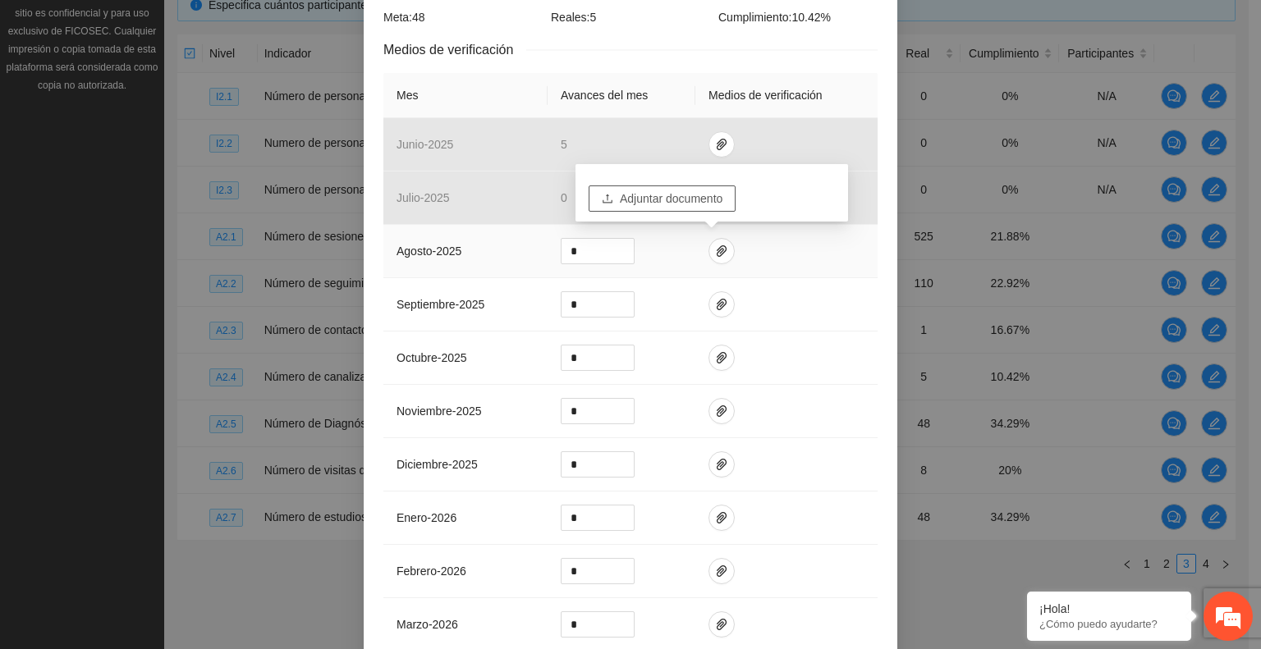
click at [629, 199] on span "Adjuntar documento" at bounding box center [671, 199] width 103 height 18
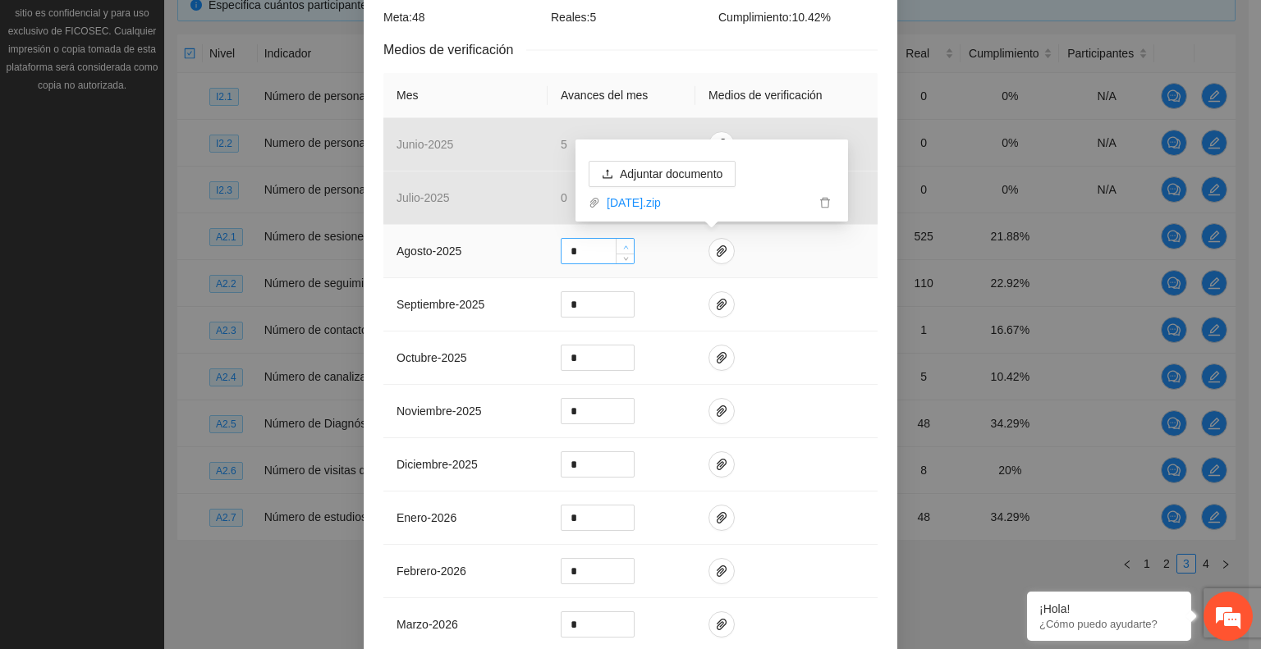
click at [623, 245] on icon "up" at bounding box center [626, 248] width 6 height 6
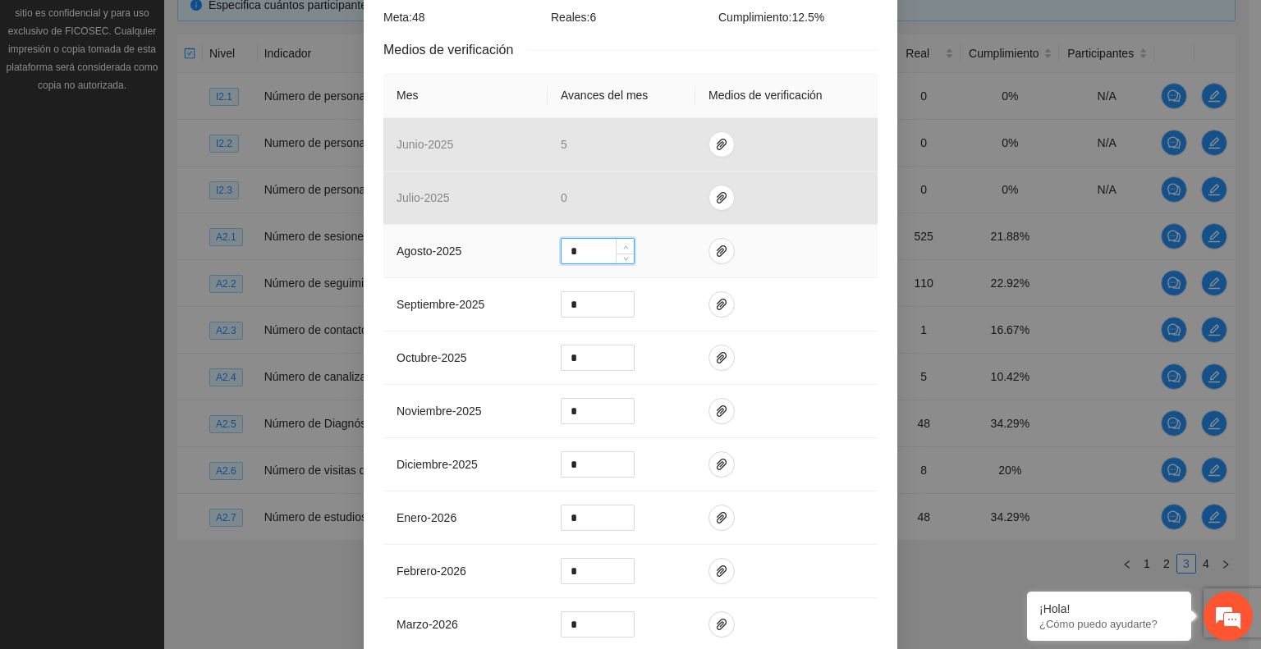
click at [623, 245] on icon "up" at bounding box center [626, 248] width 6 height 6
type input "*"
click at [623, 245] on icon "up" at bounding box center [626, 248] width 6 height 6
click at [713, 258] on button "button" at bounding box center [721, 251] width 26 height 26
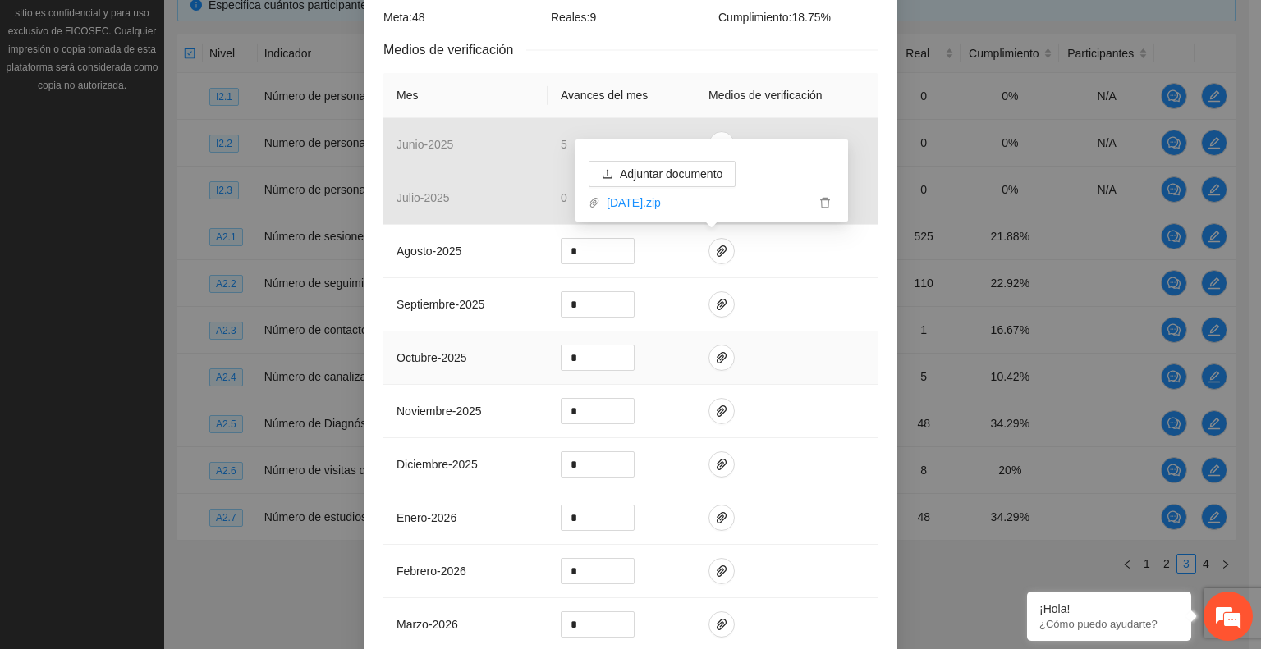
click at [807, 346] on td at bounding box center [786, 358] width 182 height 53
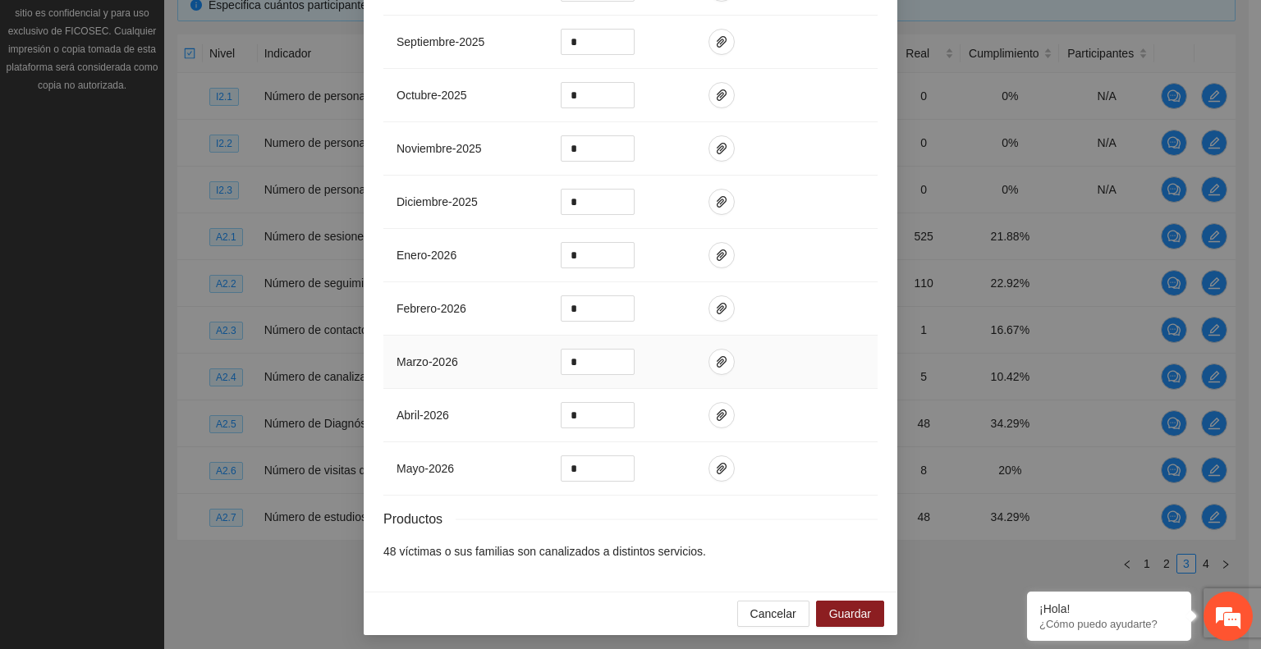
scroll to position [594, 0]
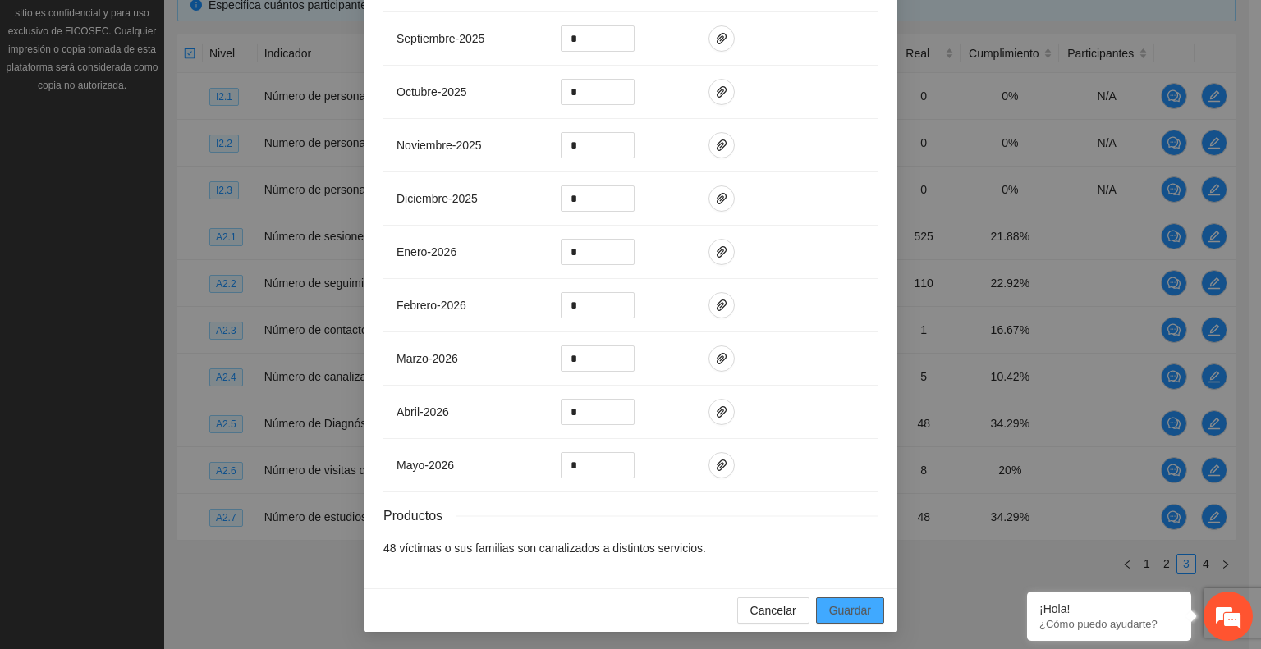
click at [832, 602] on span "Guardar" at bounding box center [850, 611] width 42 height 18
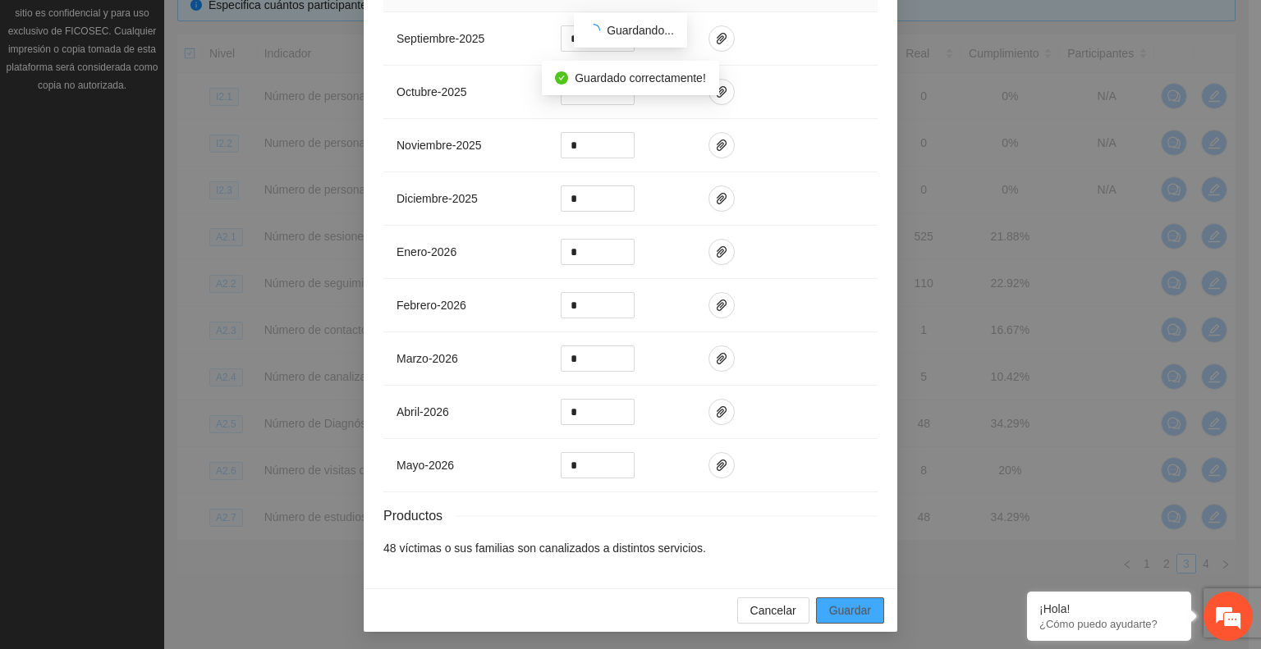
scroll to position [512, 0]
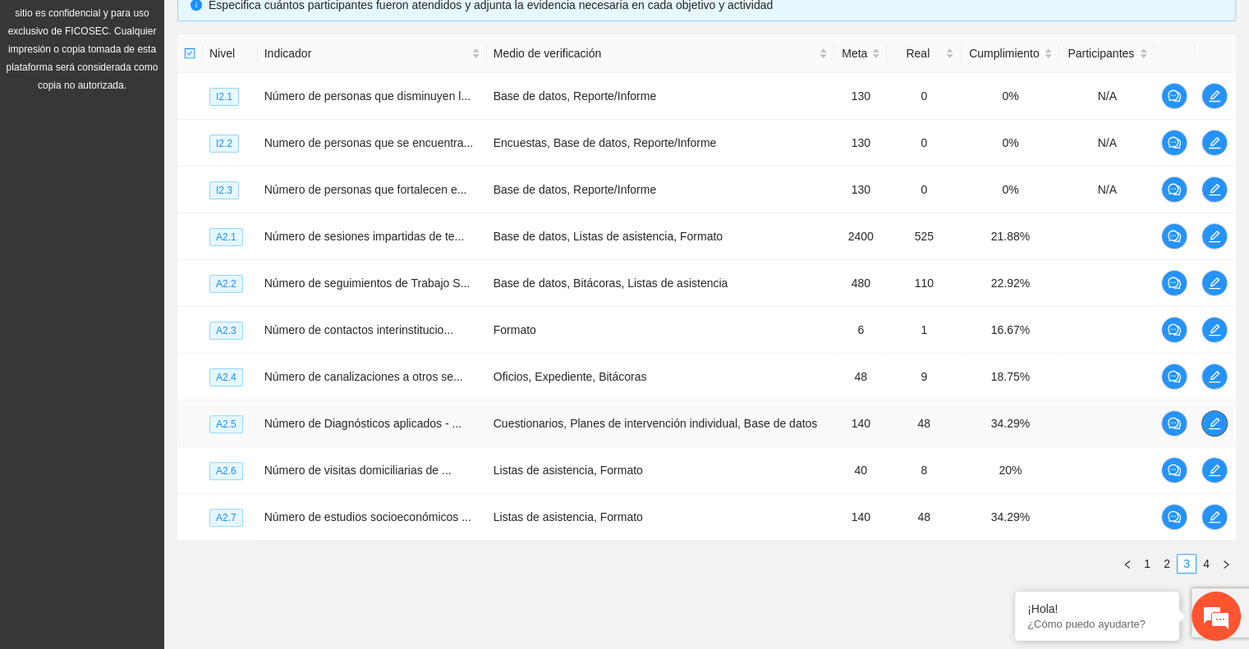
click at [1212, 419] on icon "edit" at bounding box center [1214, 423] width 13 height 13
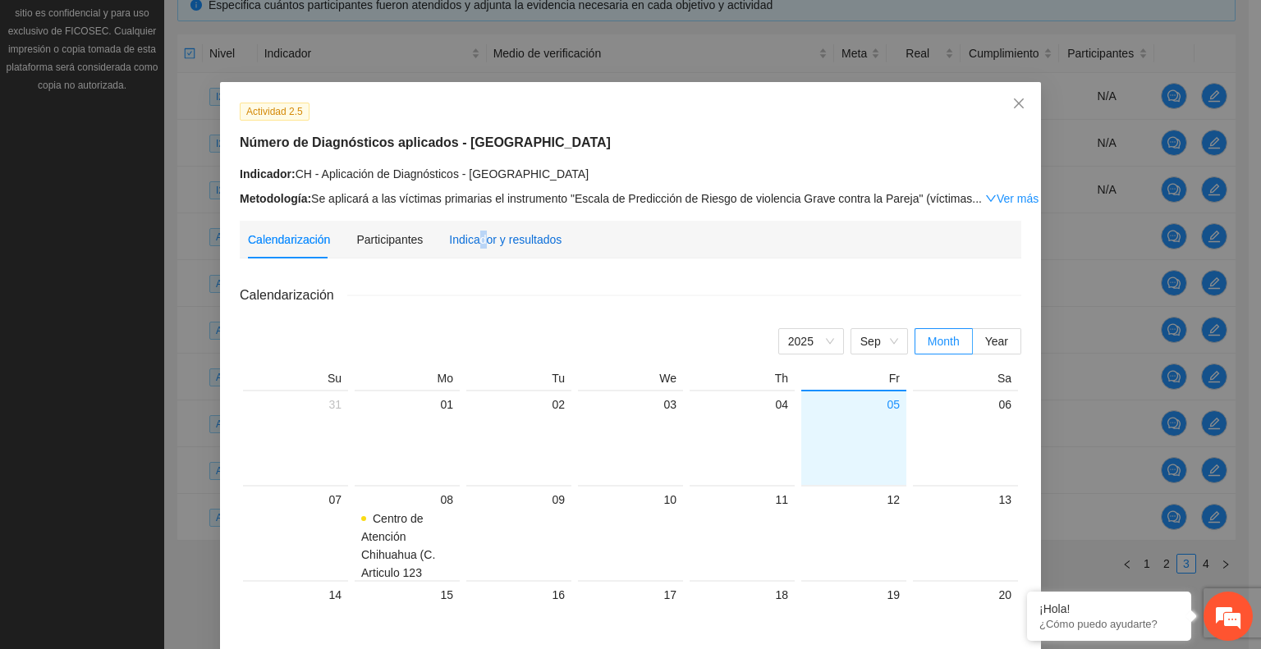
click at [473, 241] on div "Indicador y resultados" at bounding box center [505, 240] width 112 height 18
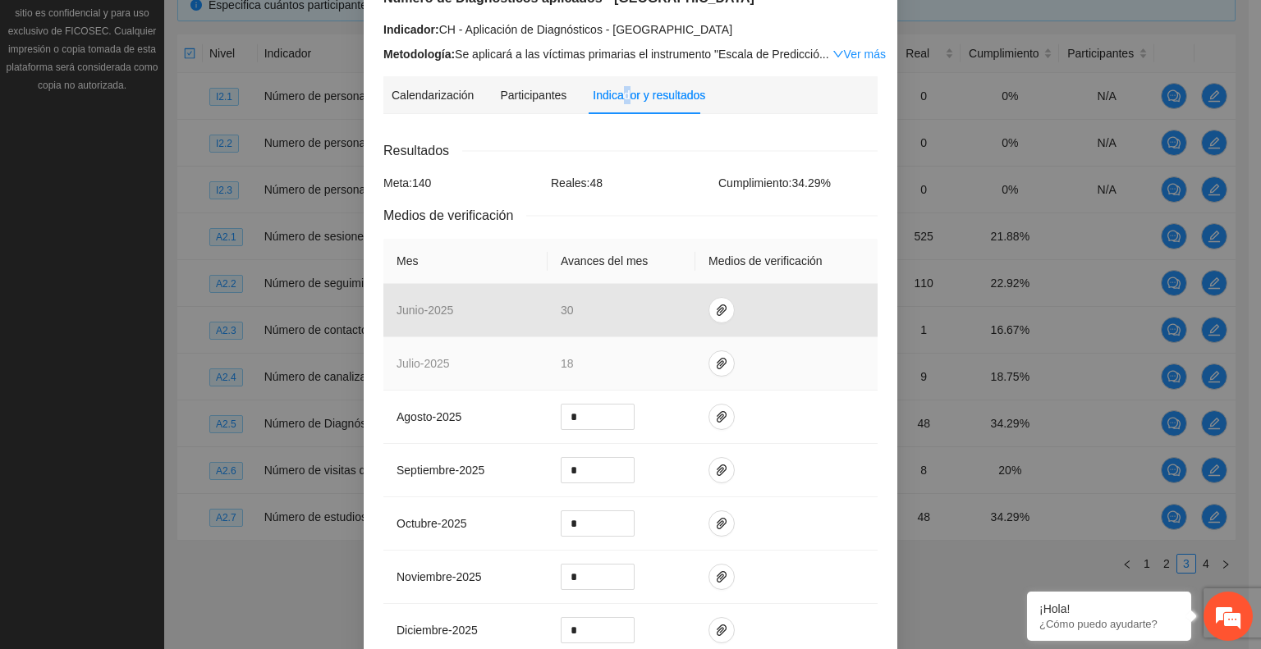
scroll to position [164, 0]
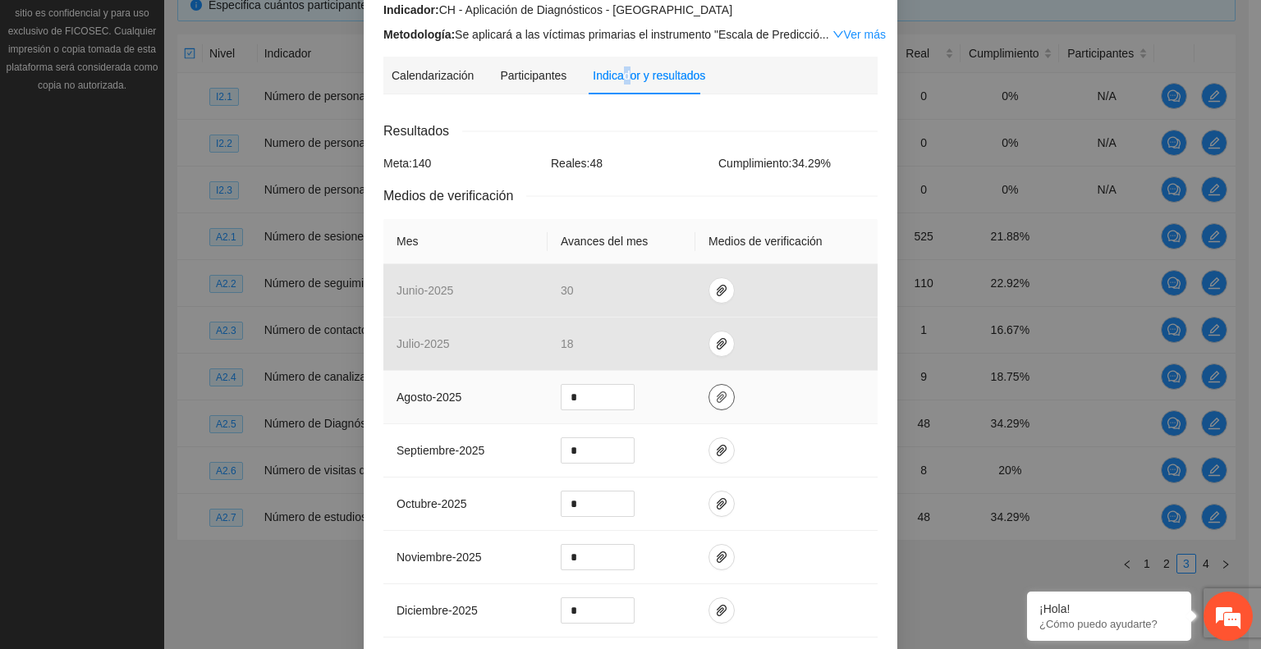
click at [717, 400] on icon "paper-clip" at bounding box center [722, 397] width 10 height 11
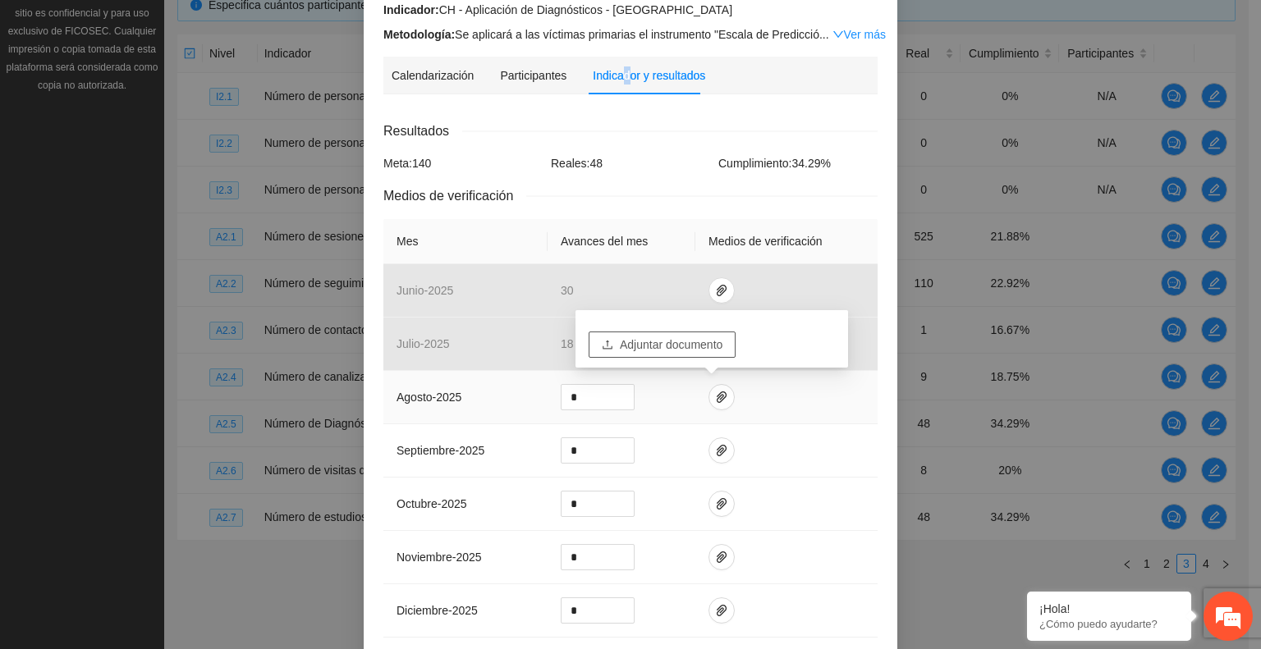
click at [660, 346] on span "Adjuntar documento" at bounding box center [671, 345] width 103 height 18
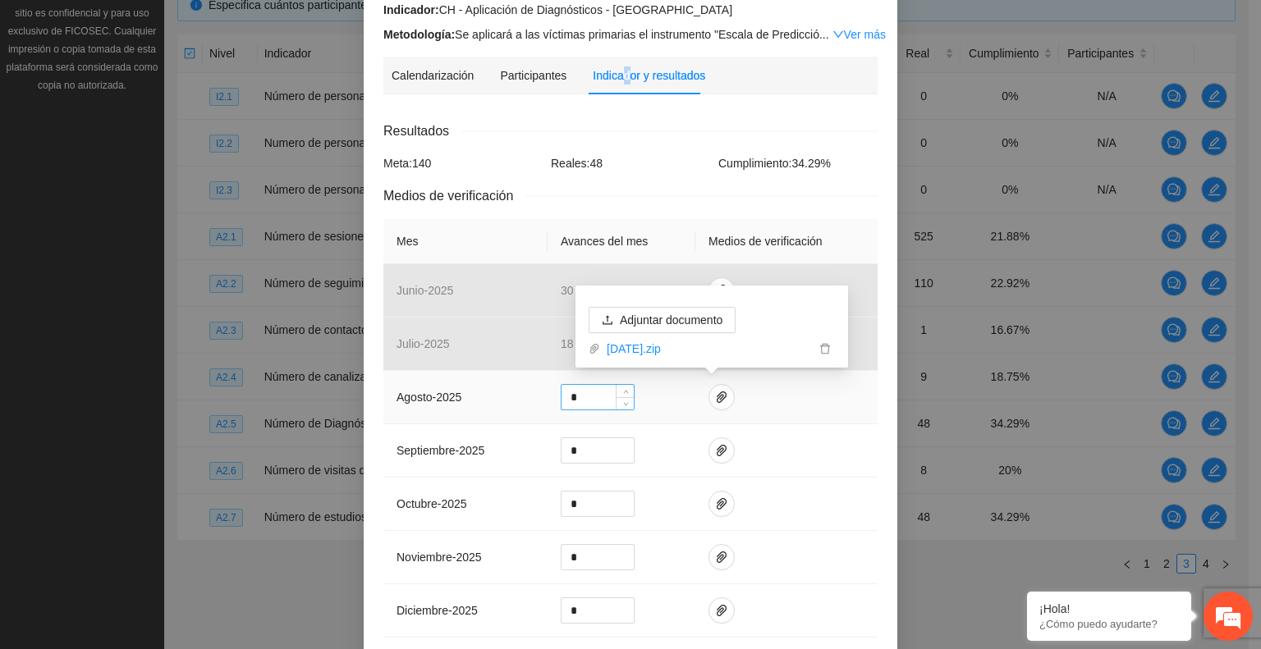
click at [584, 400] on input "*" at bounding box center [598, 397] width 72 height 25
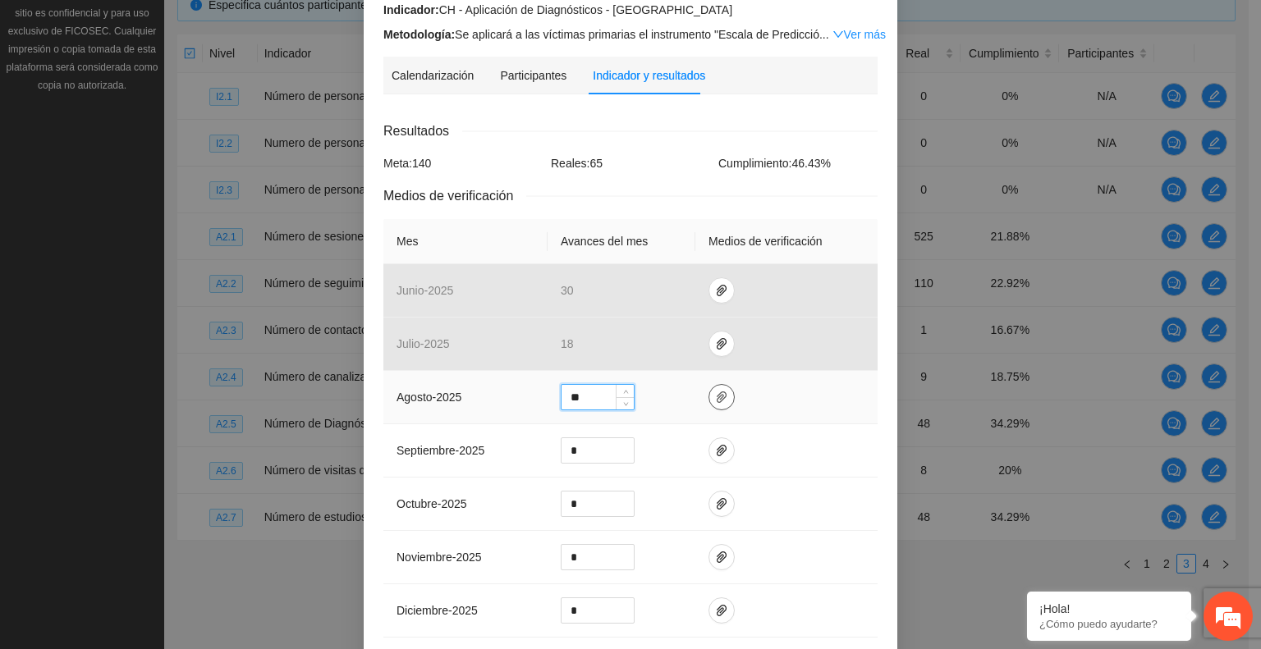
type input "**"
click at [717, 397] on icon "paper-clip" at bounding box center [722, 397] width 10 height 11
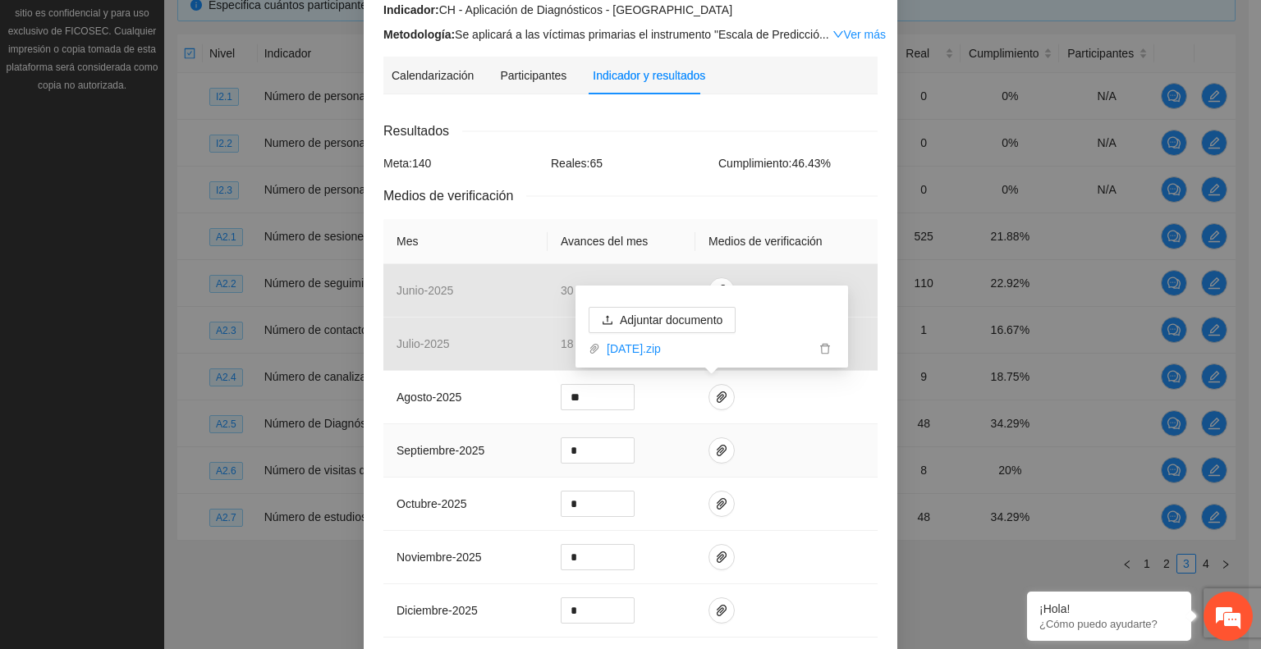
click at [769, 444] on td at bounding box center [786, 450] width 182 height 53
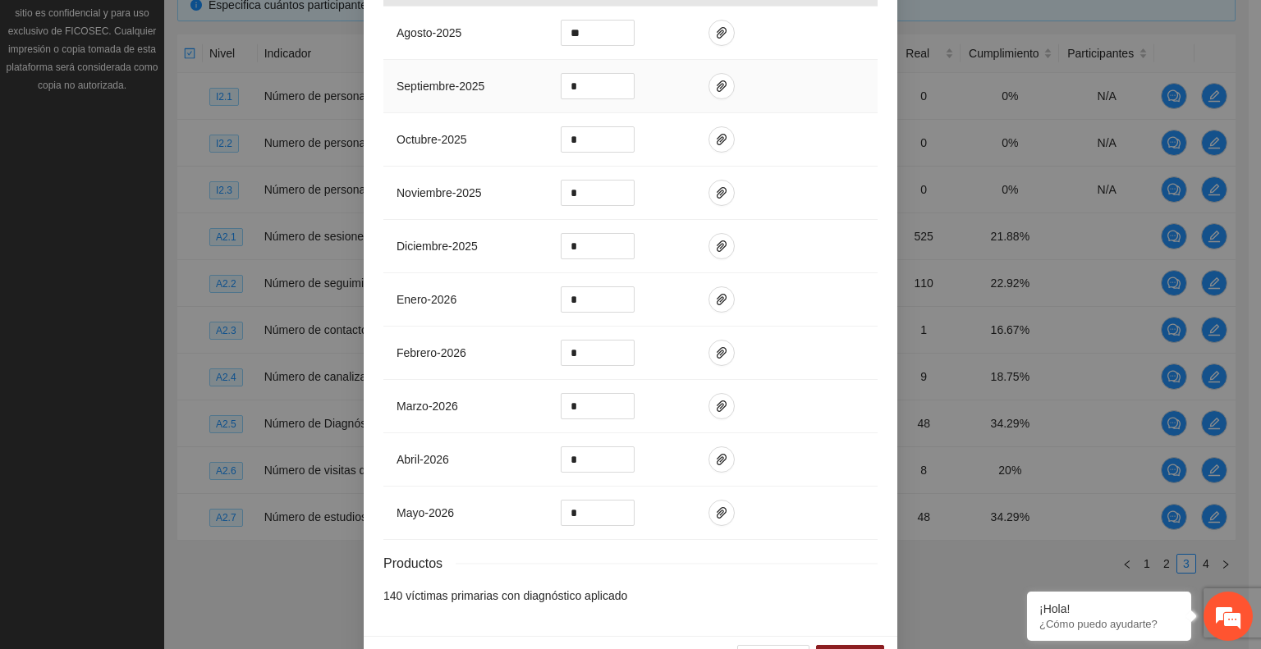
scroll to position [576, 0]
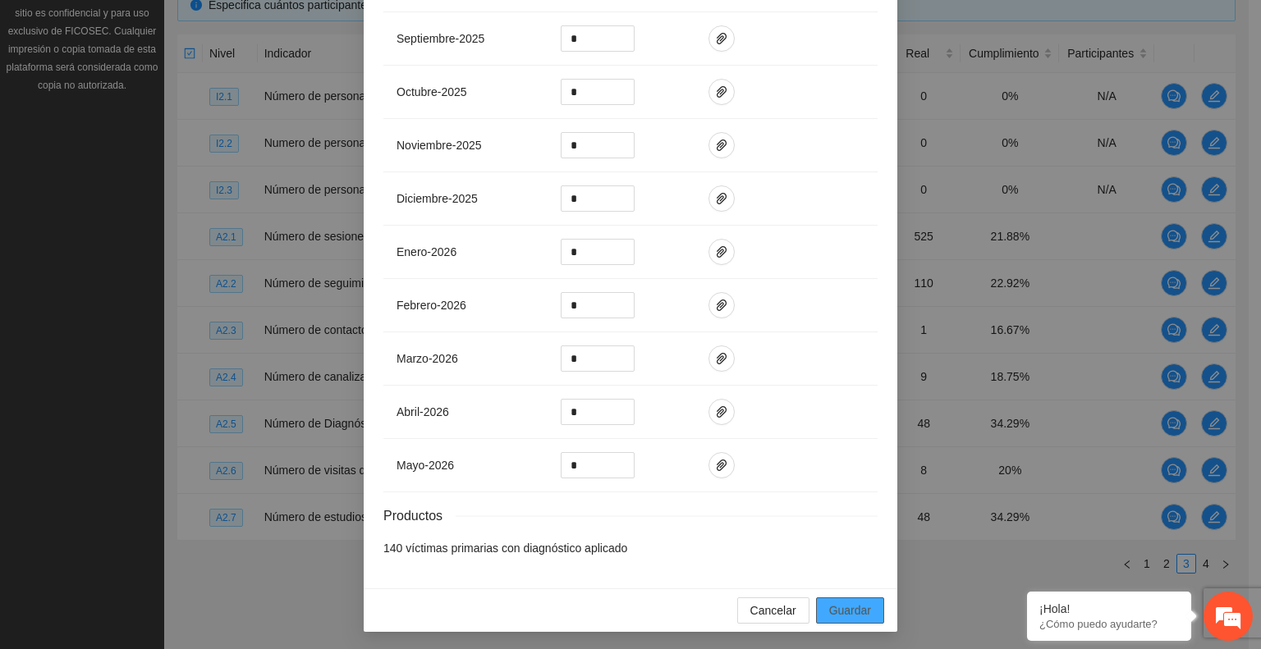
click at [829, 615] on span "Guardar" at bounding box center [850, 611] width 42 height 18
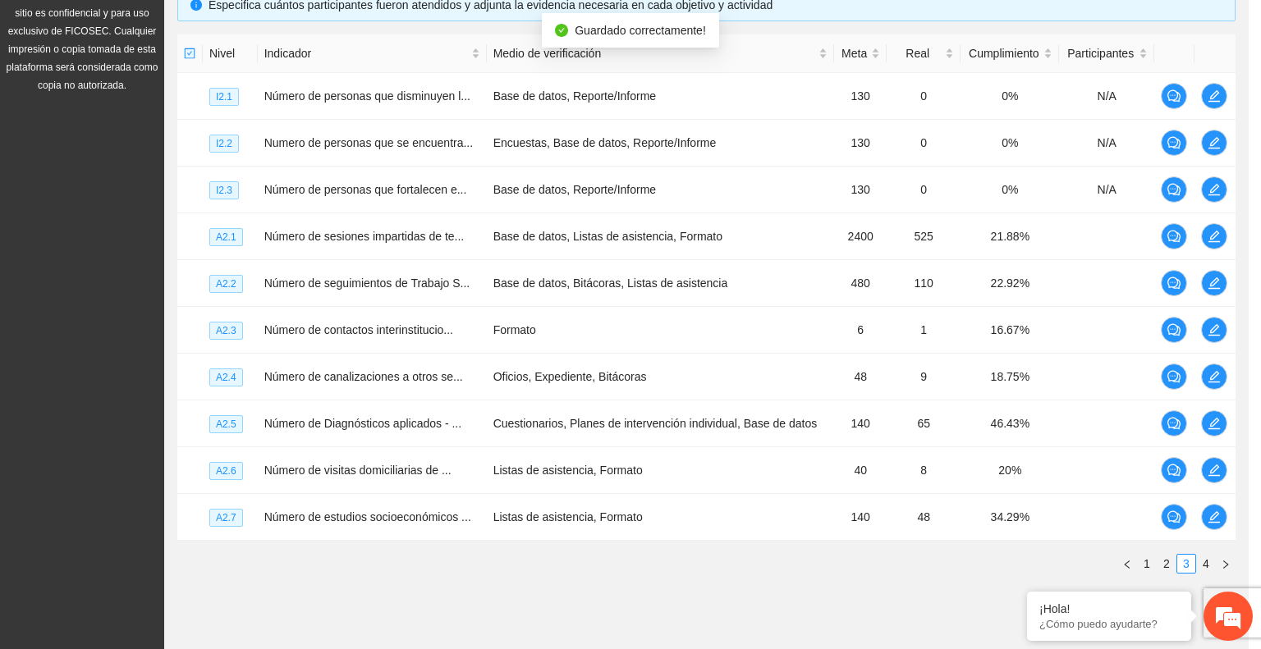
scroll to position [494, 0]
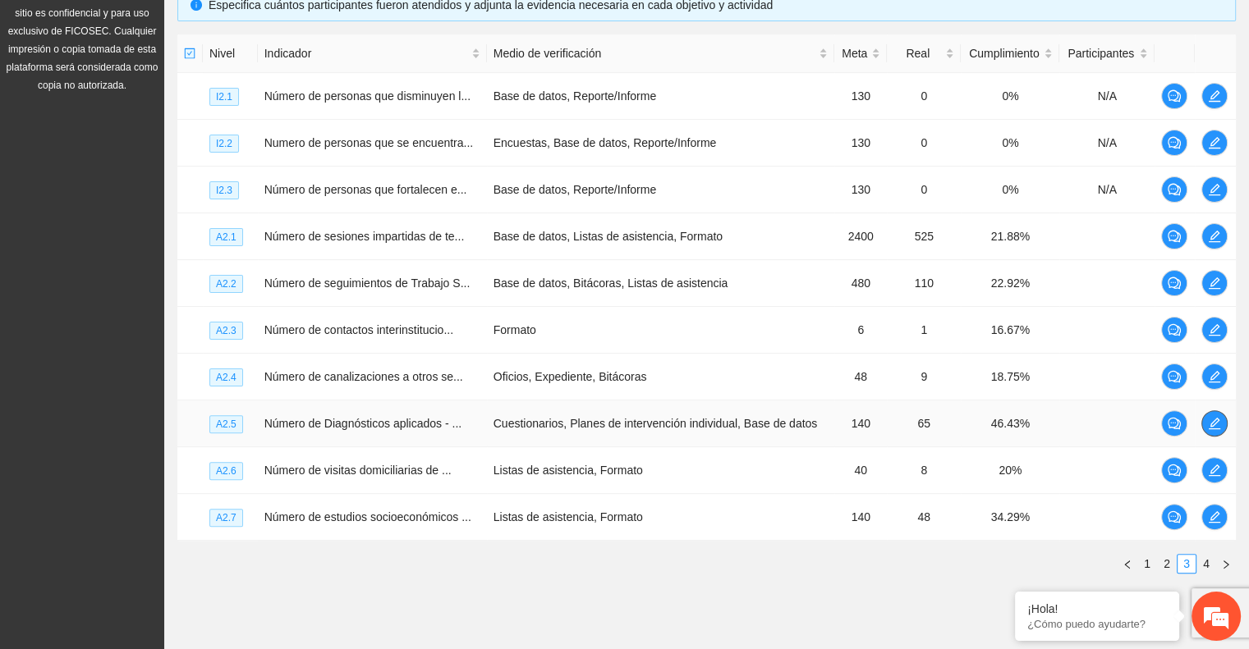
click at [1208, 417] on icon "edit" at bounding box center [1214, 423] width 13 height 13
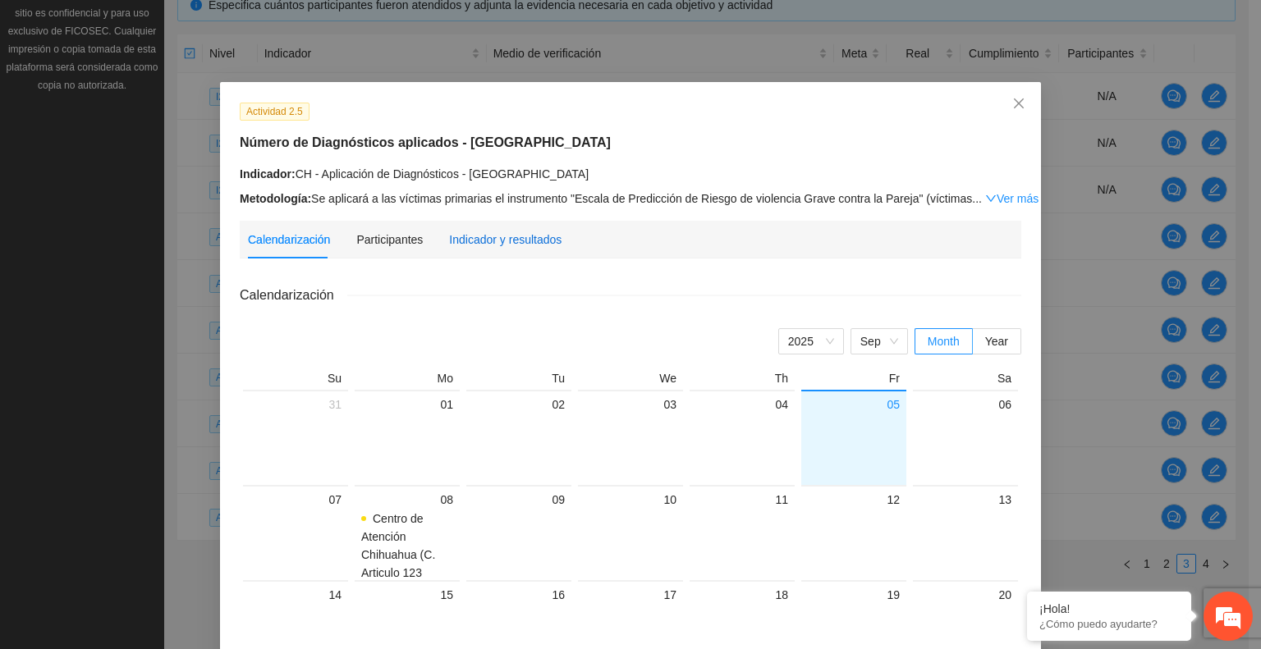
click at [472, 231] on div "Indicador y resultados" at bounding box center [505, 240] width 112 height 18
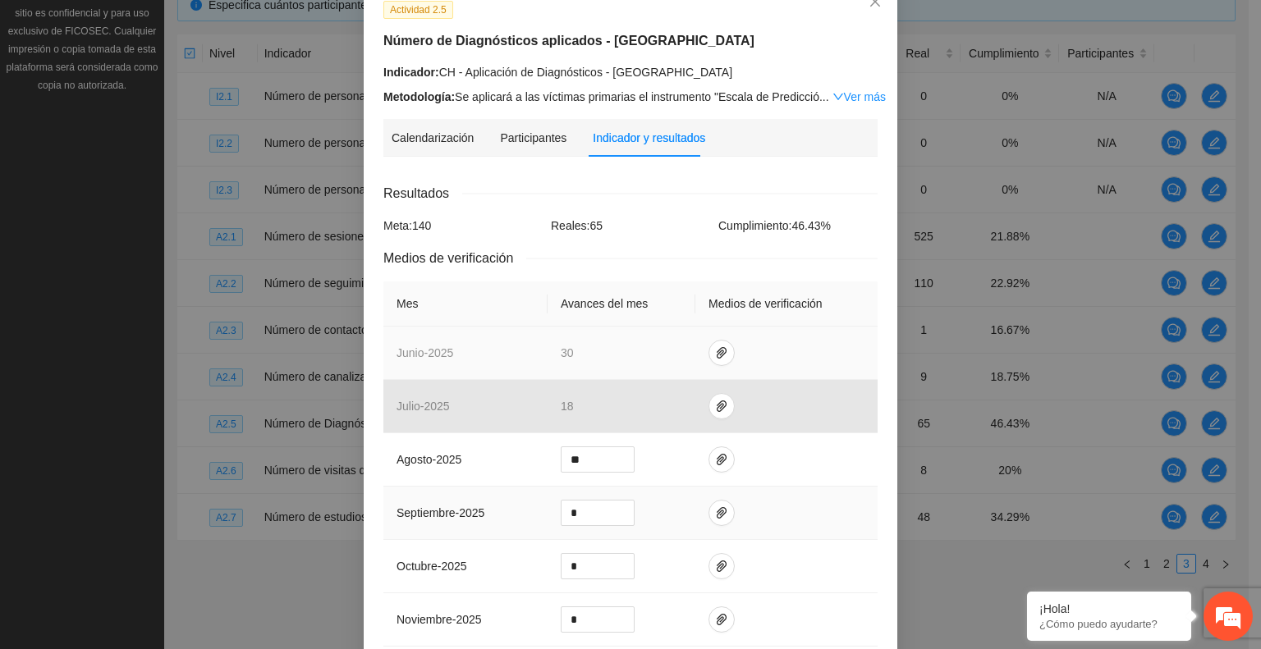
scroll to position [246, 0]
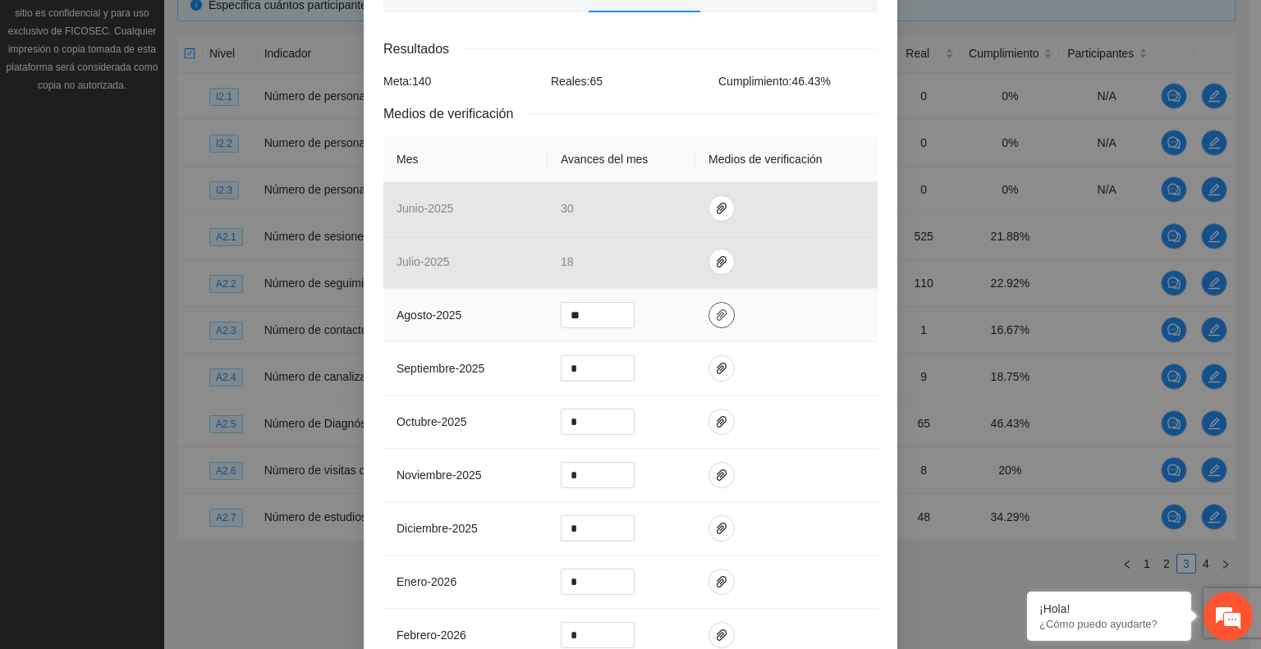
click at [715, 311] on icon "paper-clip" at bounding box center [721, 315] width 13 height 13
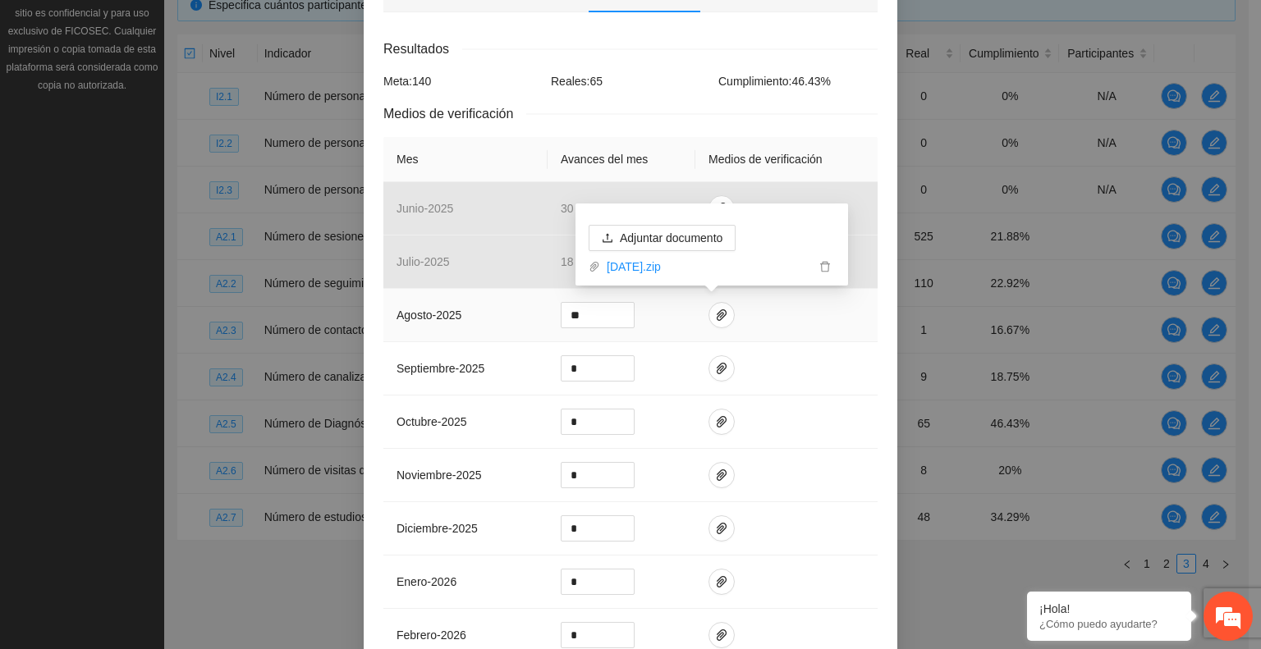
click at [665, 270] on link "[DATE].zip" at bounding box center [707, 267] width 215 height 18
click at [824, 266] on icon "delete" at bounding box center [824, 266] width 11 height 11
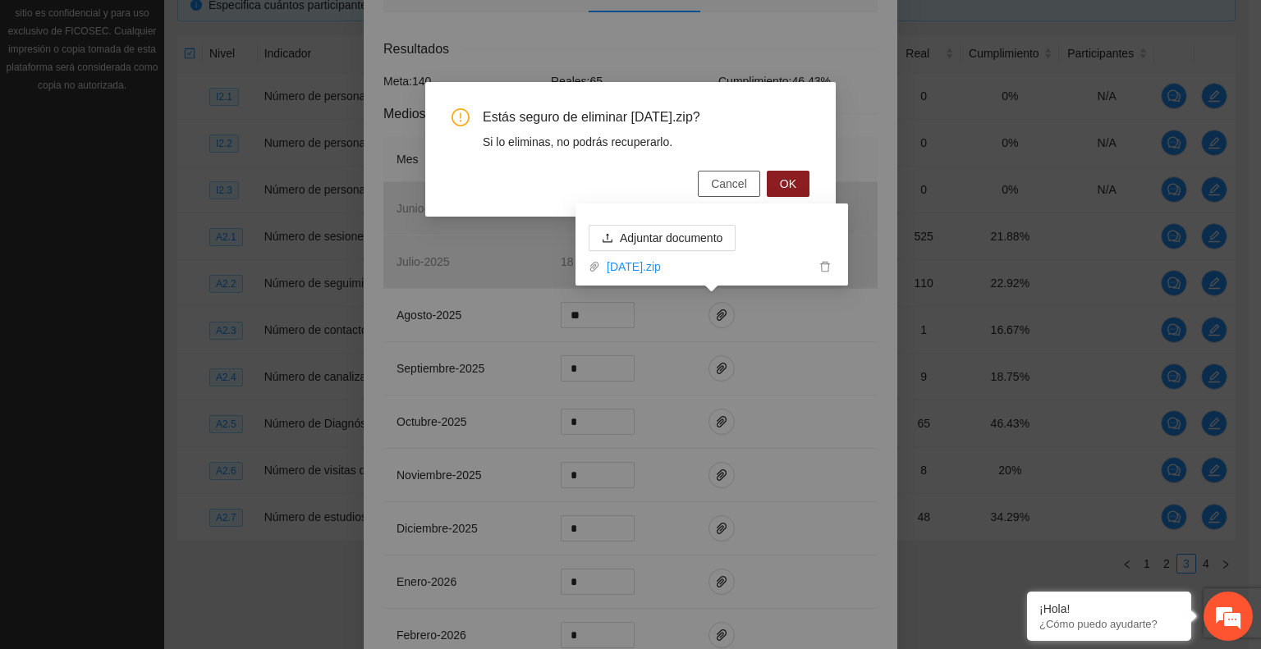
drag, startPoint x: 792, startPoint y: 183, endPoint x: 753, endPoint y: 172, distance: 40.8
click at [792, 183] on span "OK" at bounding box center [788, 184] width 16 height 18
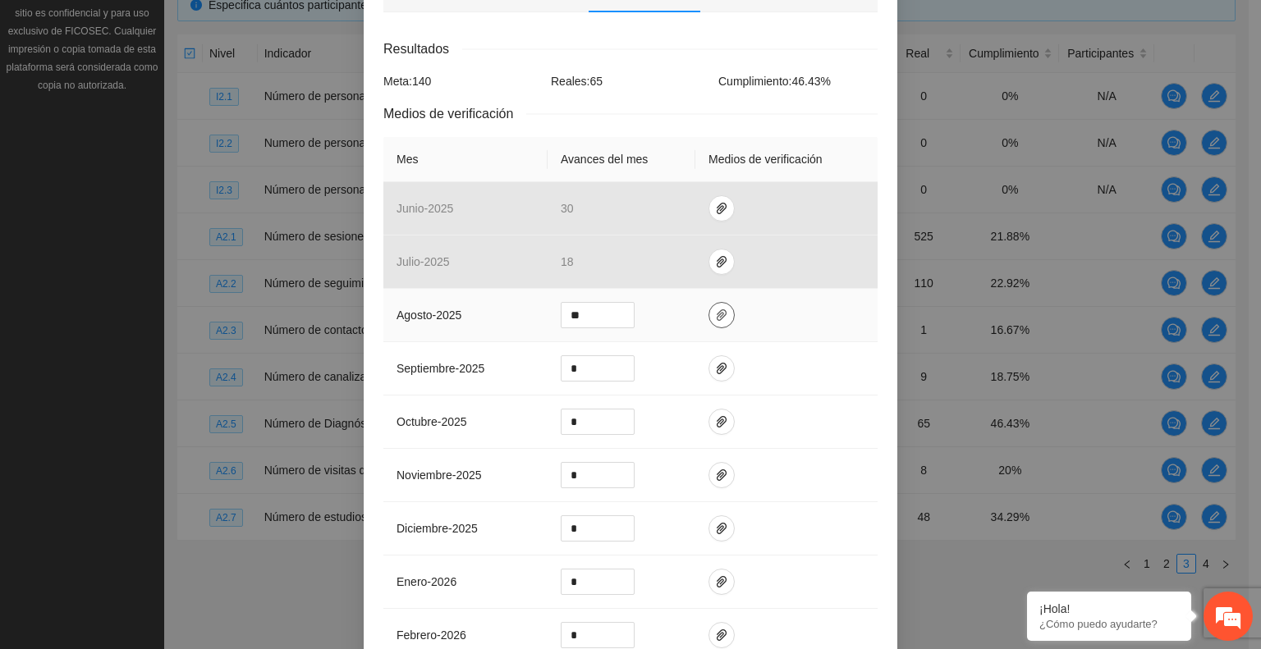
click at [717, 309] on icon "paper-clip" at bounding box center [721, 315] width 13 height 13
click at [641, 264] on span "Adjuntar documento" at bounding box center [671, 263] width 103 height 18
click at [828, 450] on td at bounding box center [786, 475] width 182 height 53
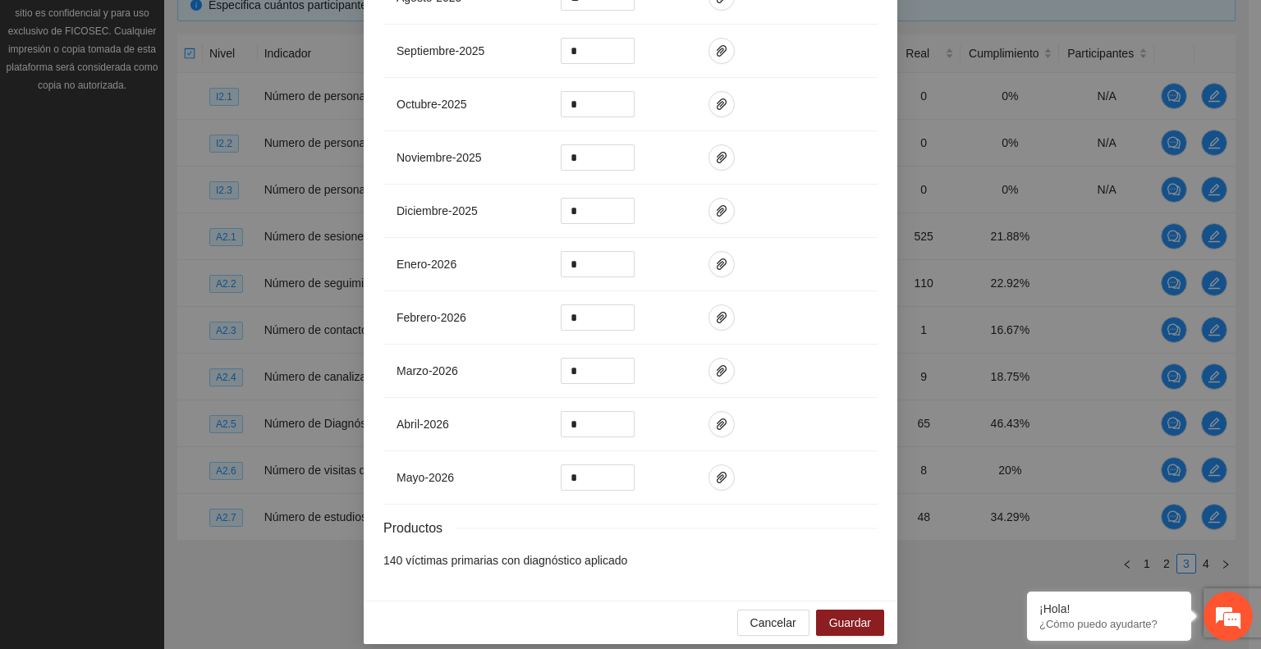
scroll to position [576, 0]
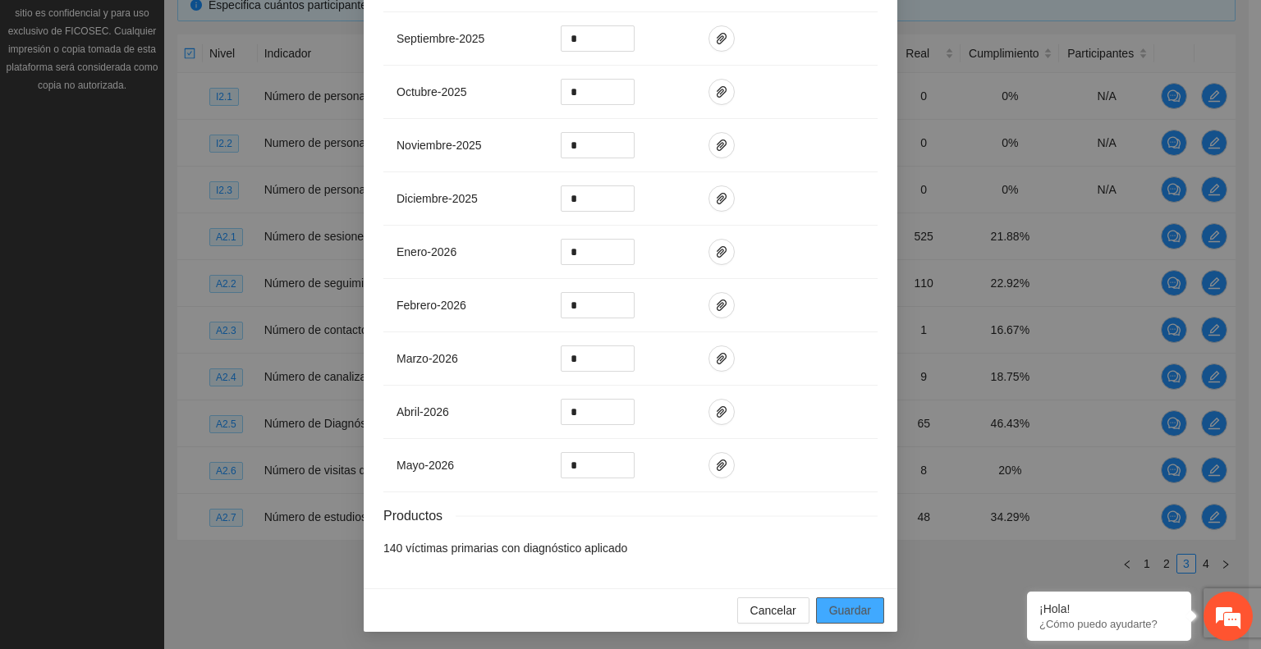
click at [832, 598] on button "Guardar" at bounding box center [850, 611] width 68 height 26
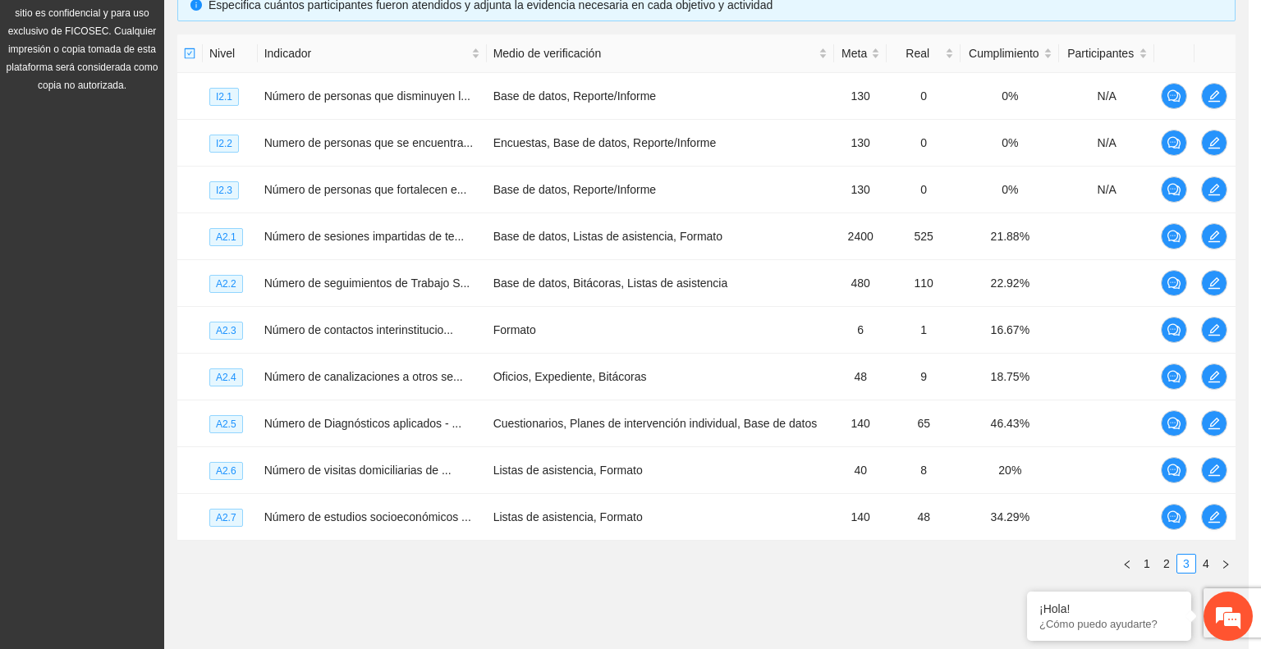
scroll to position [494, 0]
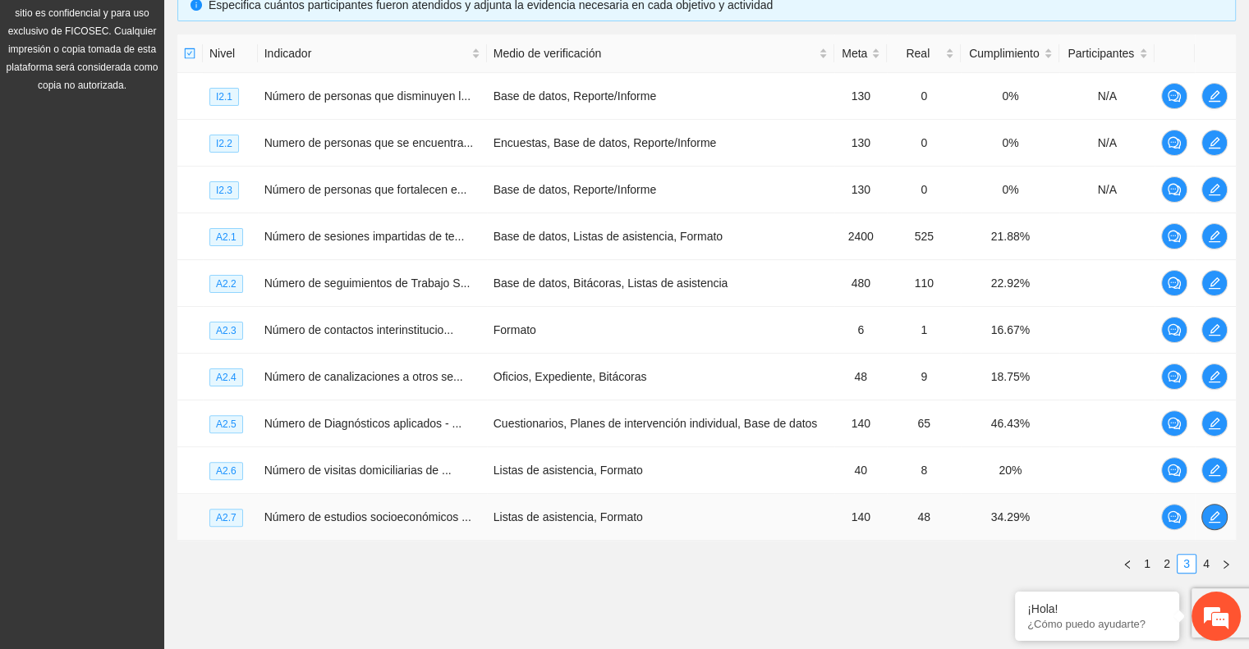
click at [1213, 515] on icon "edit" at bounding box center [1214, 517] width 13 height 13
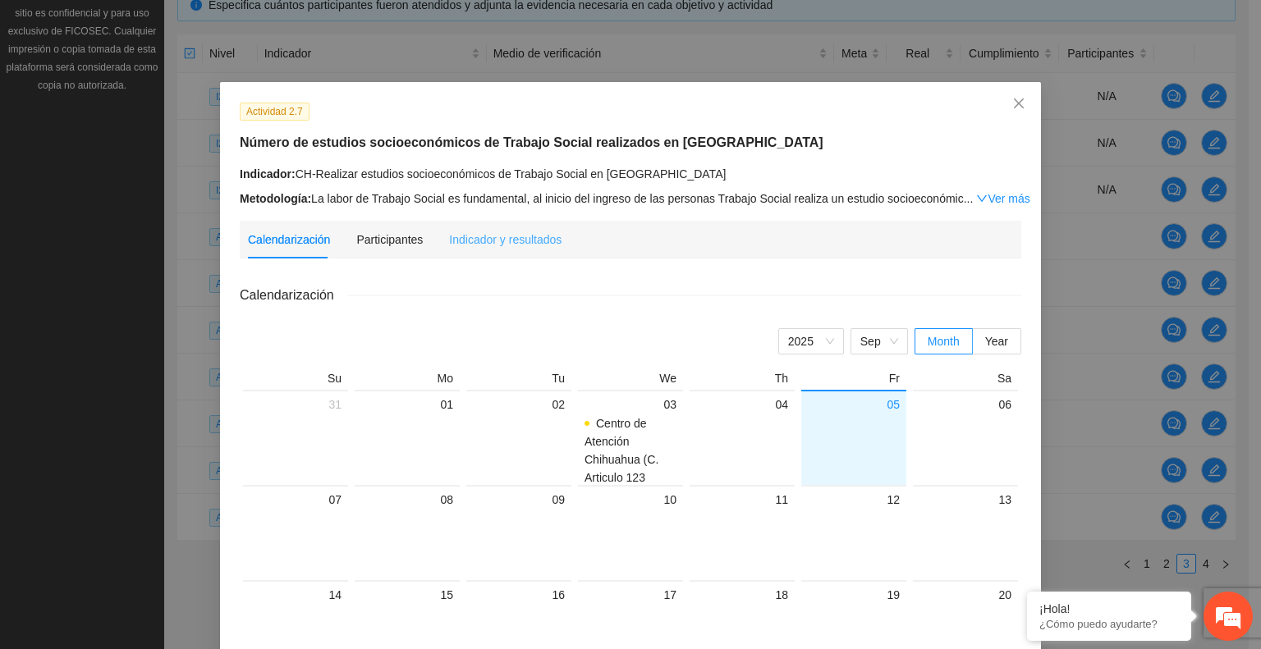
click at [457, 227] on div "Indicador y resultados" at bounding box center [505, 240] width 112 height 38
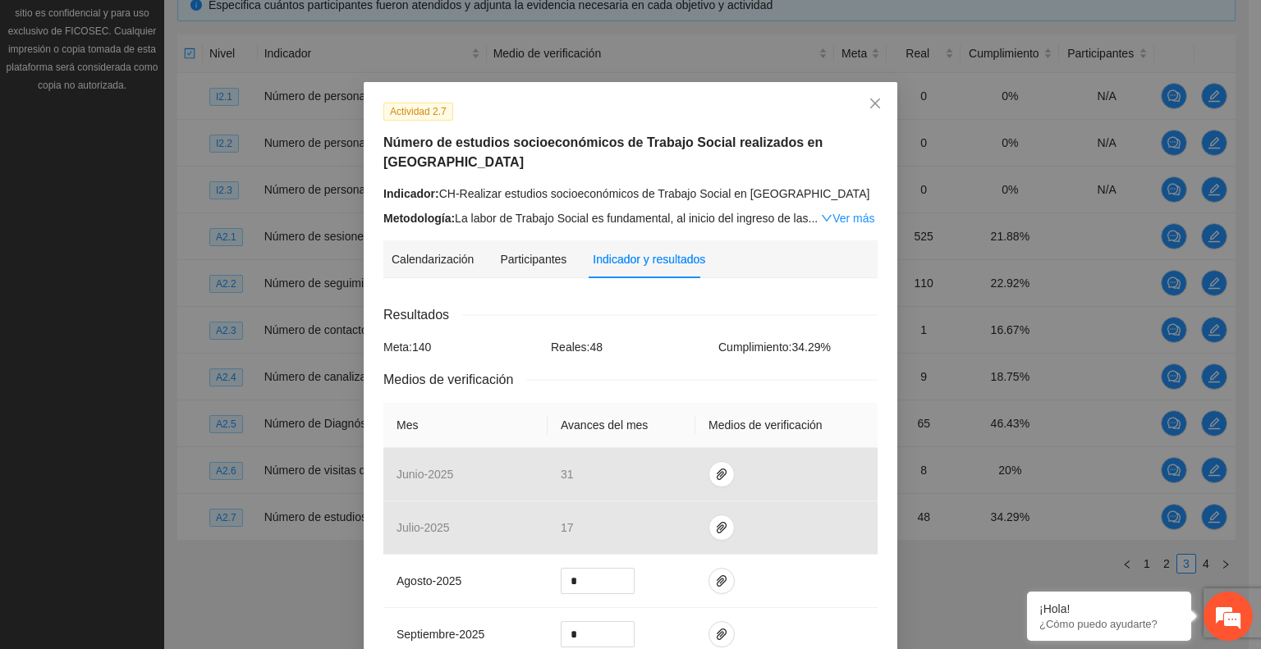
scroll to position [164, 0]
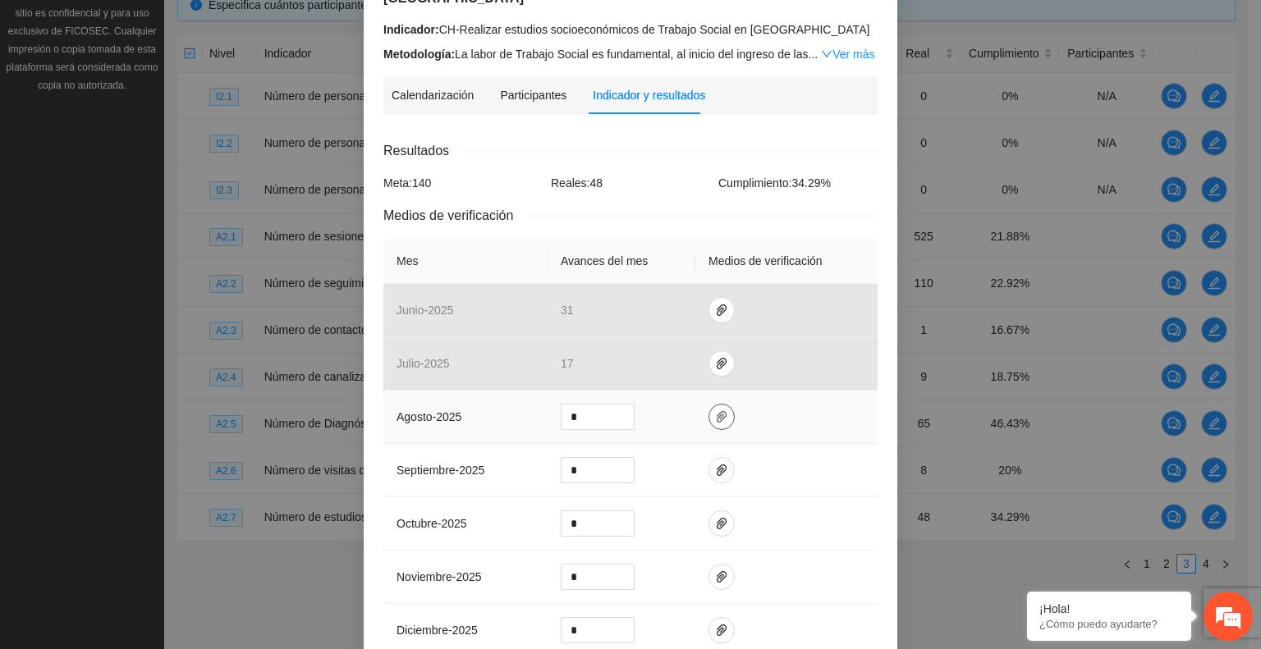
click at [715, 410] on icon "paper-clip" at bounding box center [721, 416] width 13 height 13
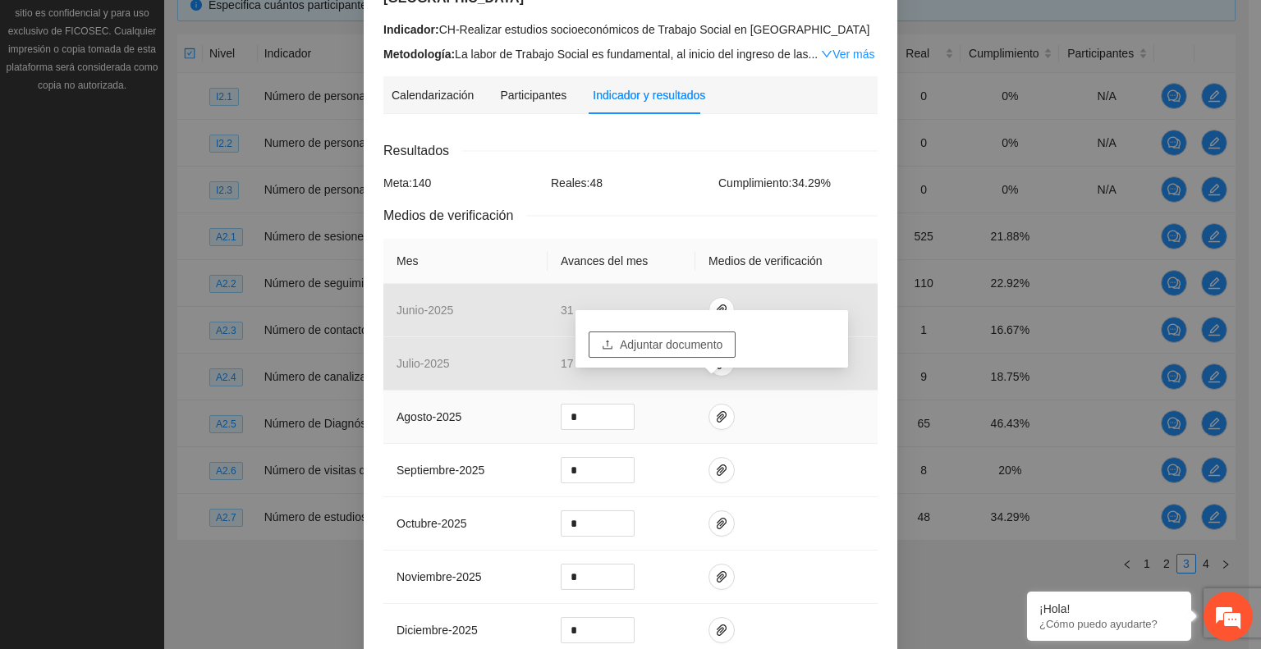
click at [666, 341] on span "Adjuntar documento" at bounding box center [671, 345] width 103 height 18
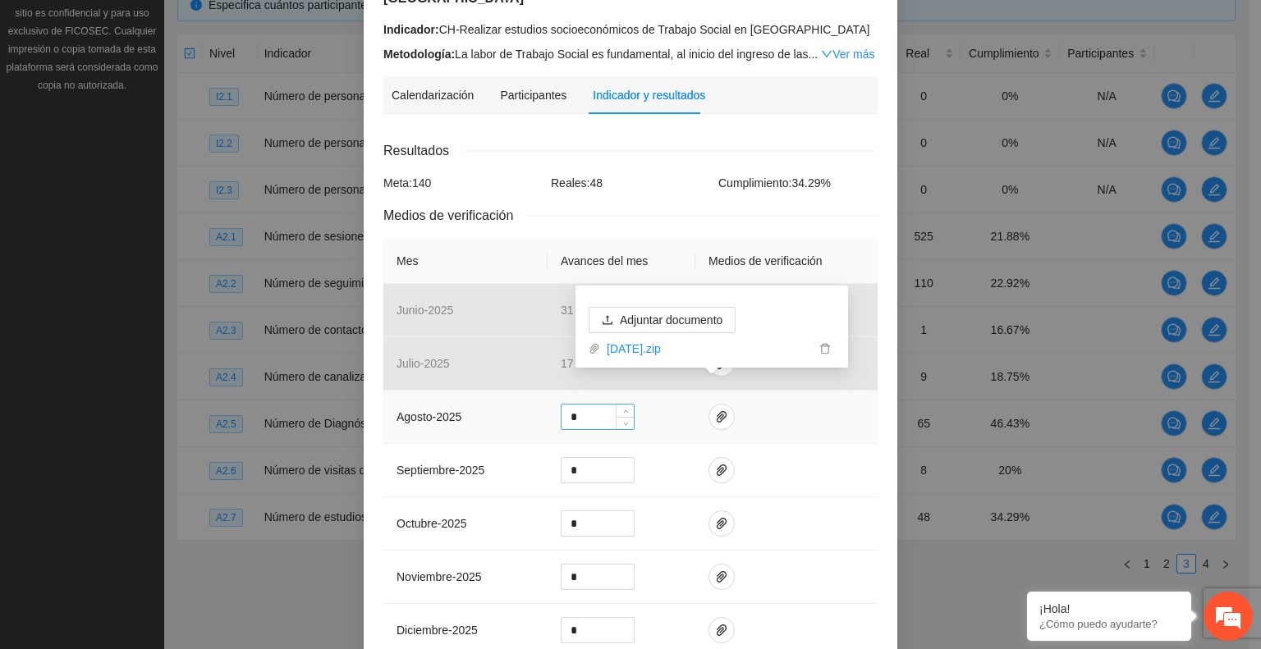
click at [581, 405] on input "*" at bounding box center [598, 417] width 72 height 25
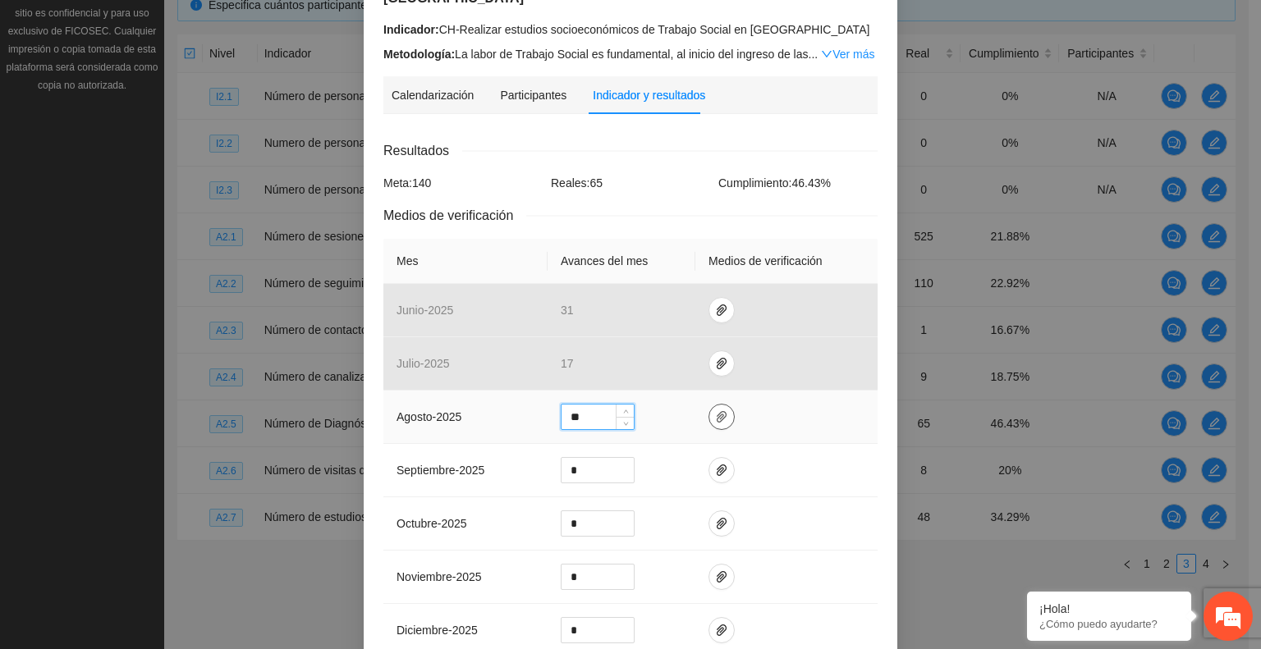
type input "**"
click at [715, 410] on icon "paper-clip" at bounding box center [721, 416] width 13 height 13
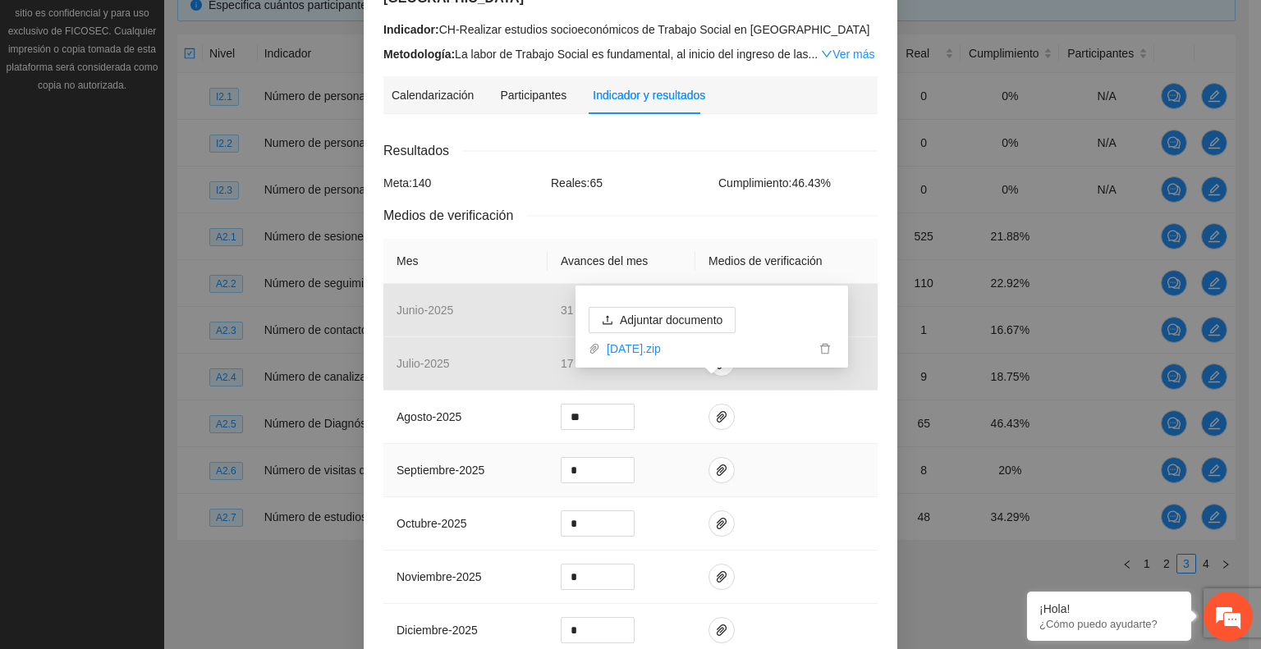
click at [800, 475] on td at bounding box center [786, 470] width 182 height 53
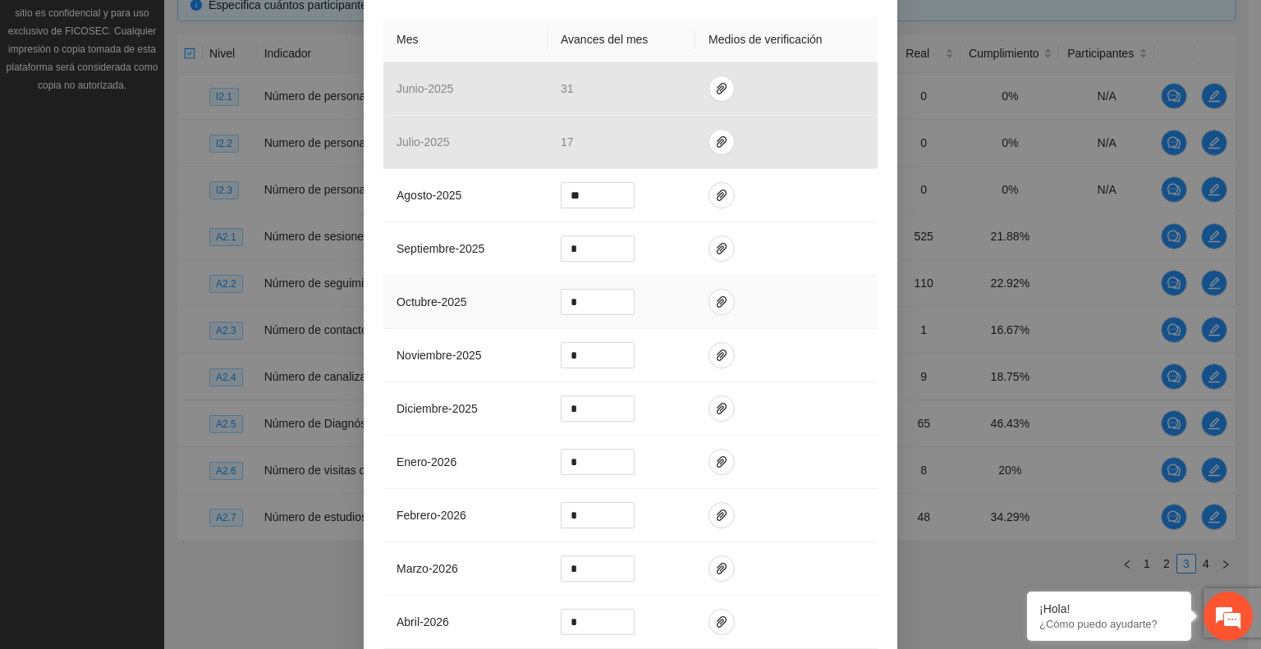
scroll to position [576, 0]
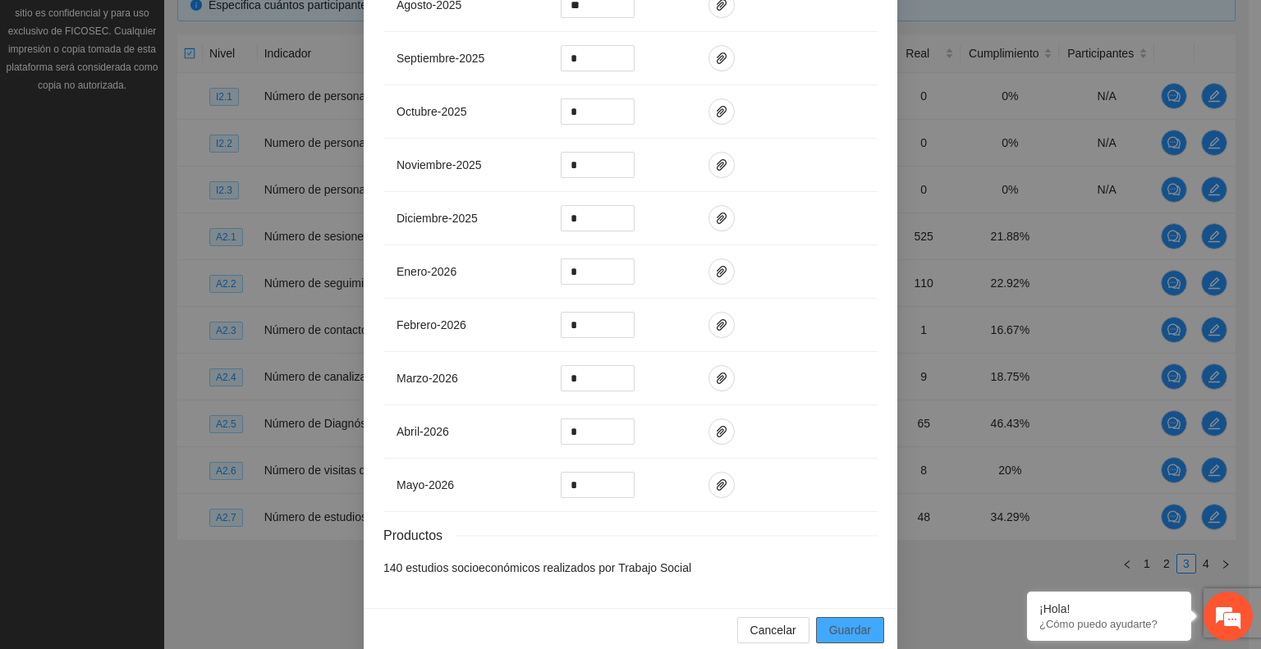
click at [829, 621] on span "Guardar" at bounding box center [850, 630] width 42 height 18
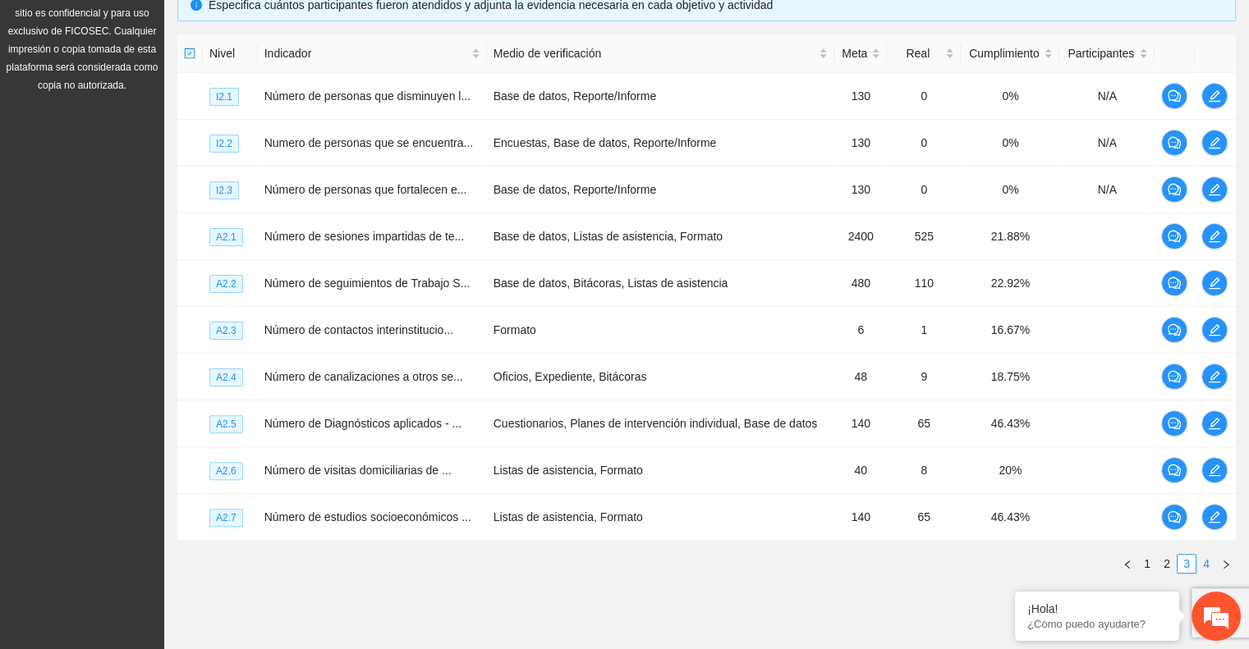
click at [1204, 556] on link "4" at bounding box center [1206, 564] width 18 height 18
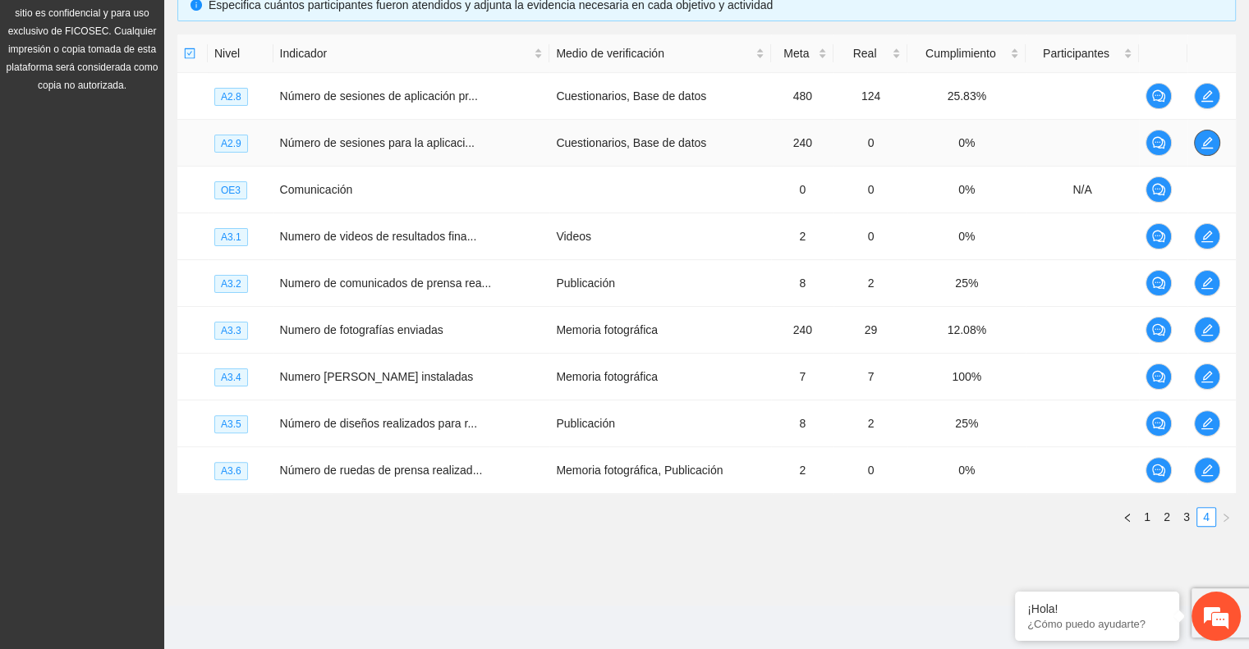
click at [1205, 140] on icon "edit" at bounding box center [1206, 142] width 13 height 13
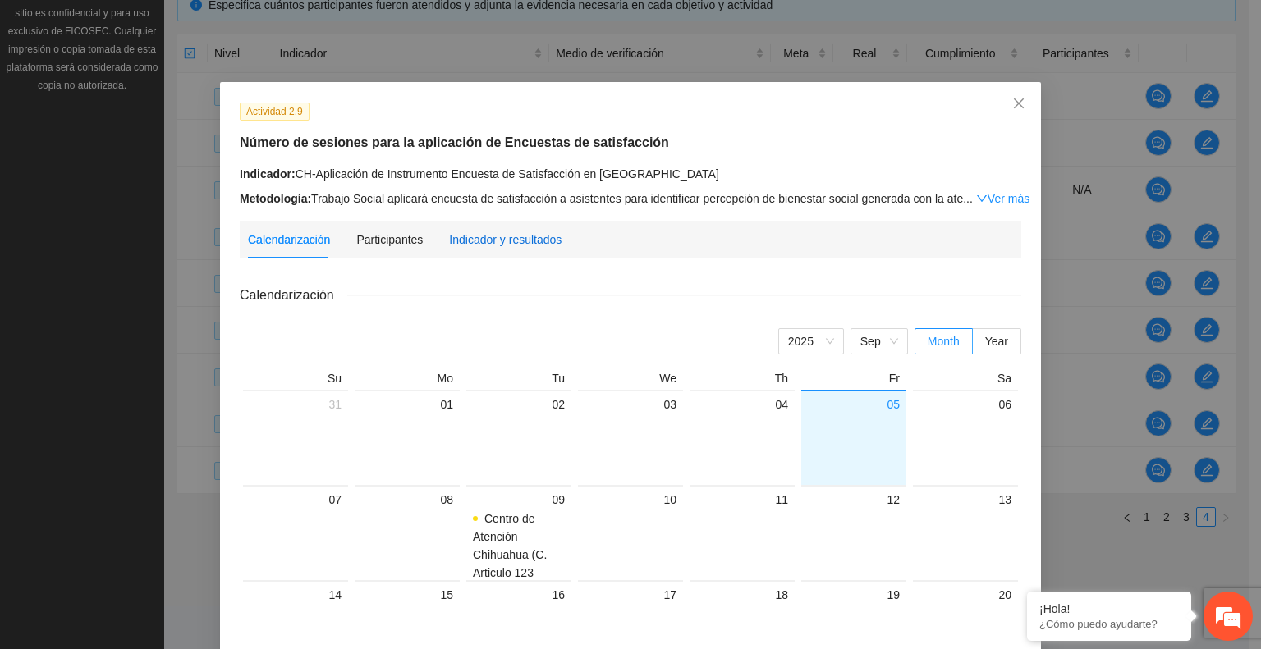
click at [480, 234] on div "Indicador y resultados" at bounding box center [505, 240] width 112 height 18
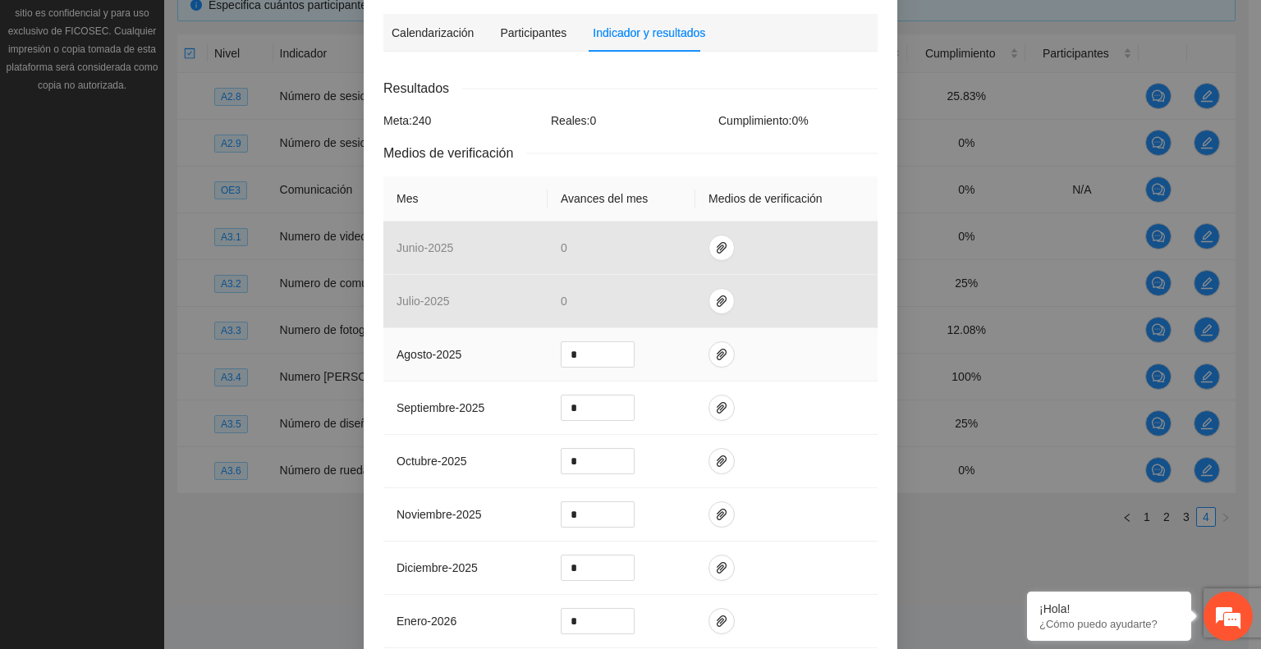
scroll to position [246, 0]
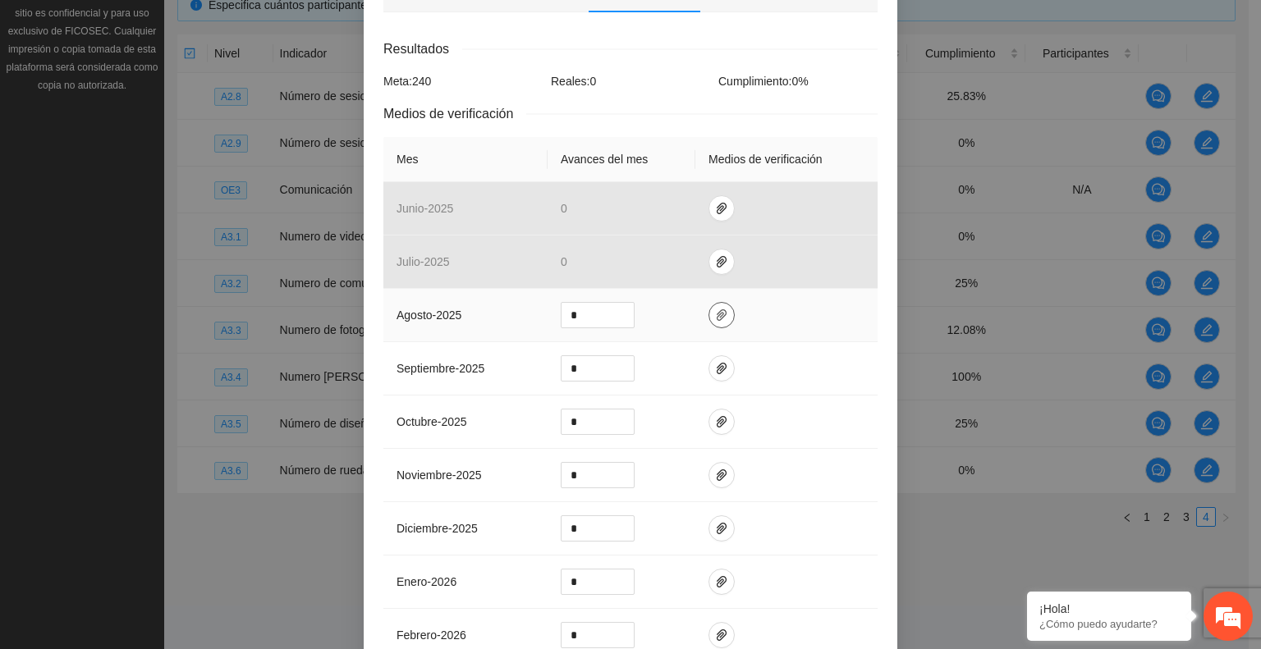
click at [717, 320] on icon "paper-clip" at bounding box center [722, 315] width 10 height 11
click at [644, 265] on span "Adjuntar documento" at bounding box center [671, 263] width 103 height 18
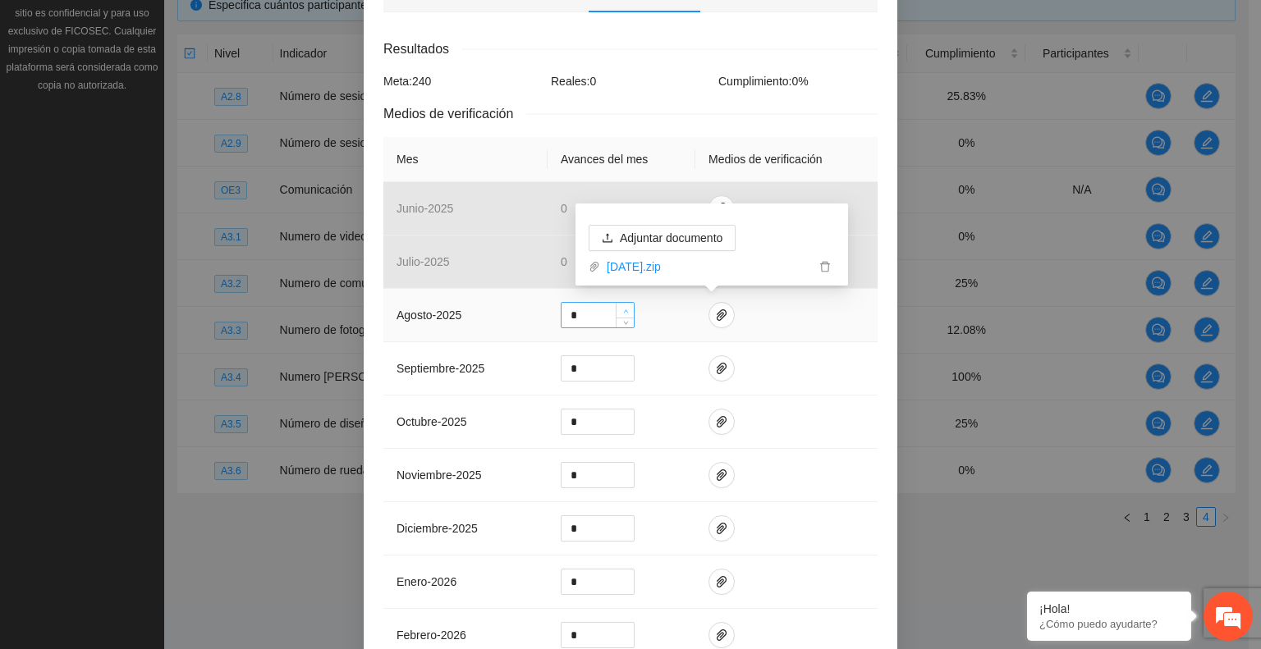
click at [623, 309] on icon "up" at bounding box center [626, 312] width 6 height 6
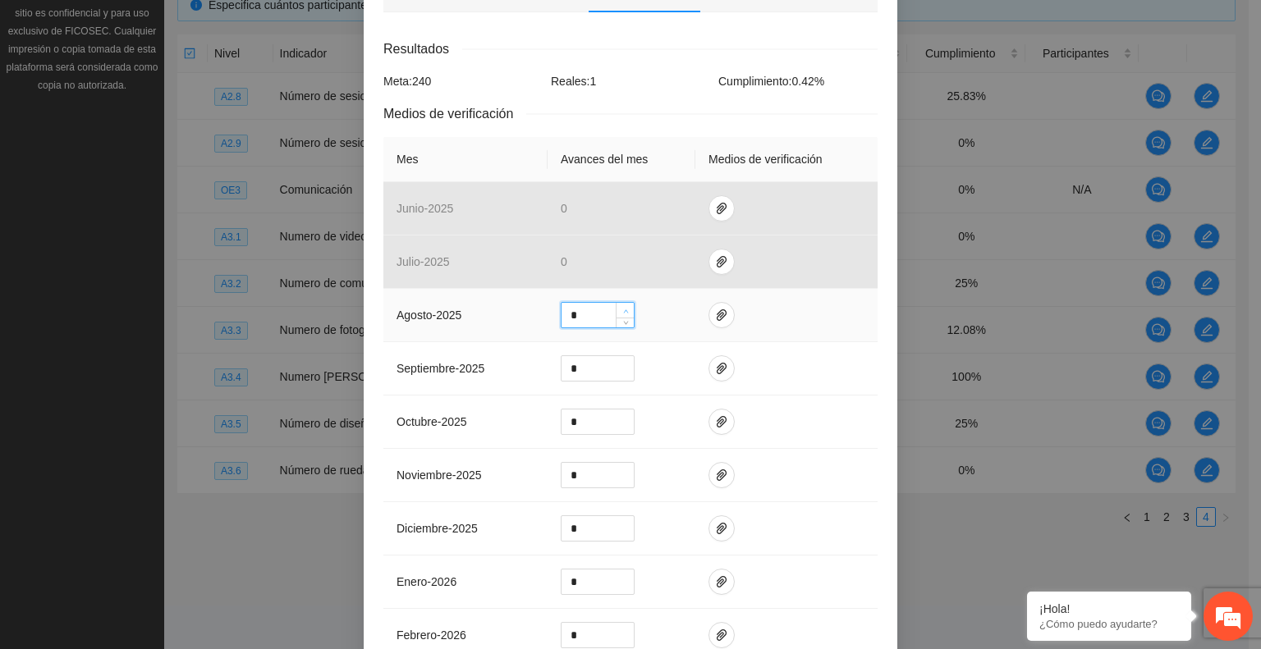
type input "*"
click at [623, 309] on icon "up" at bounding box center [626, 312] width 6 height 6
click at [719, 314] on span "paper-clip" at bounding box center [721, 315] width 25 height 13
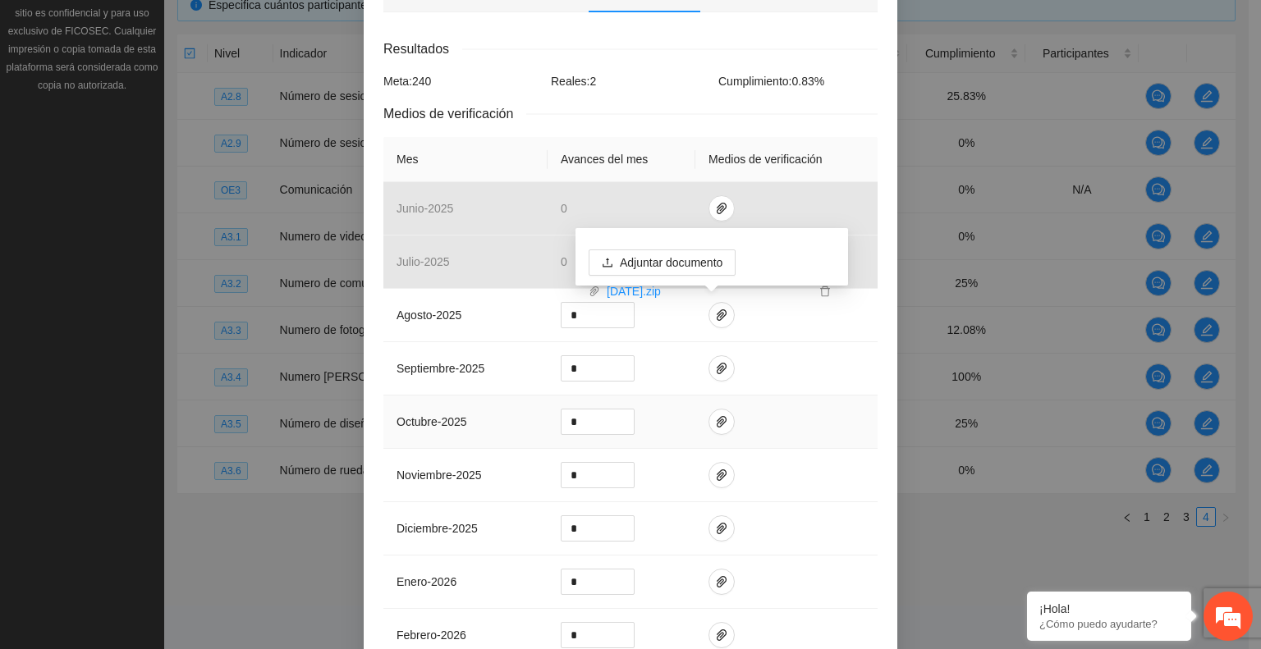
click at [796, 429] on td at bounding box center [786, 422] width 182 height 53
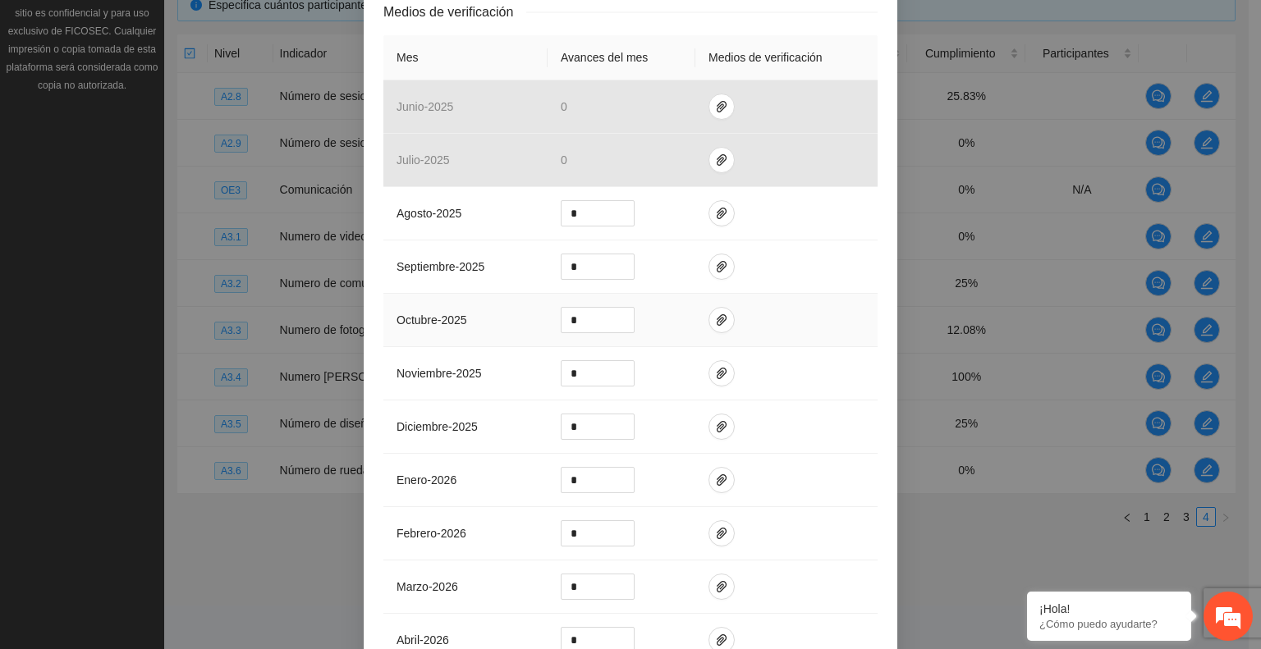
scroll to position [575, 0]
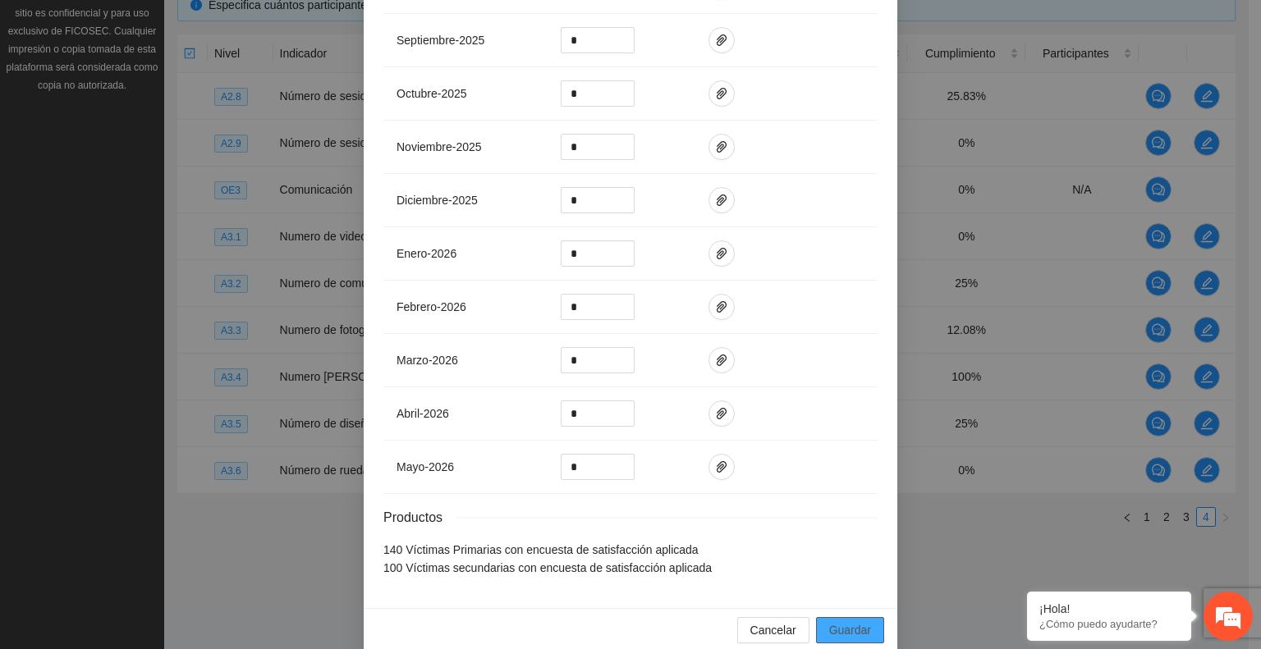
click at [836, 624] on span "Guardar" at bounding box center [850, 630] width 42 height 18
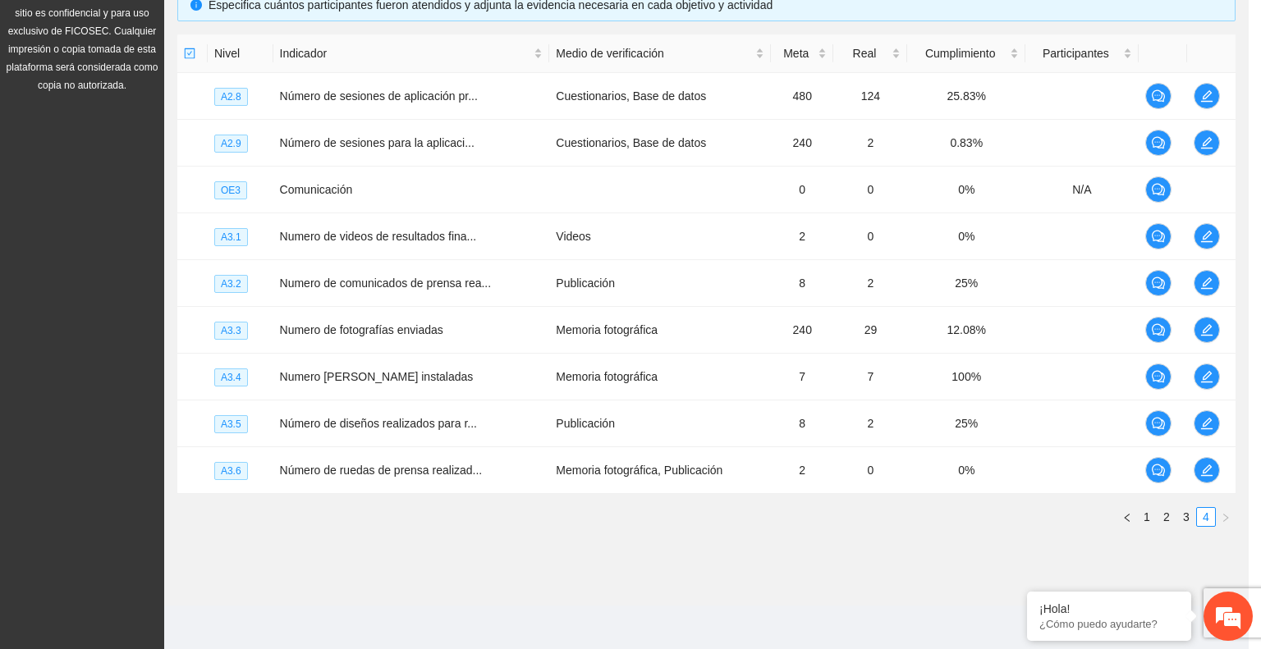
scroll to position [512, 0]
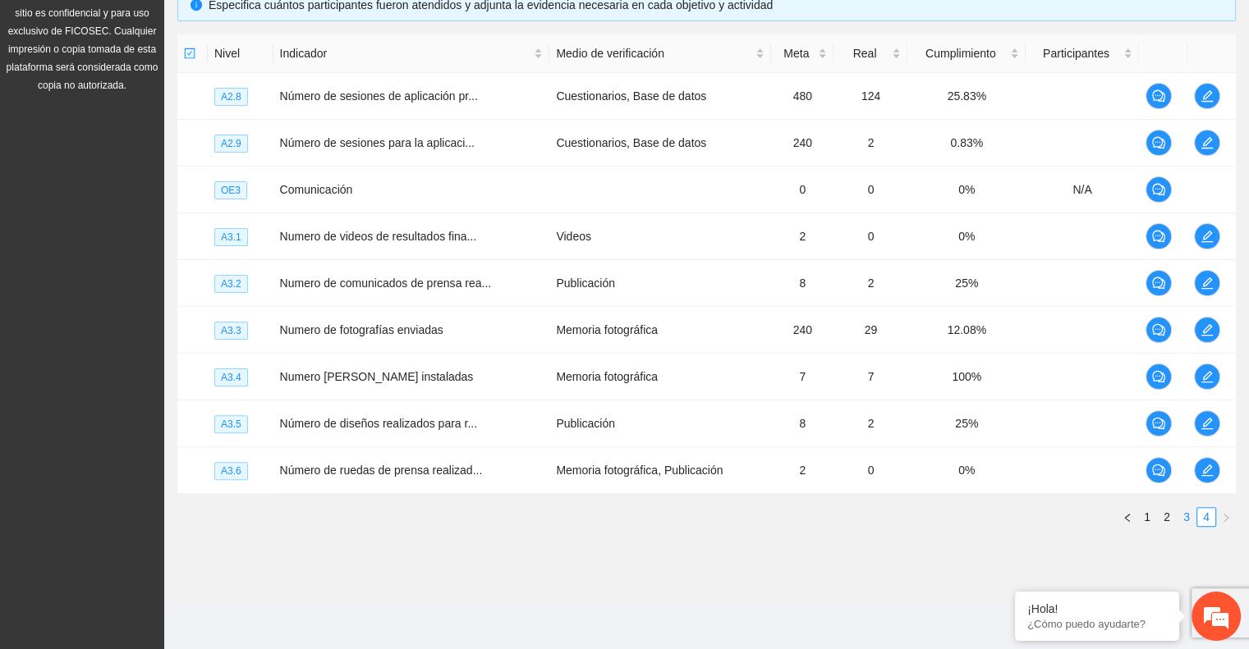
click at [1182, 518] on link "3" at bounding box center [1186, 517] width 18 height 18
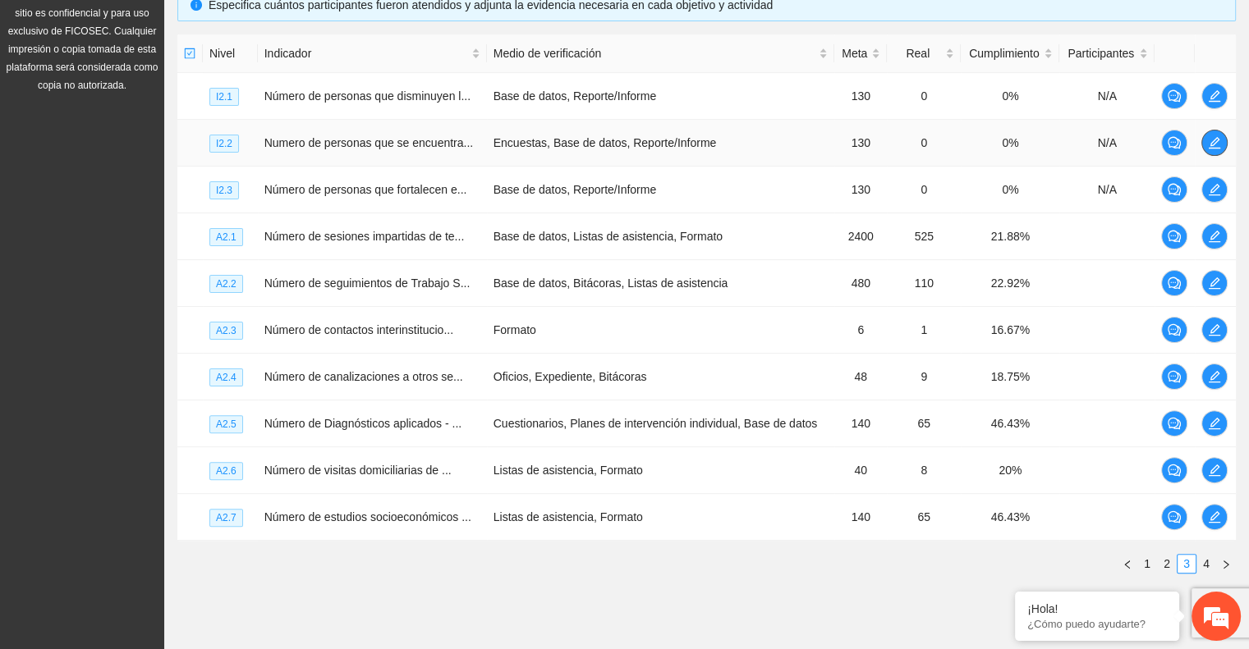
click at [1209, 145] on icon "edit" at bounding box center [1214, 142] width 13 height 13
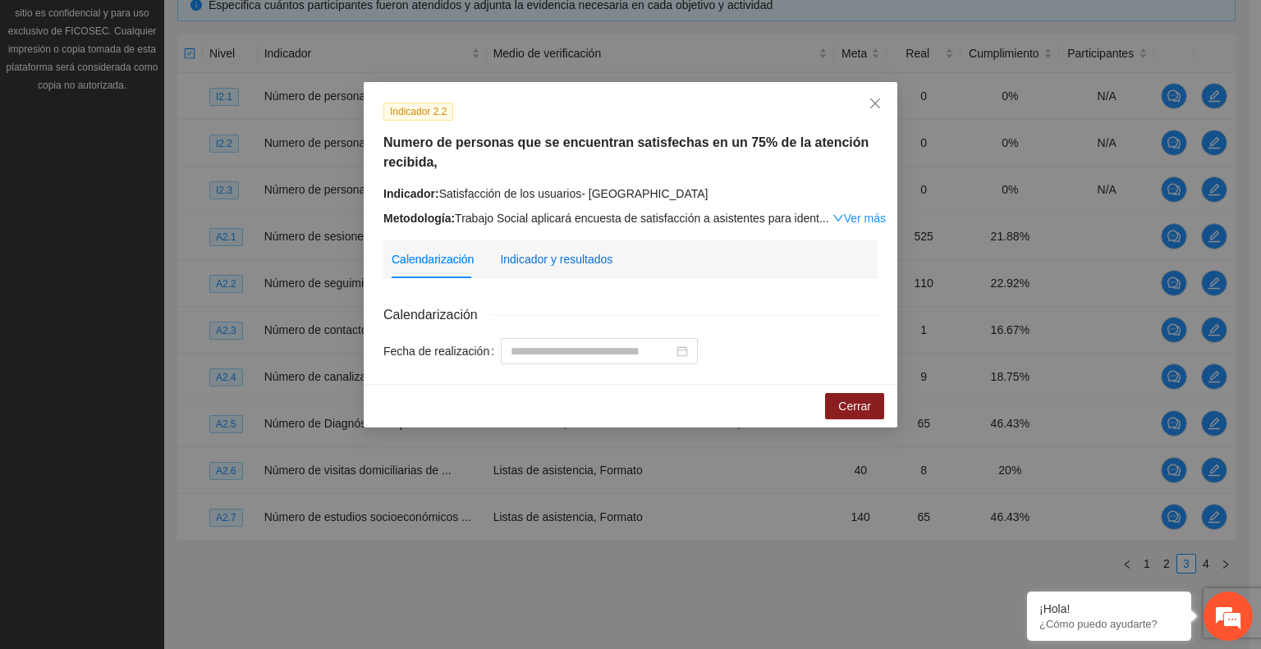
click at [558, 254] on div "Indicador y resultados" at bounding box center [556, 259] width 112 height 18
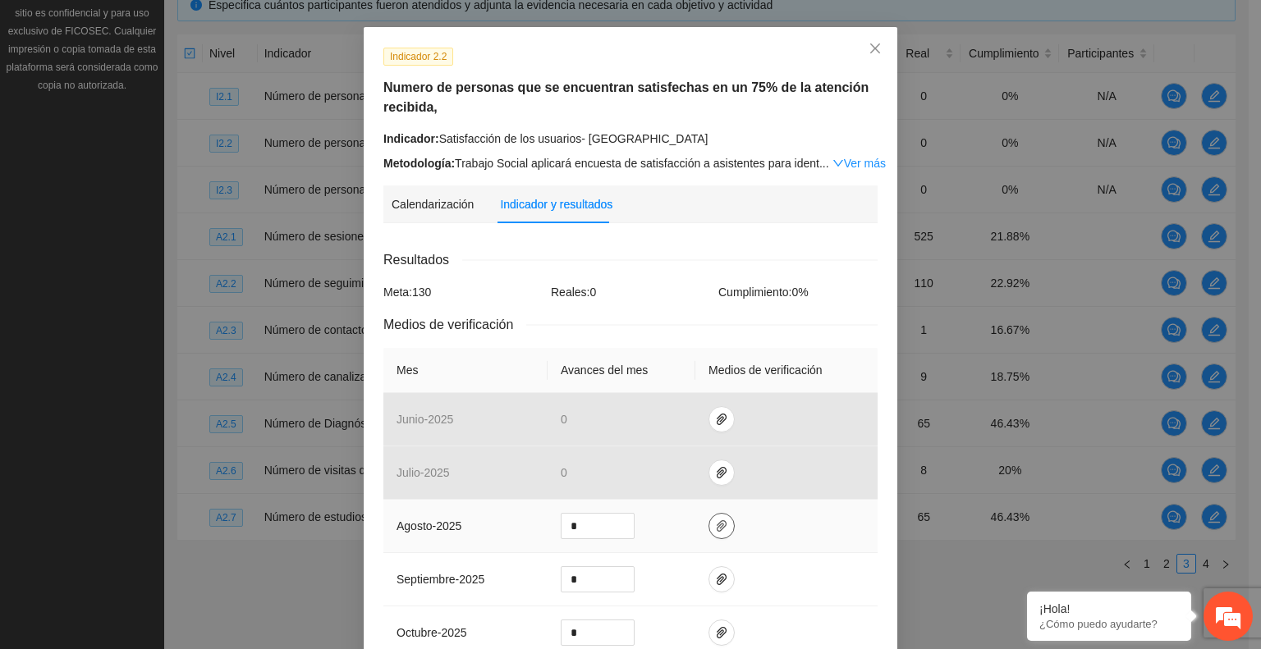
scroll to position [164, 0]
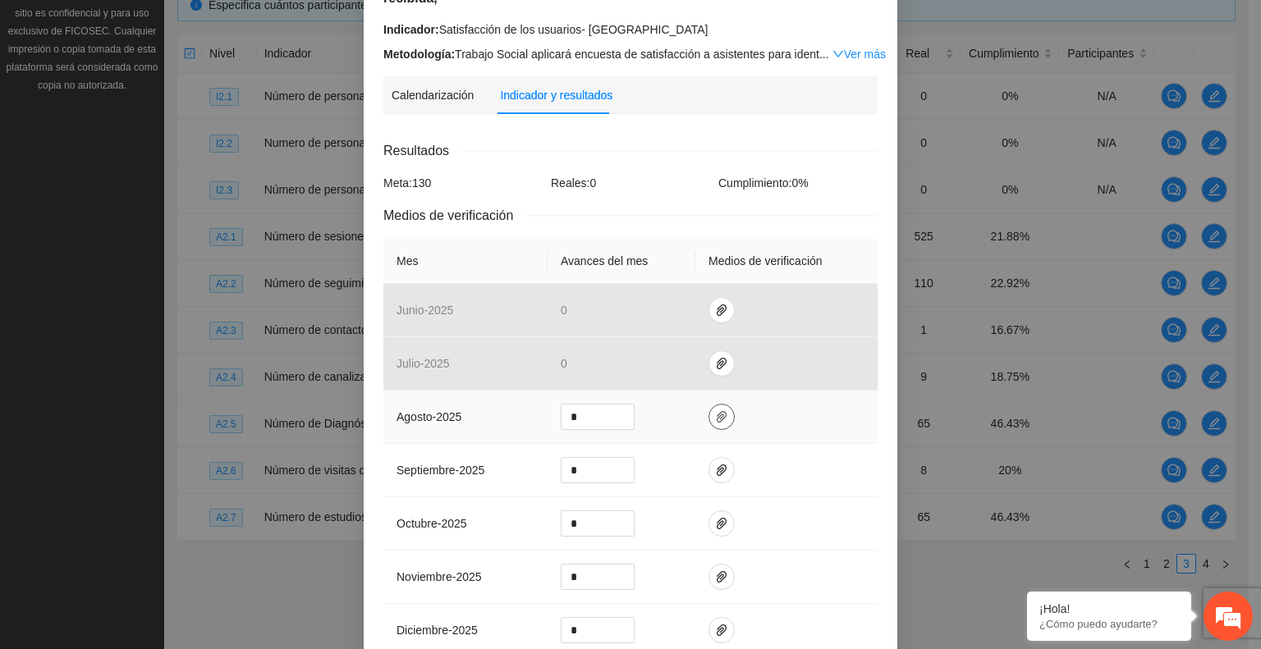
click at [717, 423] on icon "paper-clip" at bounding box center [721, 416] width 13 height 13
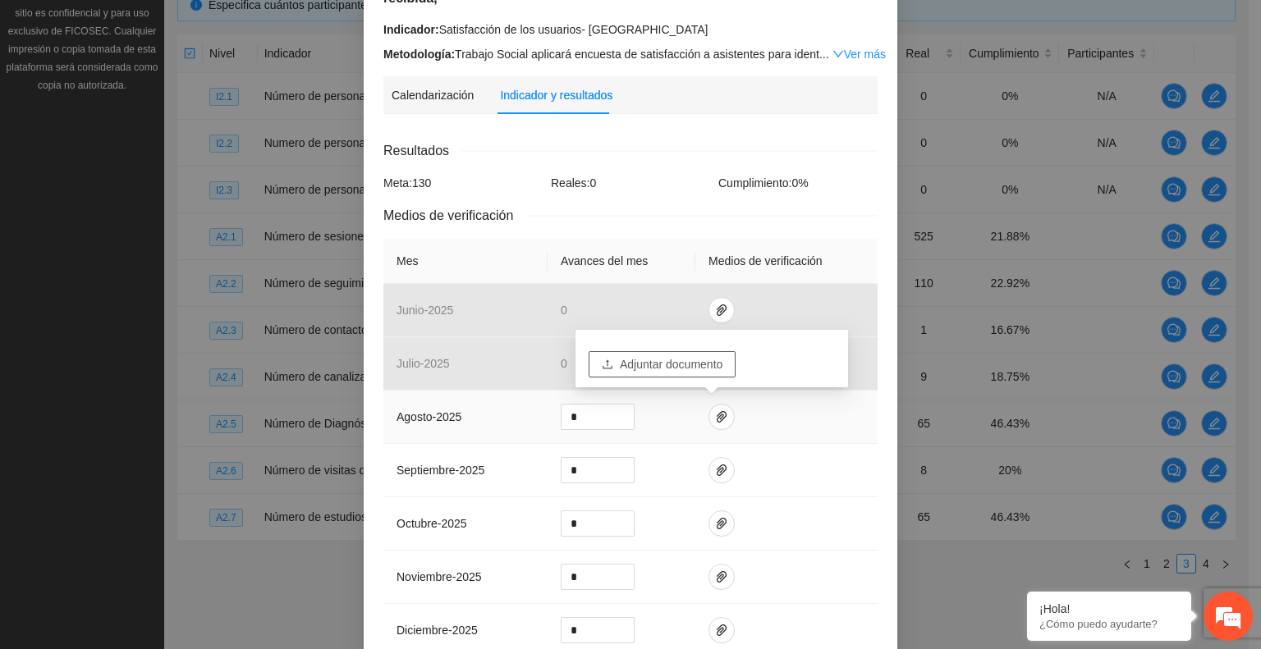
click at [683, 356] on span "Adjuntar documento" at bounding box center [671, 364] width 103 height 18
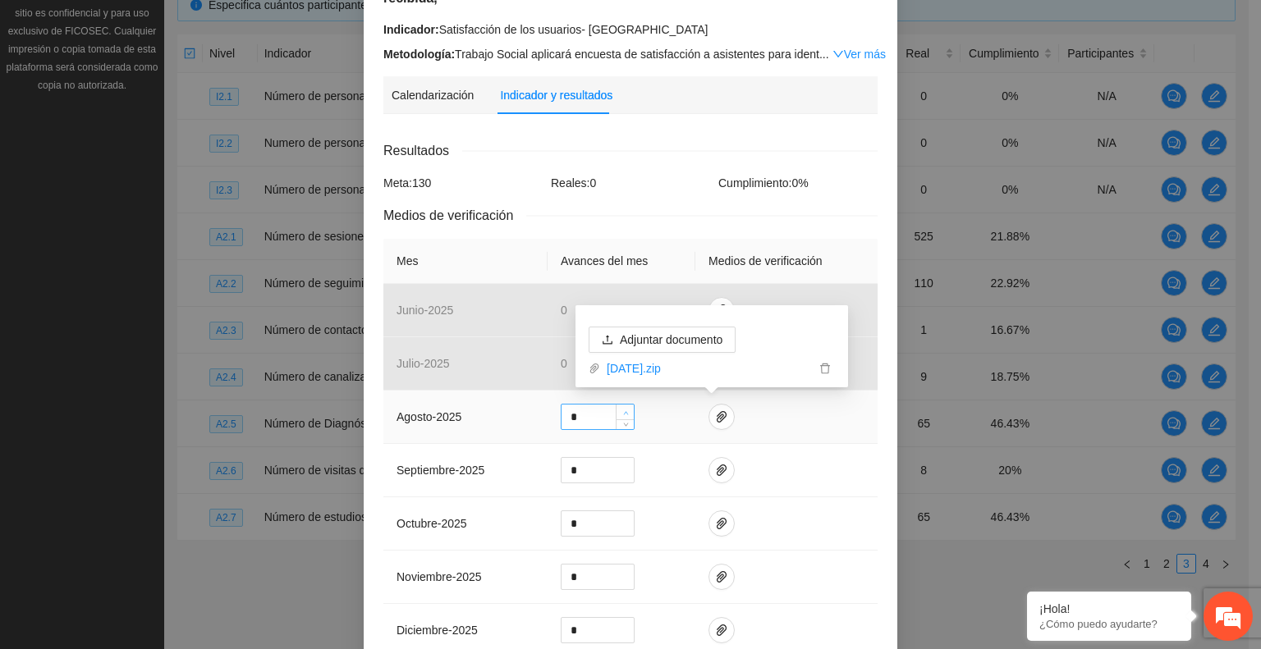
click at [623, 413] on icon "up" at bounding box center [625, 412] width 5 height 3
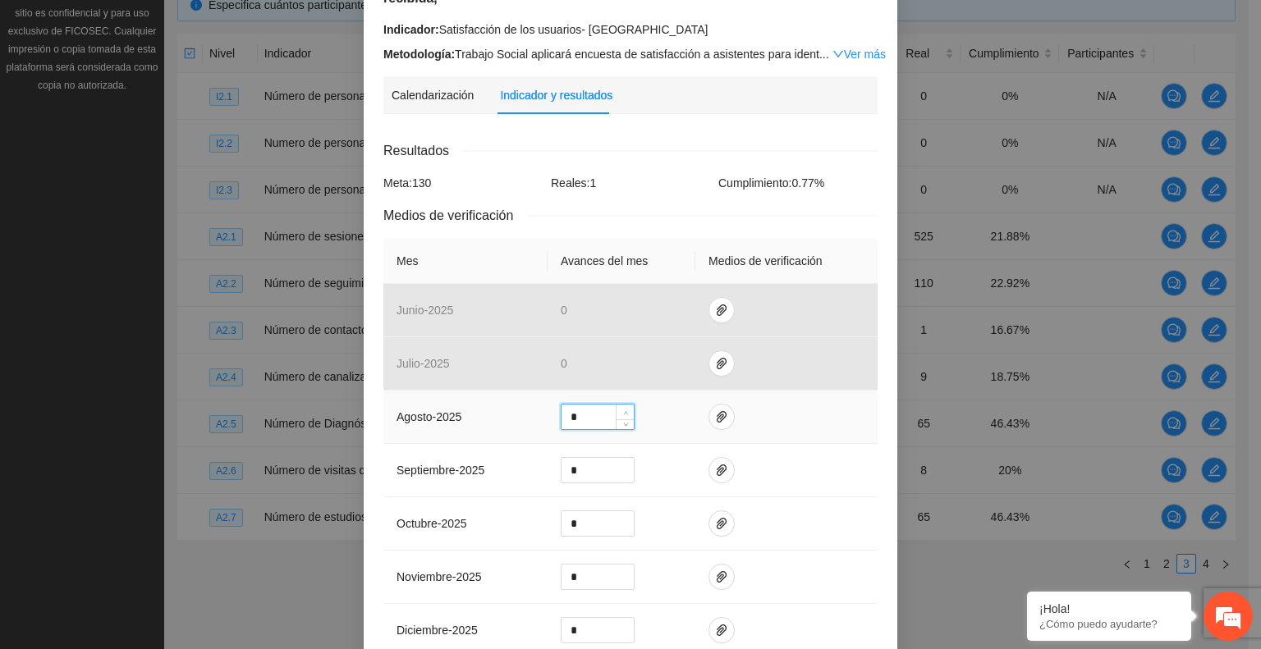
type input "*"
click at [623, 412] on icon "up" at bounding box center [625, 412] width 5 height 3
click at [715, 423] on icon "paper-clip" at bounding box center [721, 416] width 13 height 13
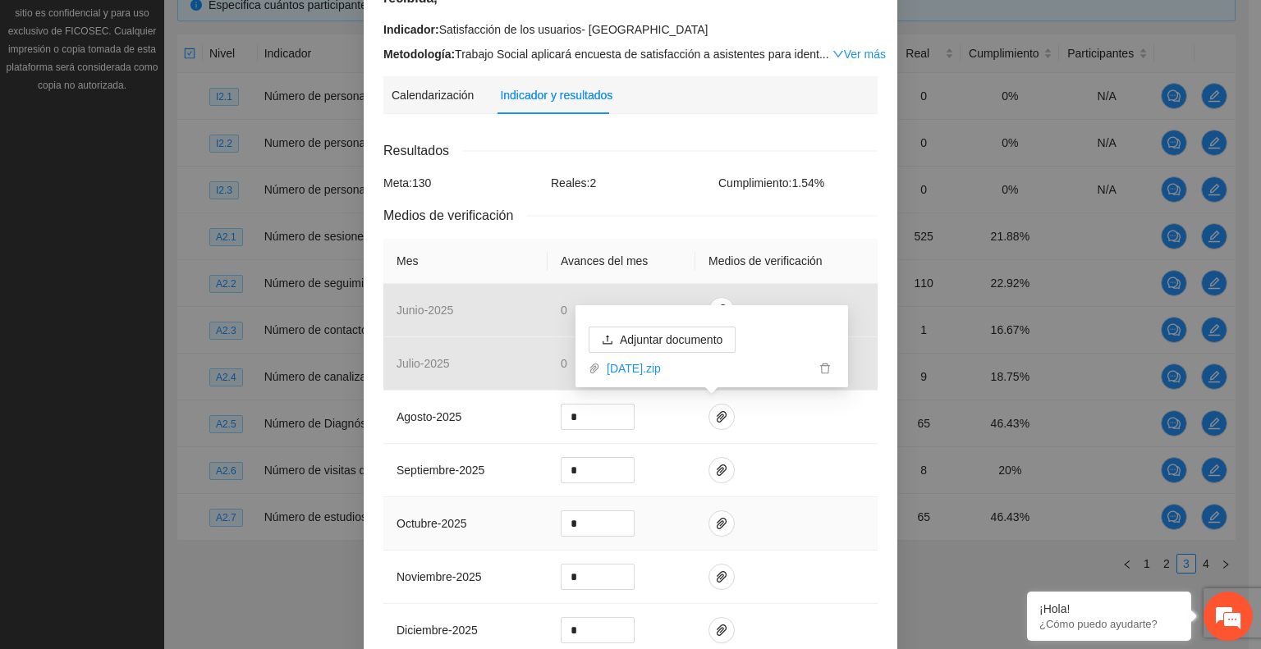
click at [795, 497] on td at bounding box center [786, 523] width 182 height 53
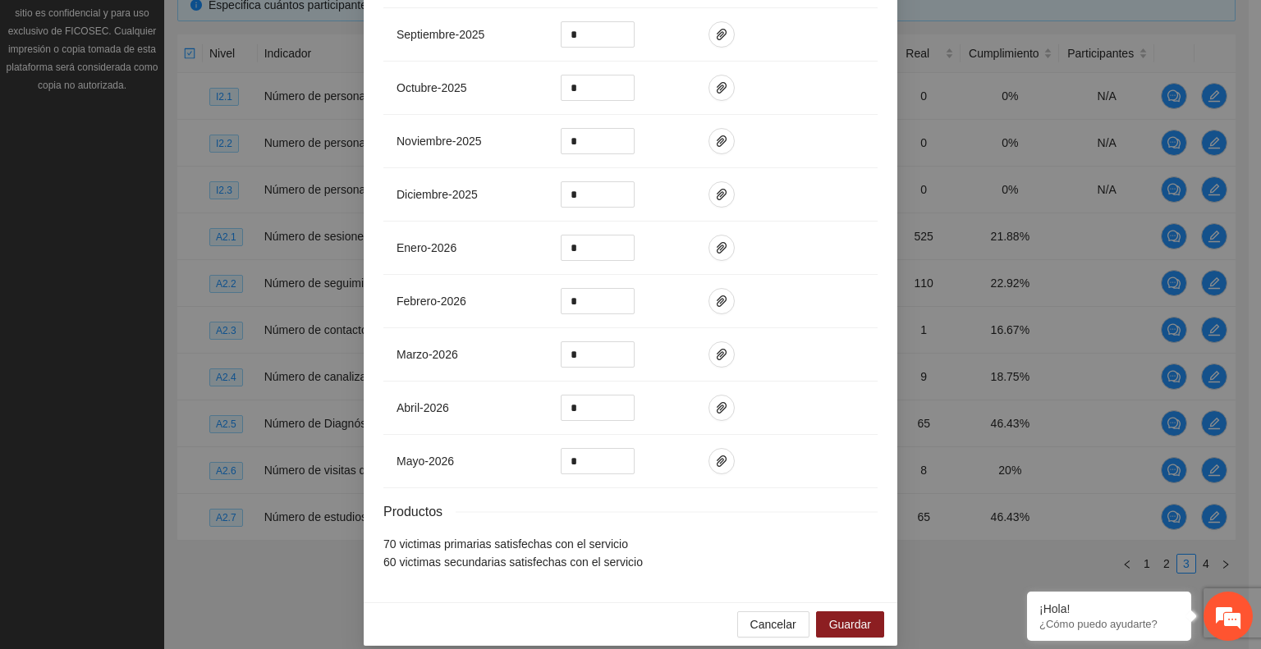
scroll to position [614, 0]
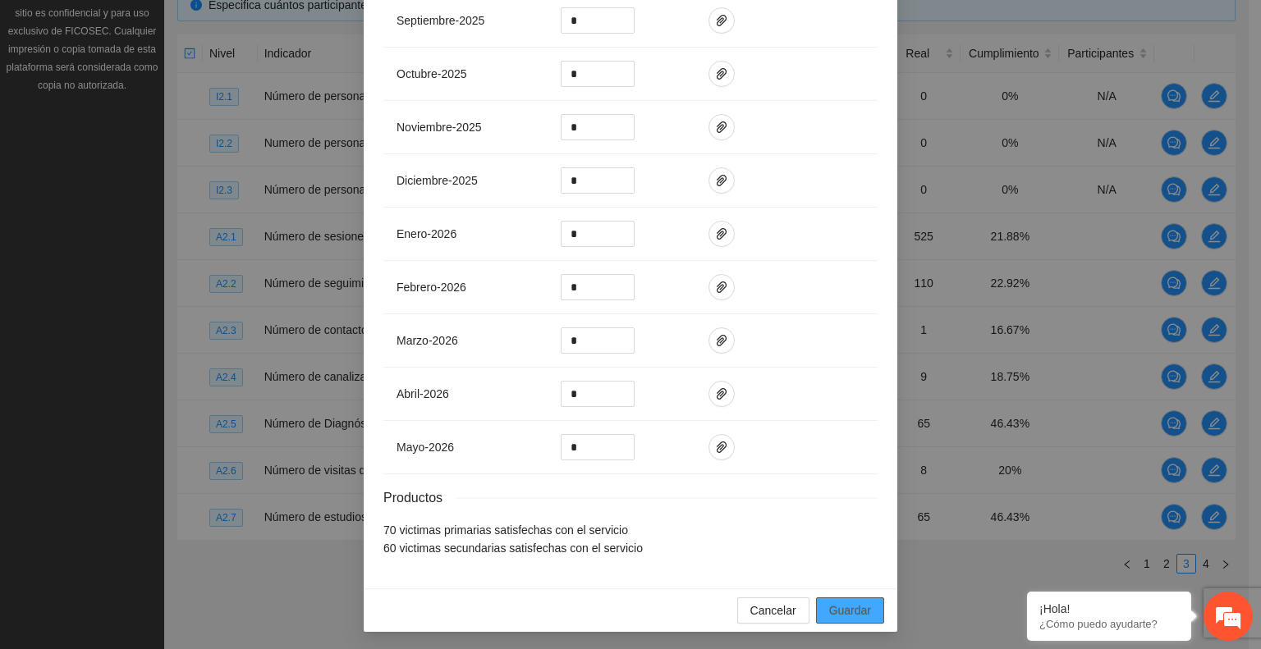
click at [834, 603] on span "Guardar" at bounding box center [850, 611] width 42 height 18
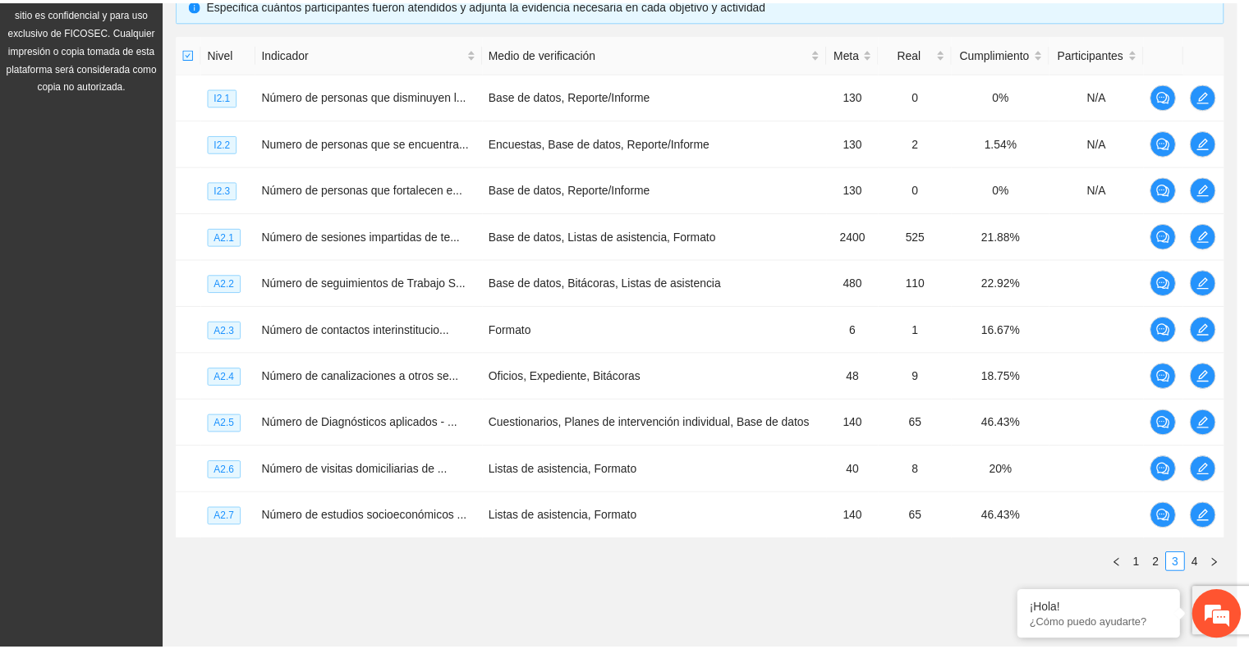
scroll to position [532, 0]
